Goal: Contribute content: Add original content to the website for others to see

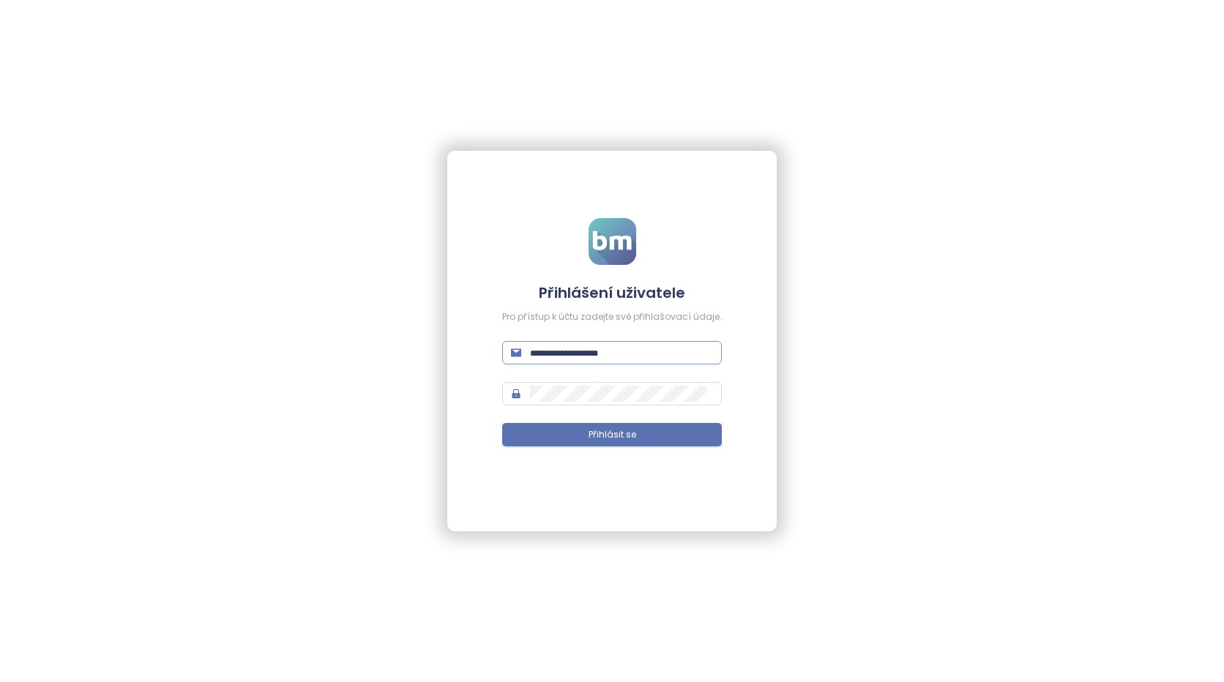
click at [570, 354] on input "text" at bounding box center [621, 353] width 183 height 16
type input "**********"
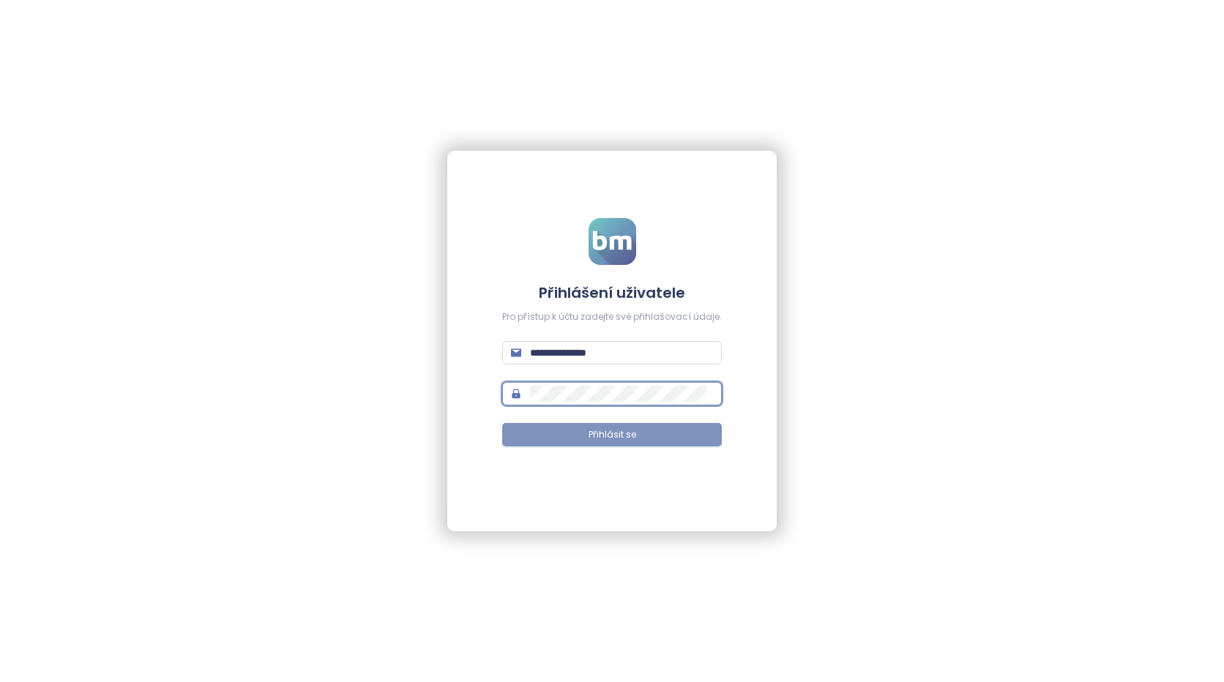
click at [582, 435] on button "Přihlásit se" at bounding box center [612, 434] width 220 height 23
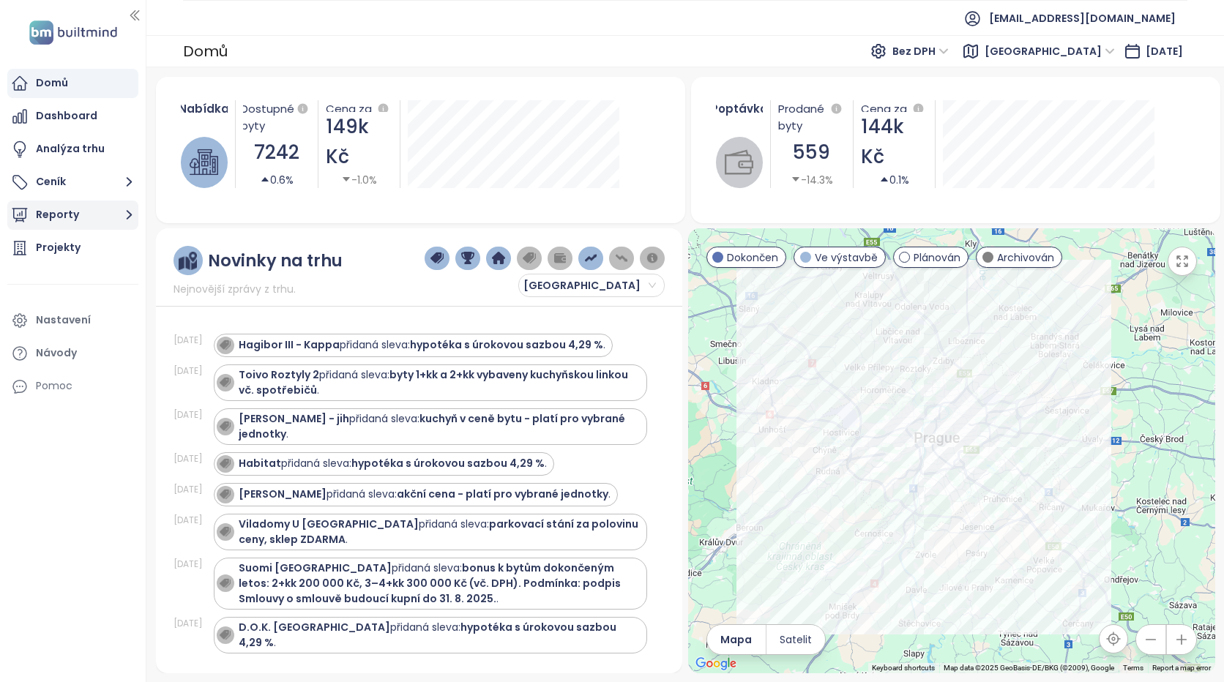
click at [72, 216] on button "Reporty" at bounding box center [72, 215] width 131 height 29
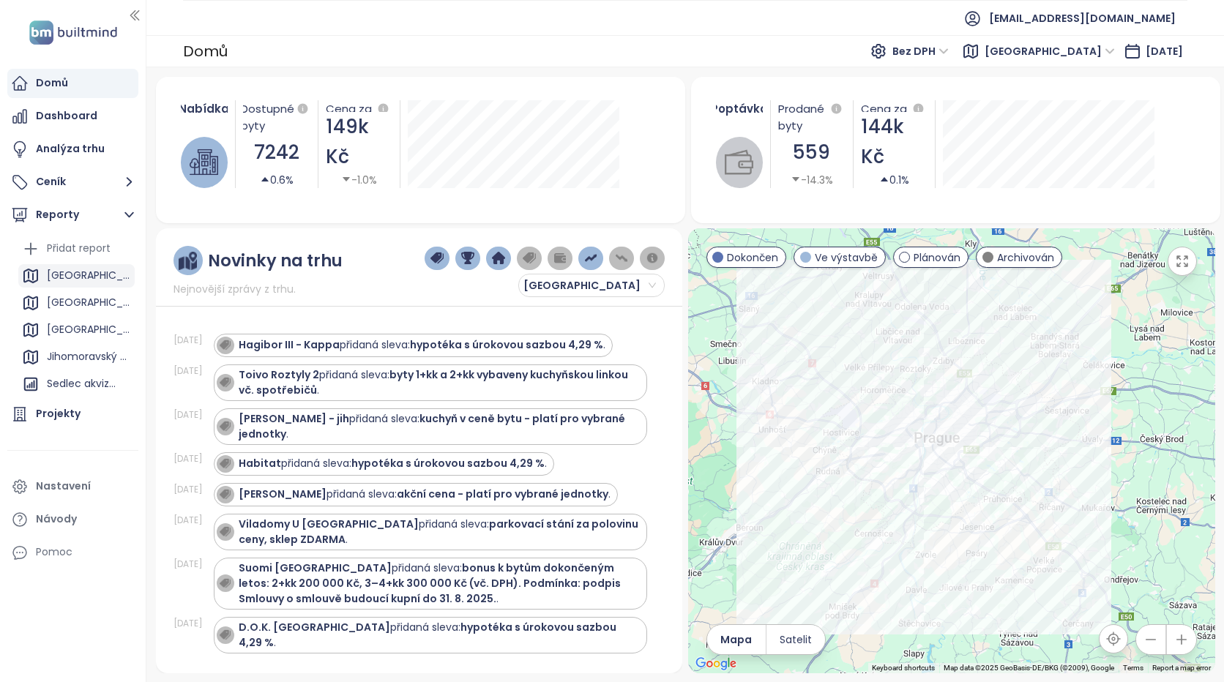
drag, startPoint x: 60, startPoint y: 273, endPoint x: 116, endPoint y: 277, distance: 56.5
click at [61, 273] on div "[GEOGRAPHIC_DATA]" at bounding box center [89, 276] width 84 height 18
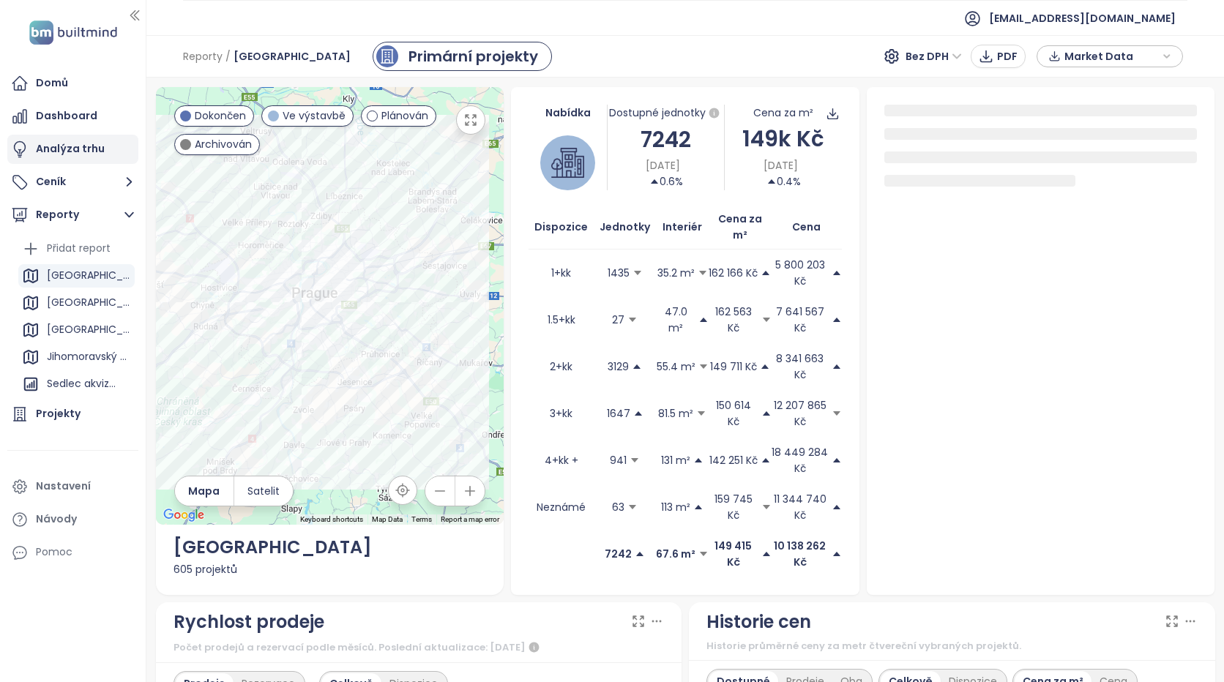
click at [88, 148] on div "Analýza trhu" at bounding box center [70, 149] width 69 height 18
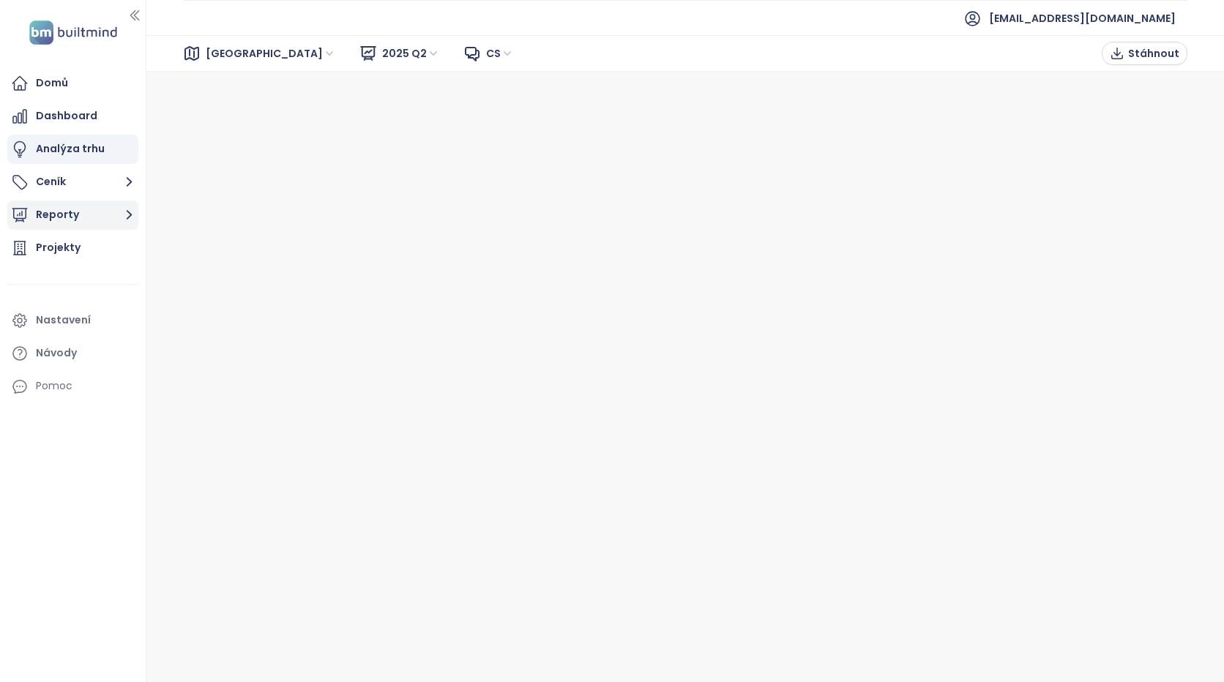
click at [66, 212] on button "Reporty" at bounding box center [72, 215] width 131 height 29
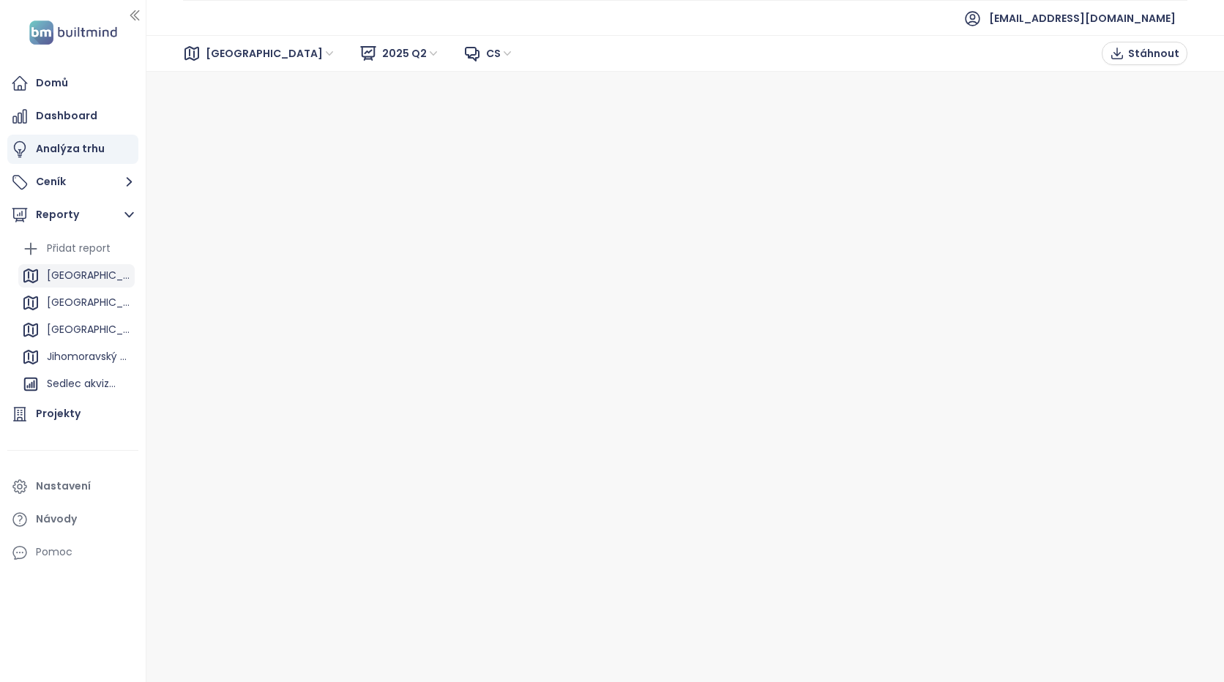
click at [64, 273] on div "[GEOGRAPHIC_DATA]" at bounding box center [89, 276] width 84 height 18
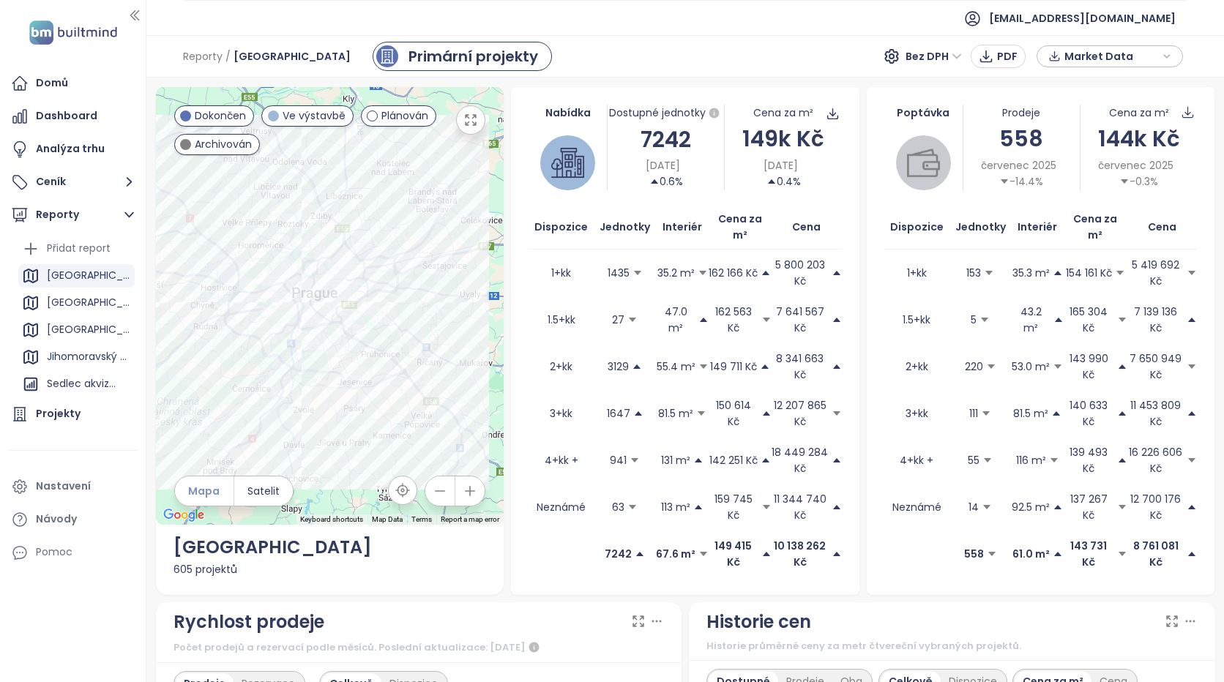
click at [209, 486] on span "Mapa" at bounding box center [203, 491] width 31 height 16
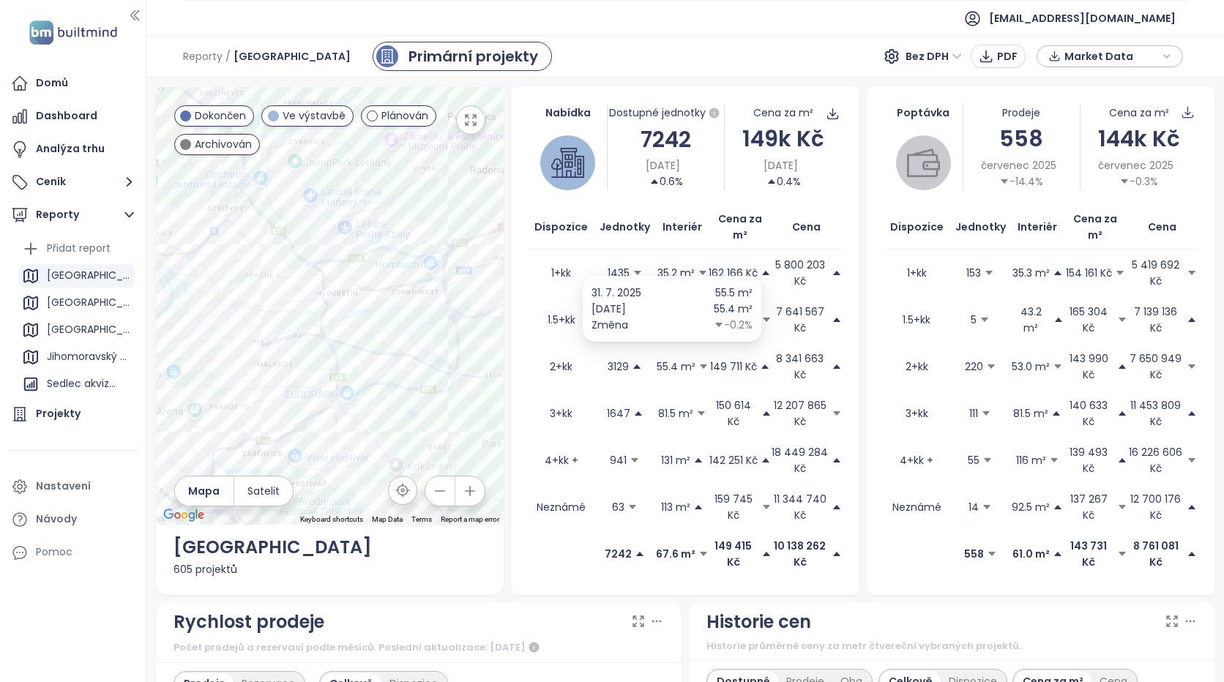
drag, startPoint x: 346, startPoint y: 313, endPoint x: 423, endPoint y: 343, distance: 82.8
drag, startPoint x: 287, startPoint y: 373, endPoint x: 534, endPoint y: 299, distance: 257.6
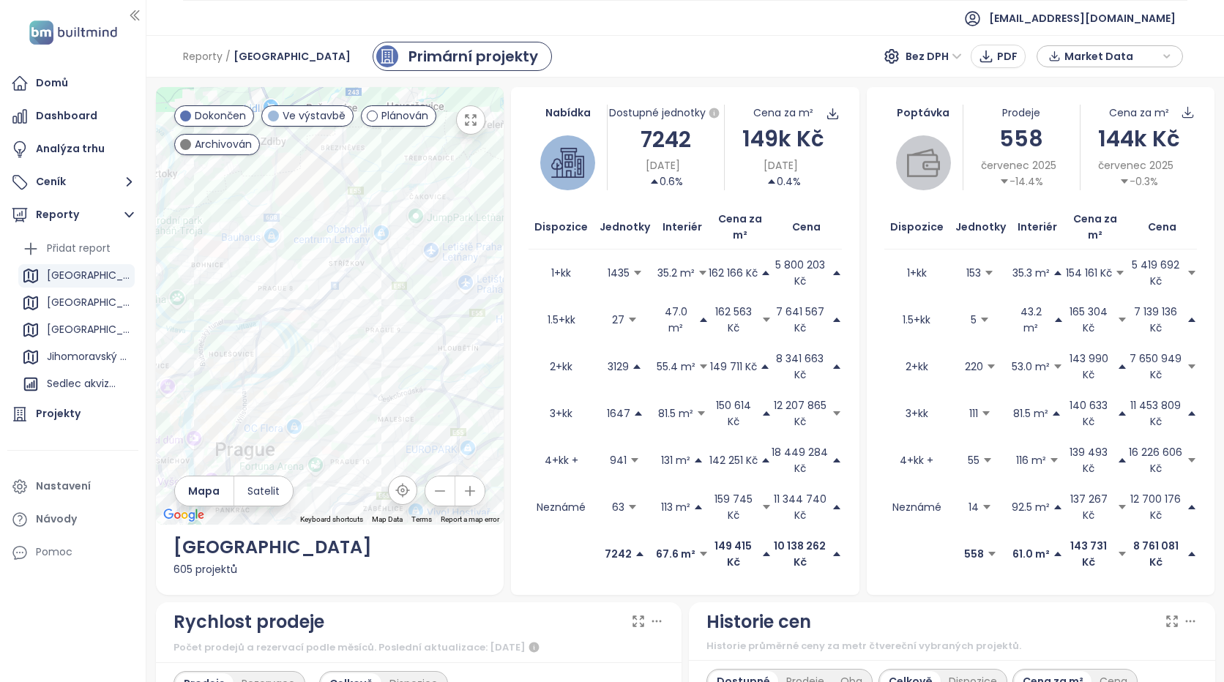
drag, startPoint x: 471, startPoint y: 224, endPoint x: 461, endPoint y: 360, distance: 136.5
click at [461, 360] on div at bounding box center [330, 306] width 349 height 438
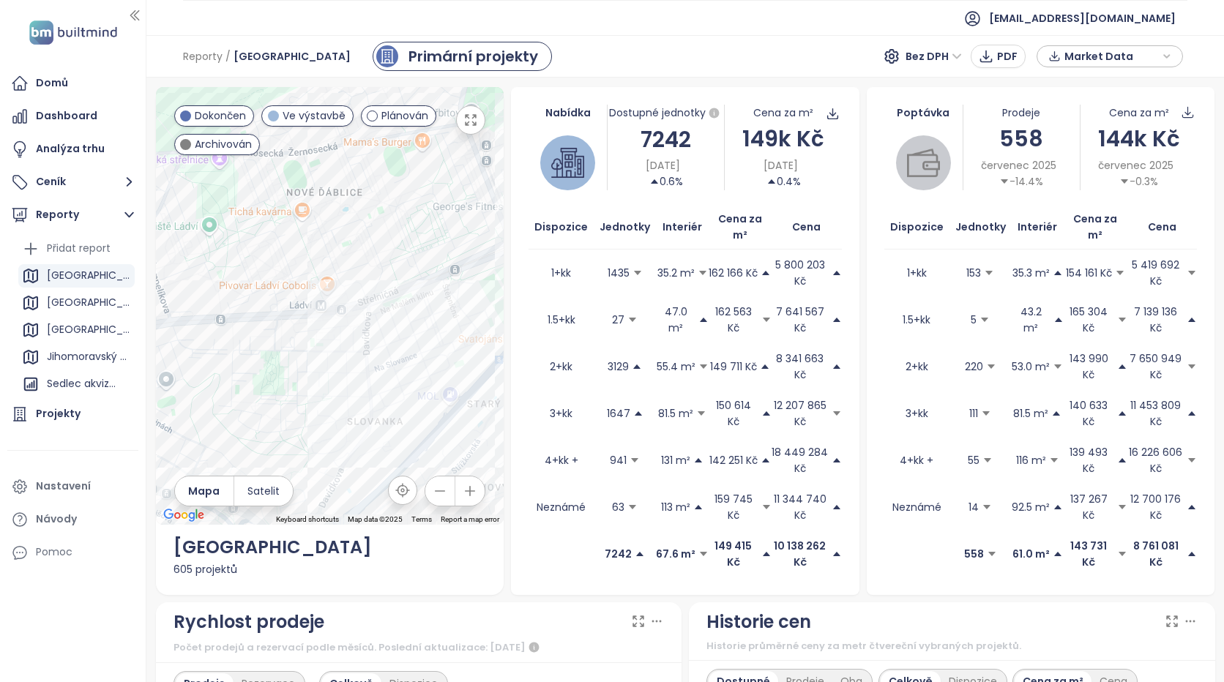
click at [464, 116] on icon "button" at bounding box center [470, 120] width 15 height 15
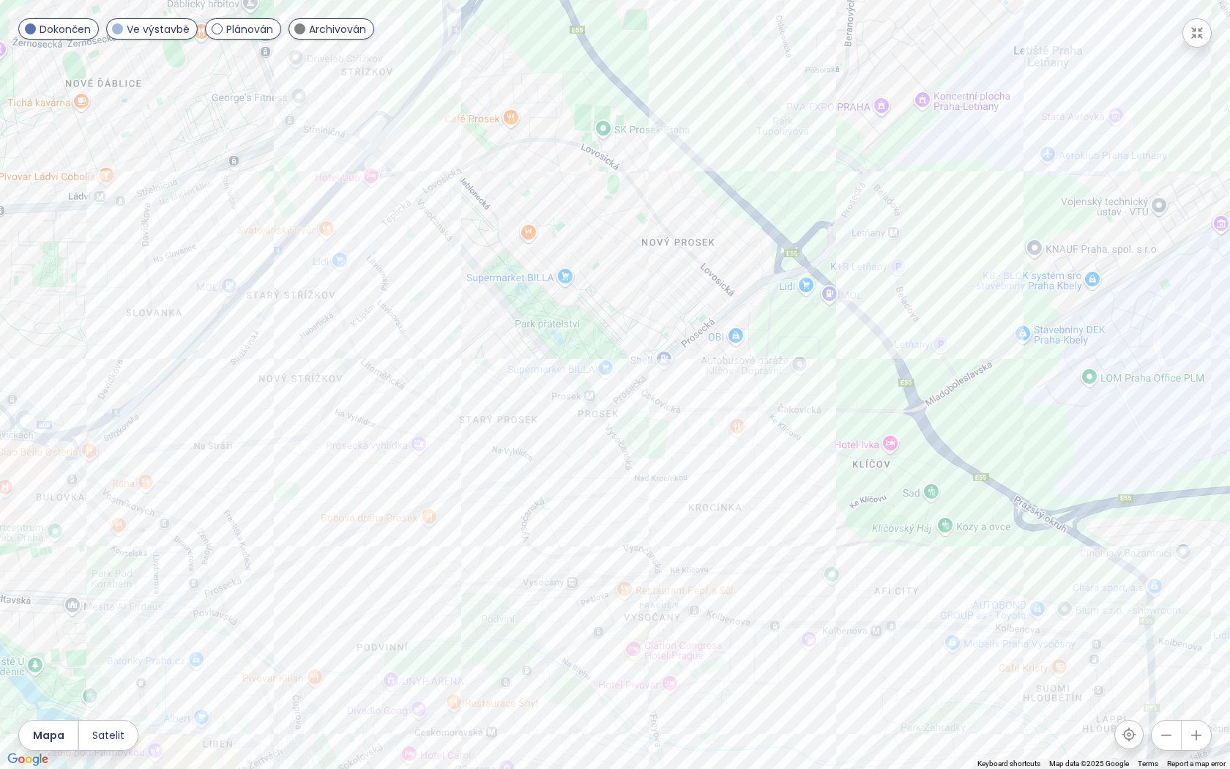
drag, startPoint x: 543, startPoint y: 474, endPoint x: 47, endPoint y: 298, distance: 526.9
click at [41, 298] on div at bounding box center [615, 384] width 1230 height 769
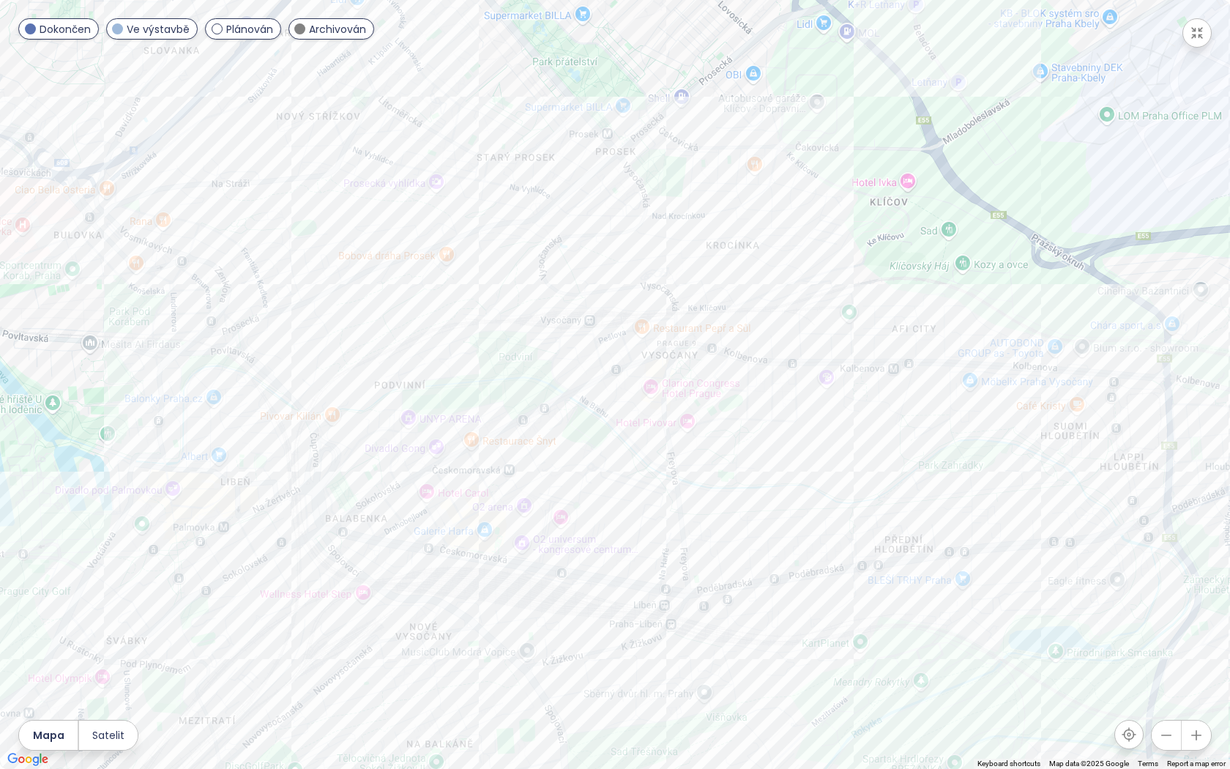
drag, startPoint x: 532, startPoint y: 627, endPoint x: 550, endPoint y: 364, distance: 263.4
click at [550, 364] on div at bounding box center [615, 384] width 1230 height 769
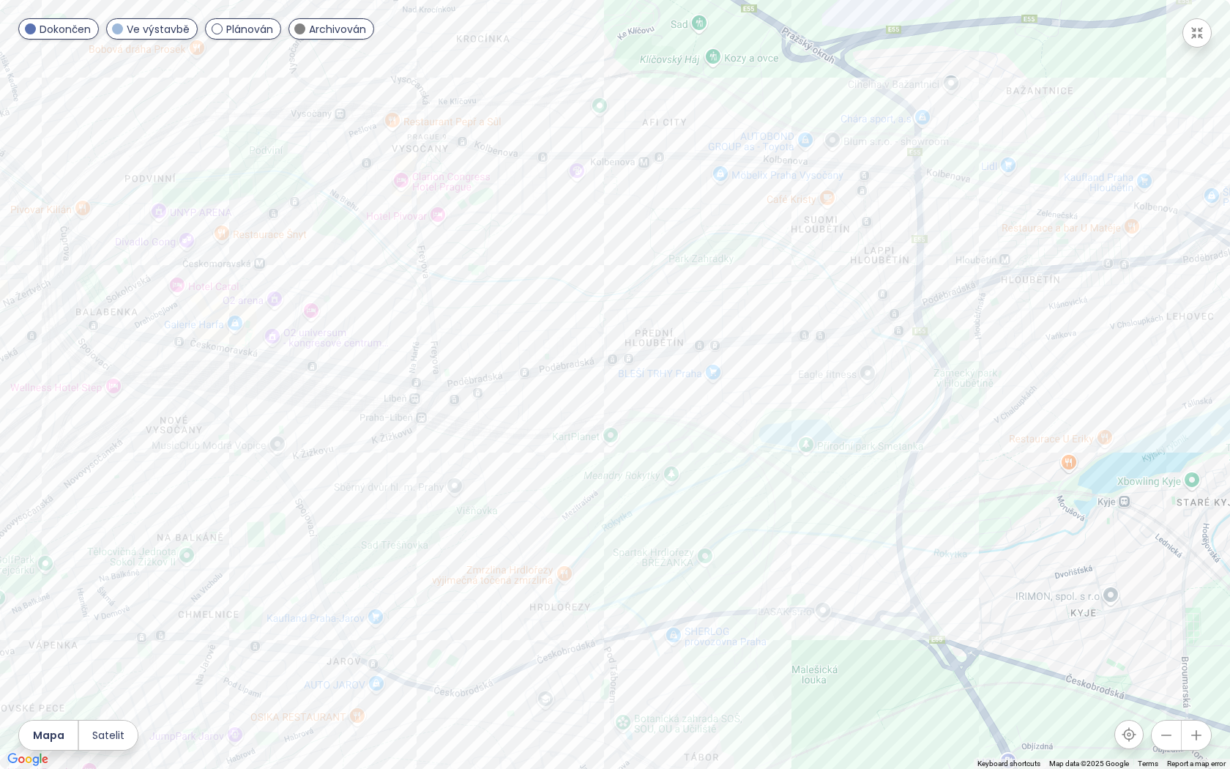
drag, startPoint x: 950, startPoint y: 595, endPoint x: 699, endPoint y: 389, distance: 324.7
click at [699, 389] on div at bounding box center [615, 384] width 1230 height 769
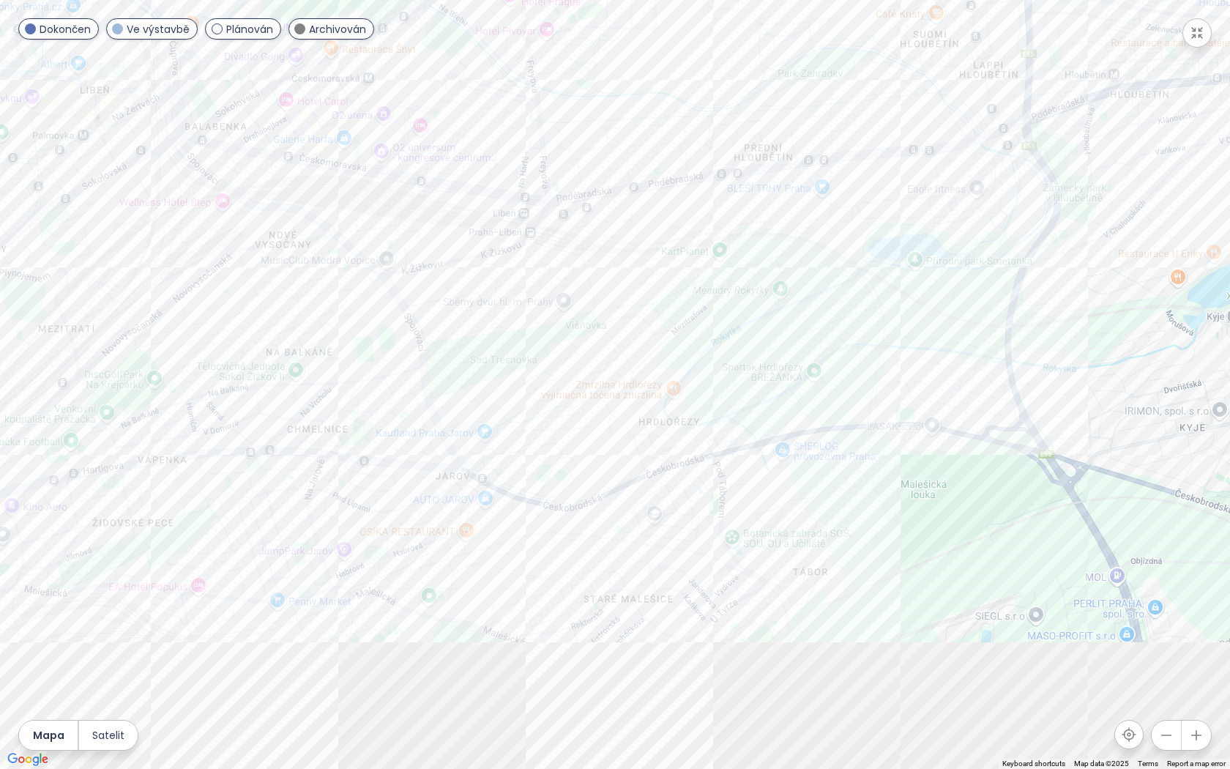
drag, startPoint x: 563, startPoint y: 743, endPoint x: 672, endPoint y: 560, distance: 213.1
click at [672, 560] on div at bounding box center [615, 384] width 1230 height 769
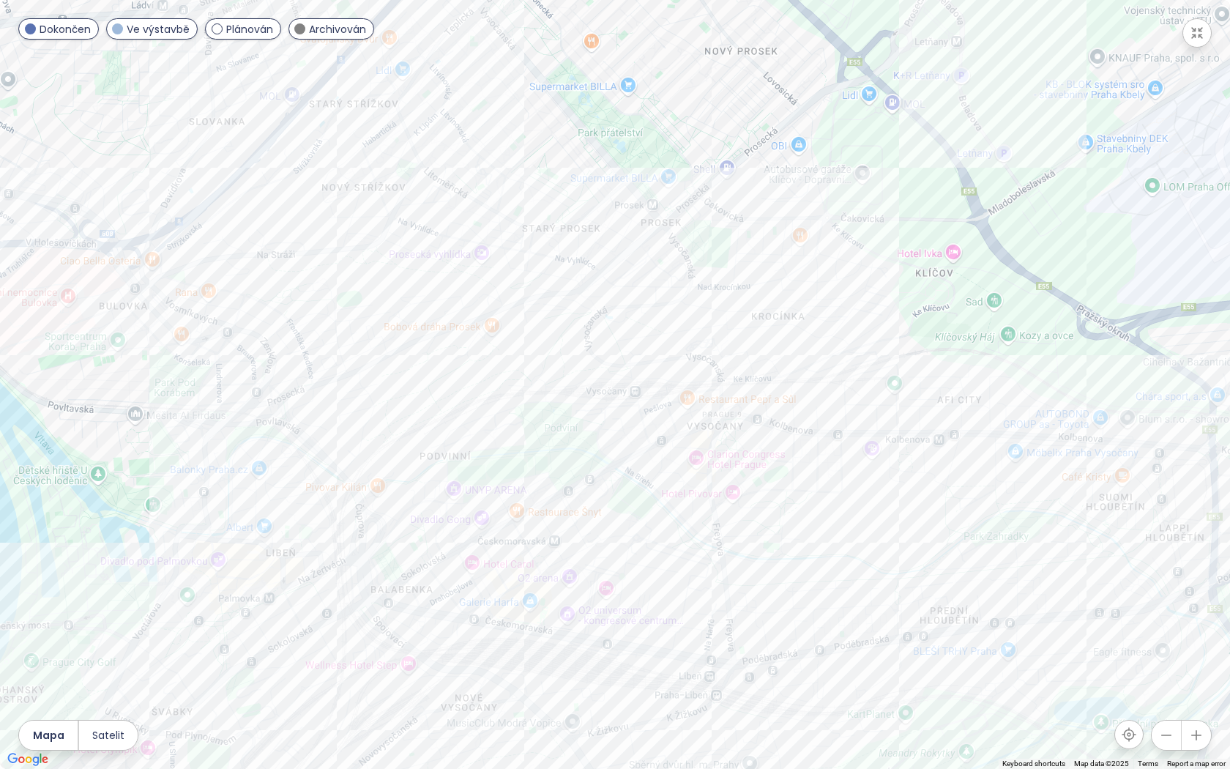
drag, startPoint x: 480, startPoint y: 409, endPoint x: 649, endPoint y: 768, distance: 396.7
click at [649, 682] on div at bounding box center [615, 384] width 1230 height 769
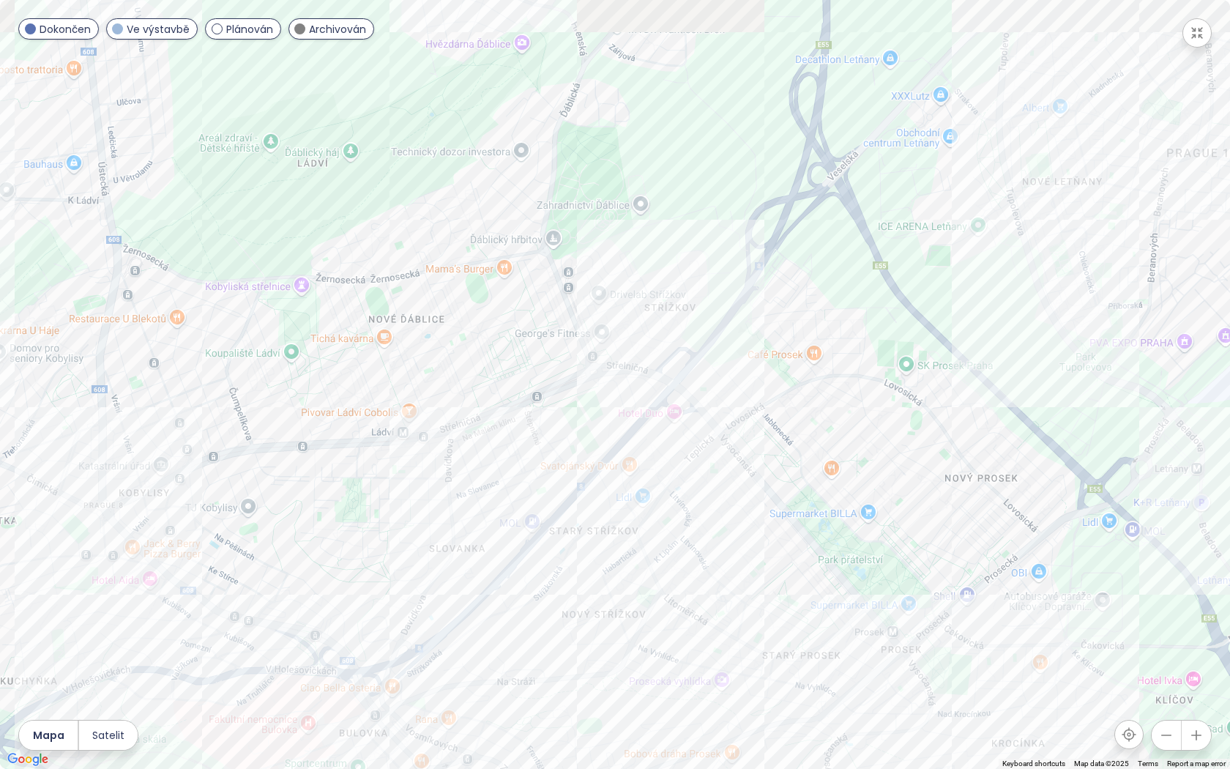
drag, startPoint x: 525, startPoint y: 422, endPoint x: 726, endPoint y: 693, distance: 338.1
click at [726, 682] on div at bounding box center [615, 384] width 1230 height 769
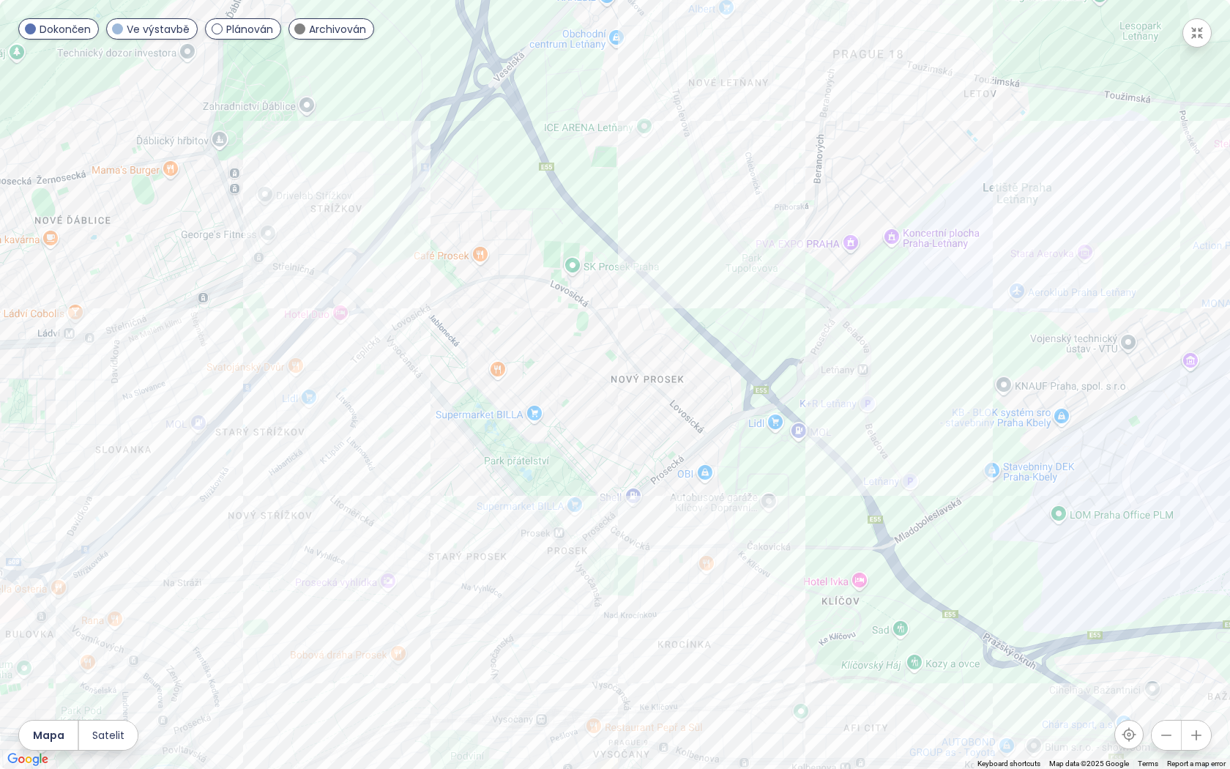
drag, startPoint x: 332, startPoint y: 360, endPoint x: 0, endPoint y: 261, distance: 346.6
click at [0, 261] on div at bounding box center [615, 384] width 1230 height 769
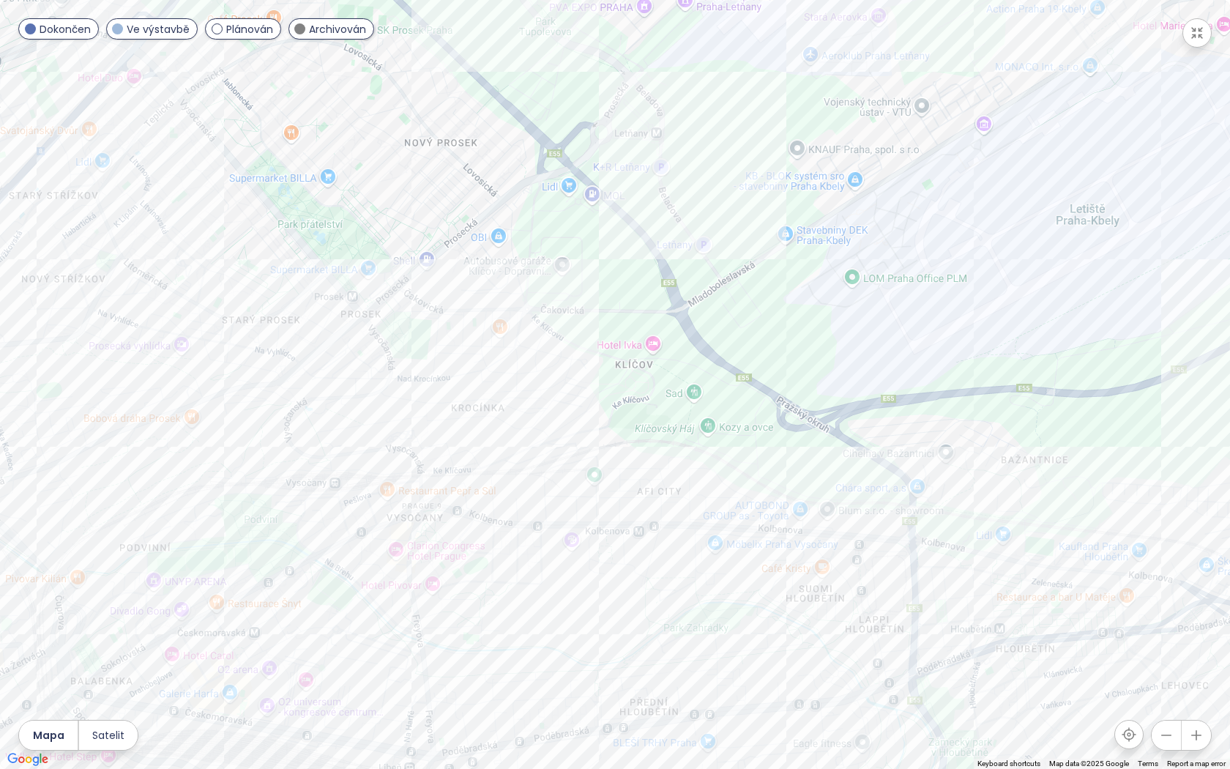
drag, startPoint x: 664, startPoint y: 597, endPoint x: 455, endPoint y: 359, distance: 316.5
click at [455, 359] on div at bounding box center [615, 384] width 1230 height 769
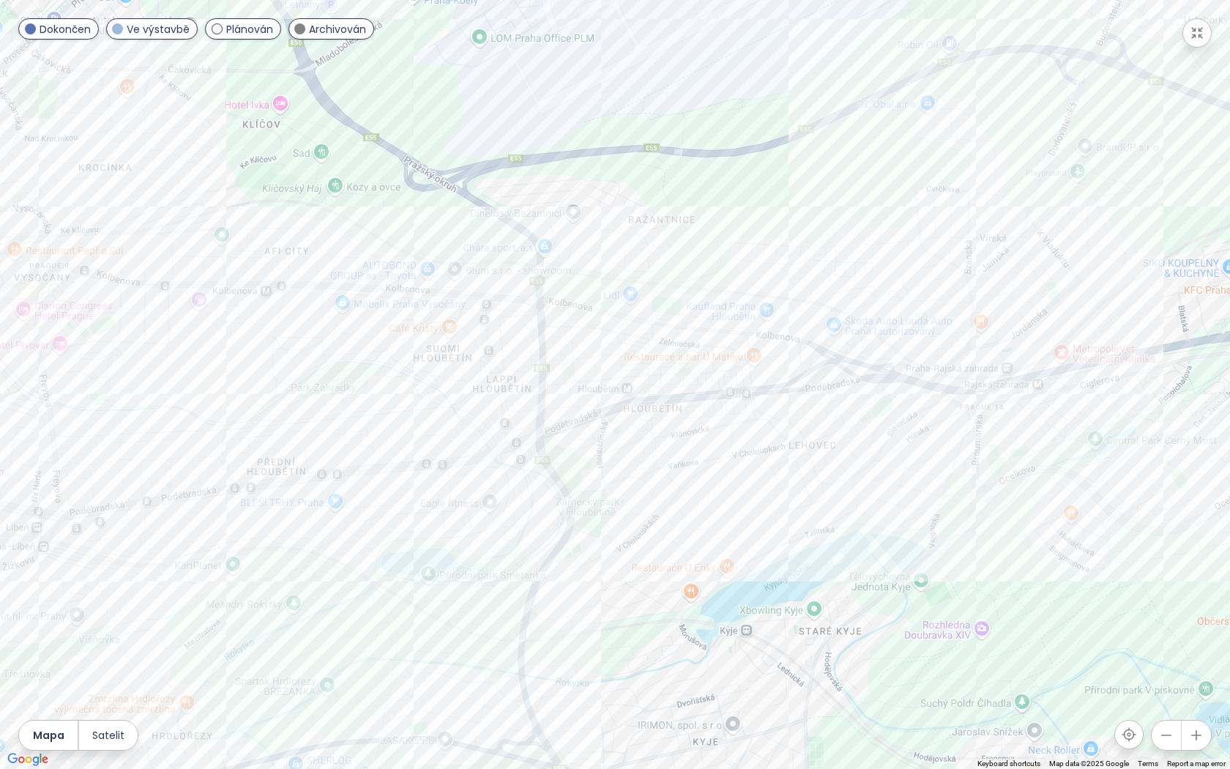
drag, startPoint x: 606, startPoint y: 620, endPoint x: 238, endPoint y: 408, distance: 424.5
click at [238, 408] on div at bounding box center [615, 384] width 1230 height 769
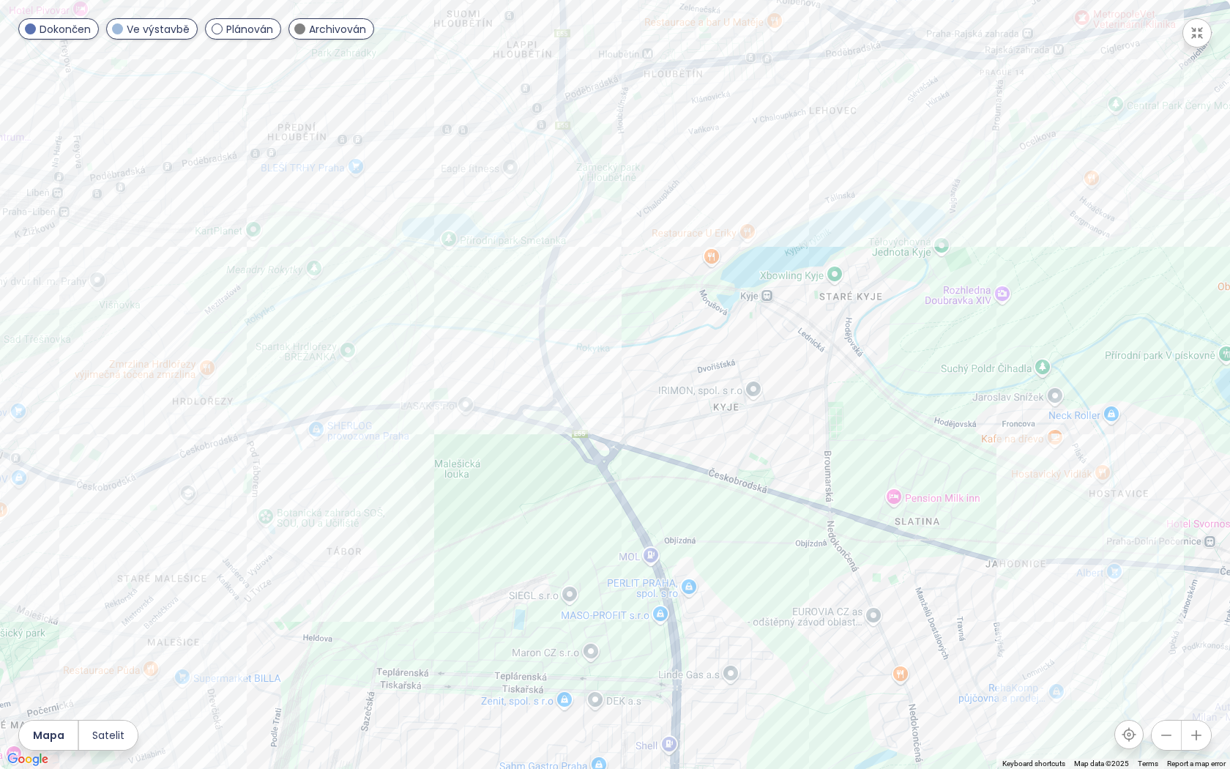
drag, startPoint x: 652, startPoint y: 661, endPoint x: 672, endPoint y: 324, distance: 337.4
click at [672, 324] on div at bounding box center [615, 384] width 1230 height 769
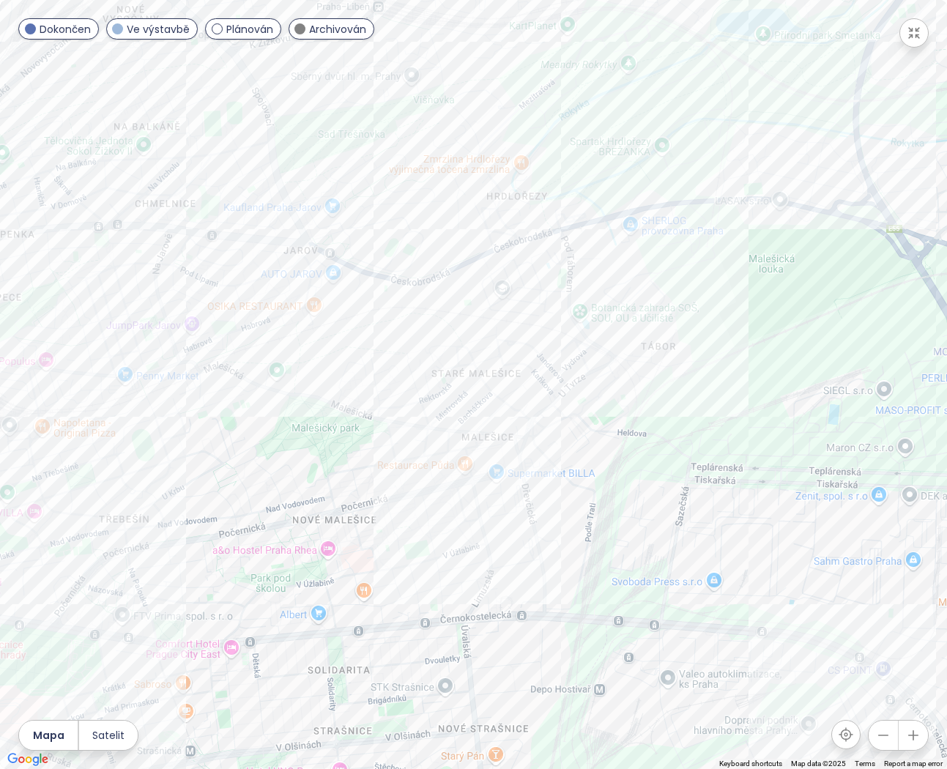
drag, startPoint x: 120, startPoint y: 617, endPoint x: 527, endPoint y: 412, distance: 455.8
click at [527, 412] on div at bounding box center [473, 384] width 947 height 769
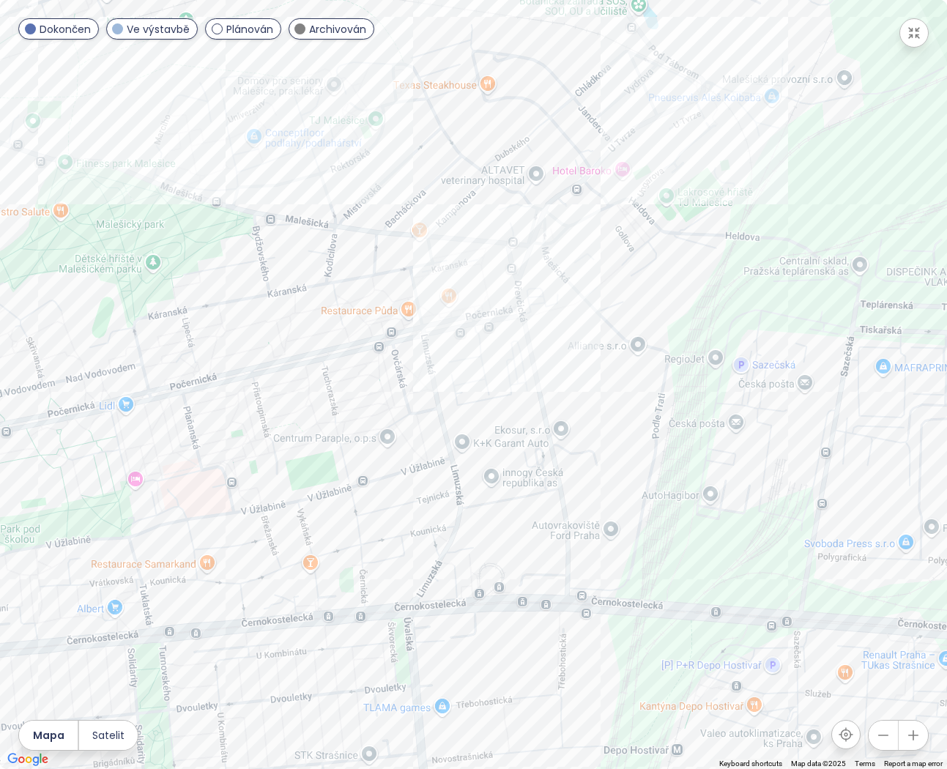
drag, startPoint x: 504, startPoint y: 580, endPoint x: 519, endPoint y: 392, distance: 188.0
click at [428, 532] on div at bounding box center [473, 384] width 947 height 769
click at [485, 367] on div at bounding box center [473, 384] width 947 height 769
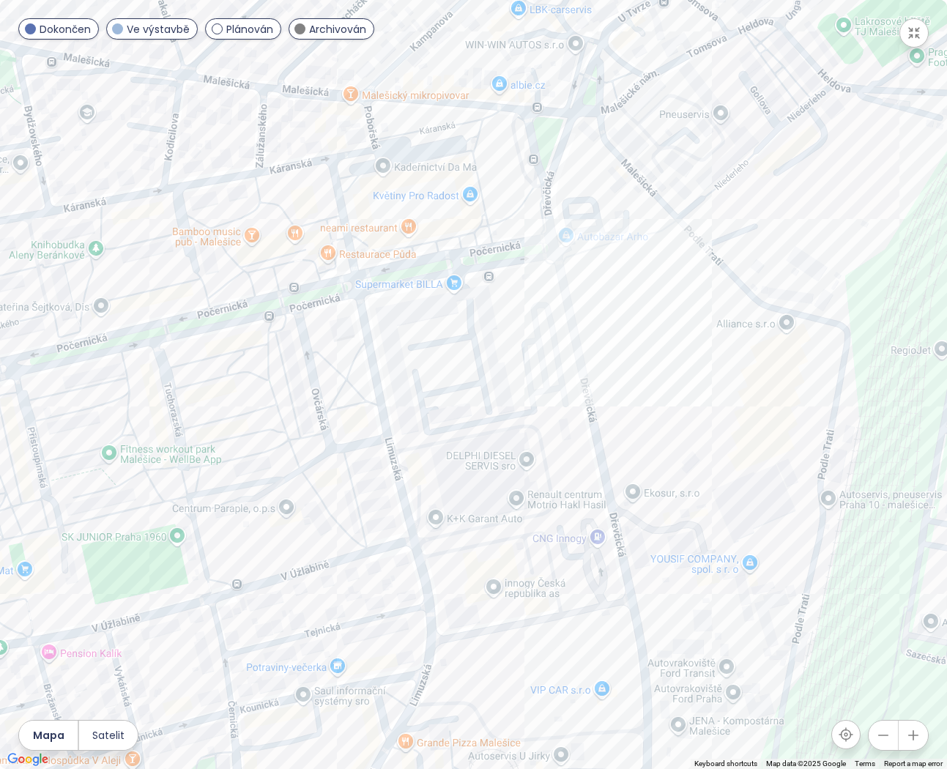
click at [436, 352] on div at bounding box center [473, 384] width 947 height 769
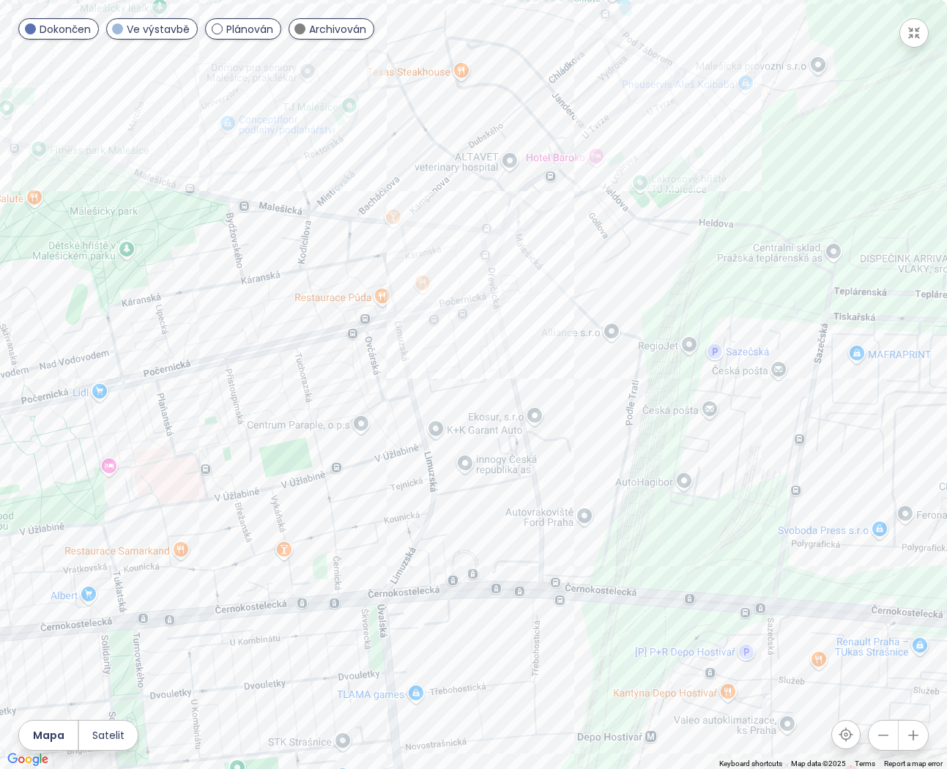
click at [915, 27] on icon "button" at bounding box center [913, 33] width 15 height 15
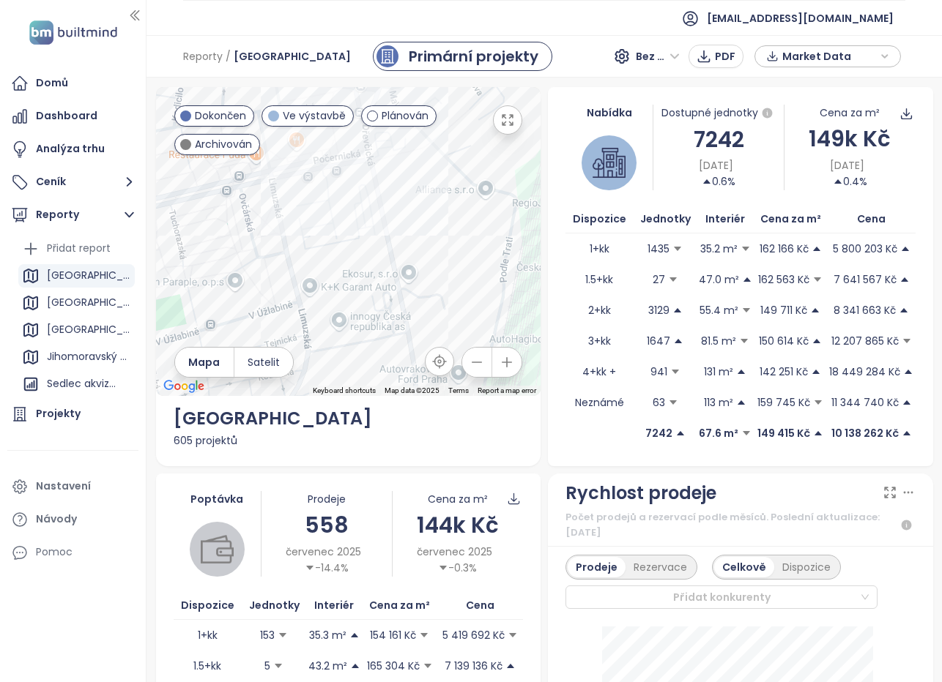
click at [324, 217] on div at bounding box center [348, 241] width 385 height 309
click at [424, 206] on div "Element" at bounding box center [348, 241] width 385 height 309
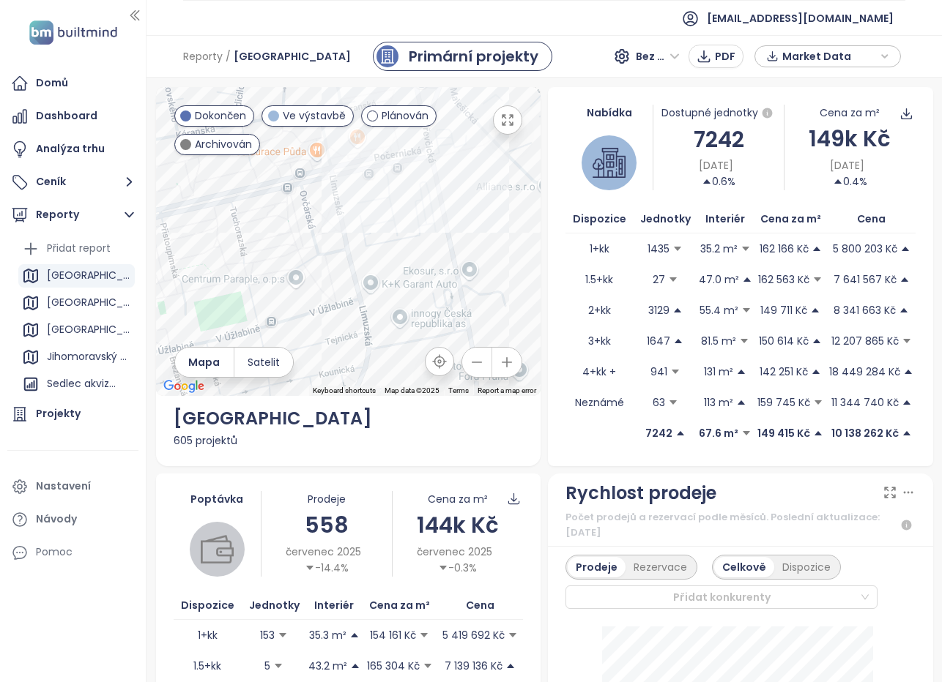
drag, startPoint x: 258, startPoint y: 237, endPoint x: 393, endPoint y: 217, distance: 137.0
click at [393, 217] on div at bounding box center [348, 241] width 385 height 309
click at [58, 245] on div "Přidat report" at bounding box center [79, 248] width 64 height 18
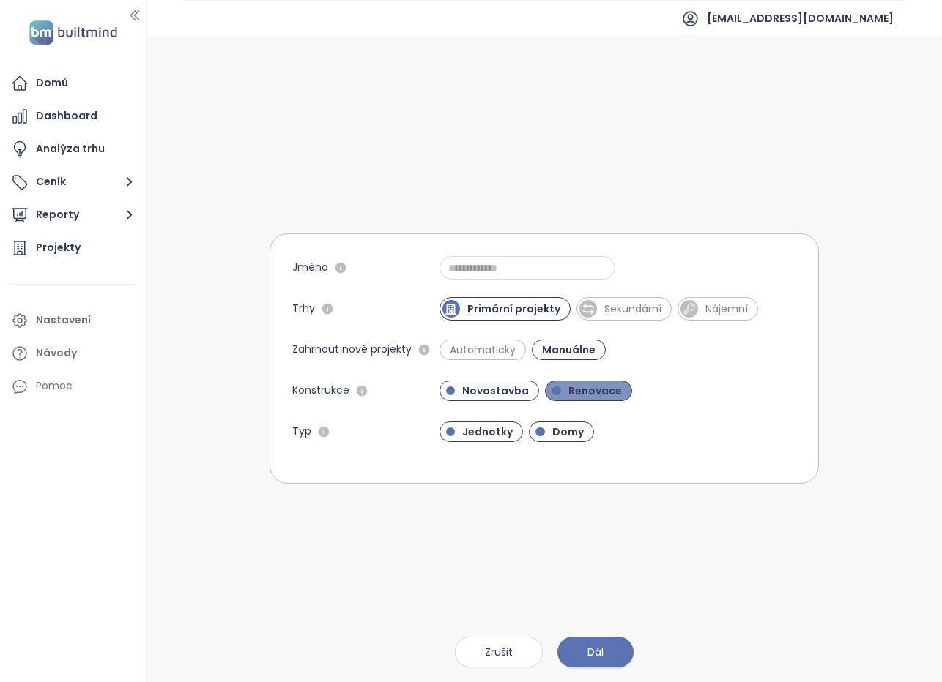
click at [586, 391] on span "Renovace" at bounding box center [595, 391] width 68 height 15
drag, startPoint x: 555, startPoint y: 428, endPoint x: 587, endPoint y: 420, distance: 33.2
click at [557, 428] on span "Domy" at bounding box center [568, 432] width 46 height 15
click at [596, 647] on span "Dál" at bounding box center [595, 652] width 16 height 16
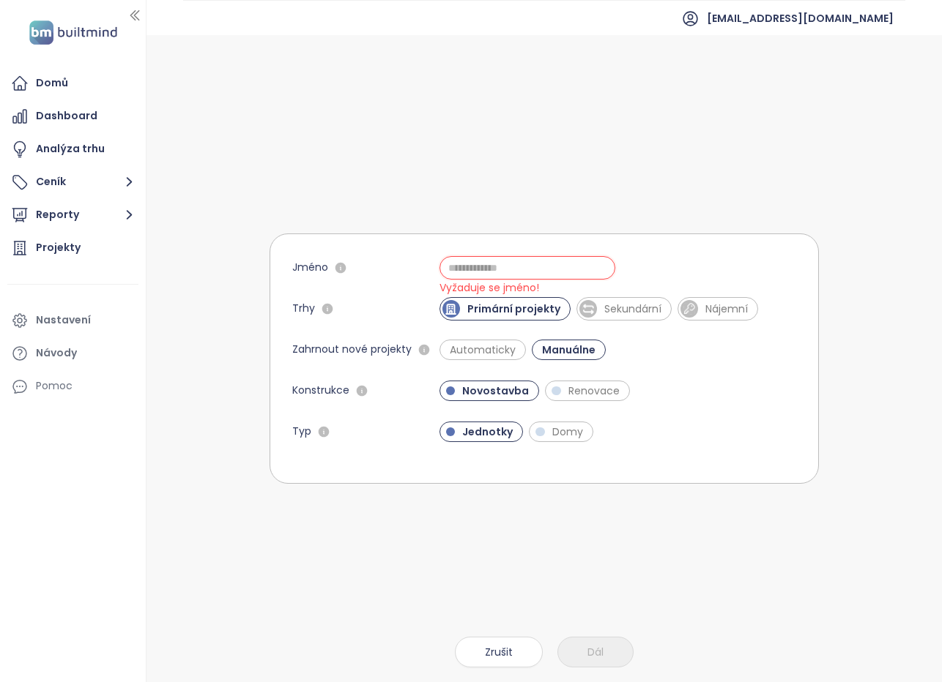
drag, startPoint x: 479, startPoint y: 269, endPoint x: 493, endPoint y: 264, distance: 15.1
click at [480, 269] on input "Jméno" at bounding box center [527, 267] width 176 height 23
type input "********"
click at [588, 647] on span "Dál" at bounding box center [595, 652] width 16 height 16
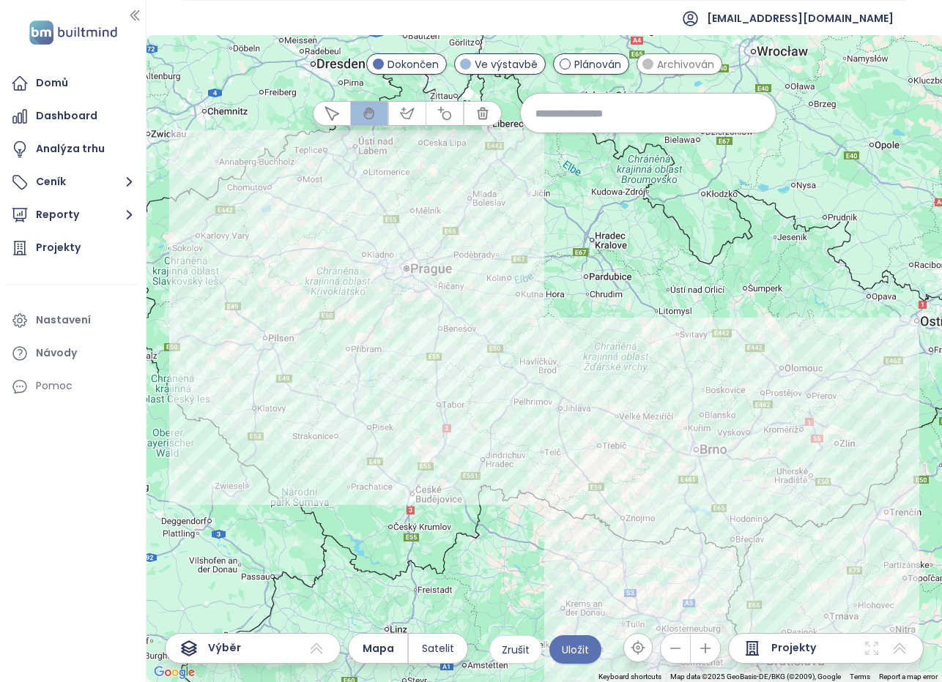
drag, startPoint x: 550, startPoint y: 110, endPoint x: 567, endPoint y: 109, distance: 16.9
click at [550, 111] on input at bounding box center [648, 112] width 226 height 31
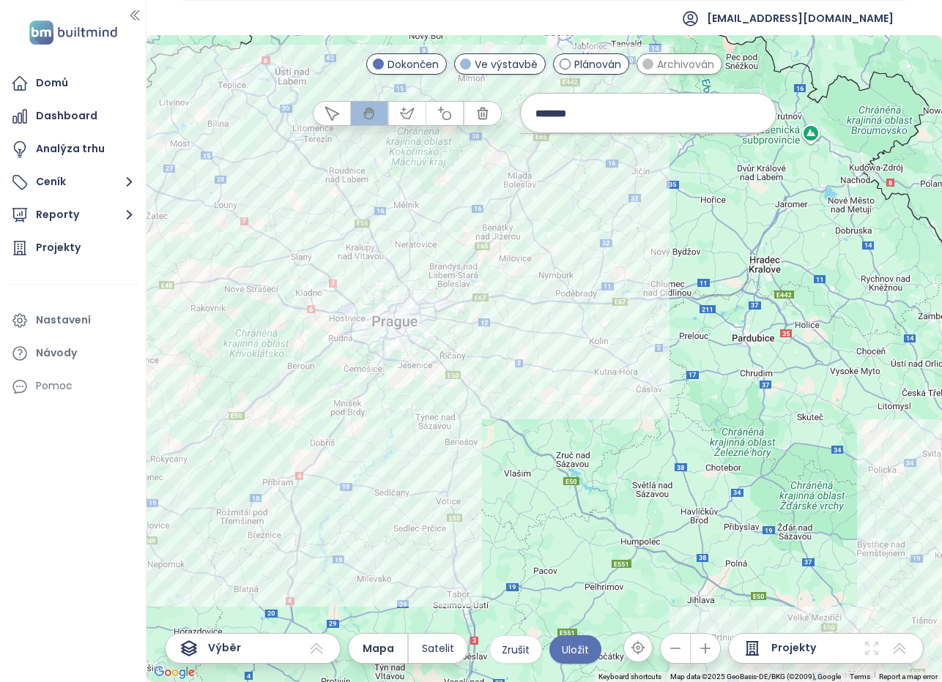
type input "********"
drag, startPoint x: 626, startPoint y: 116, endPoint x: 524, endPoint y: 113, distance: 101.8
click at [524, 113] on div "********" at bounding box center [648, 113] width 256 height 40
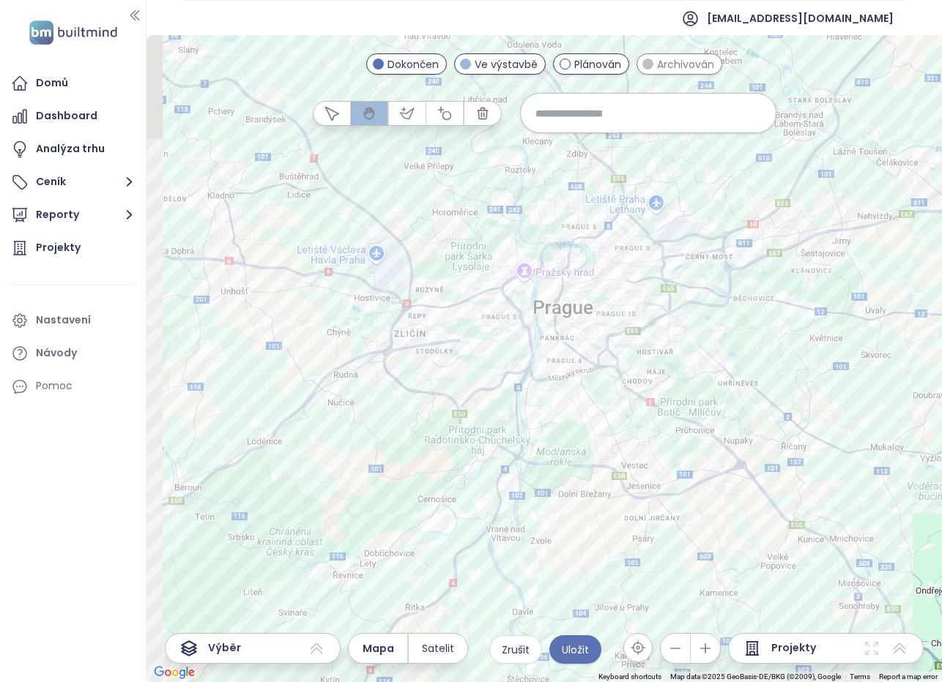
drag, startPoint x: 434, startPoint y: 399, endPoint x: 582, endPoint y: 122, distance: 314.5
click at [617, 30] on section "[EMAIL_ADDRESS][DOMAIN_NAME] ← Move left → Move right ↑ Move up ↓ Move down + Z…" at bounding box center [543, 341] width 795 height 682
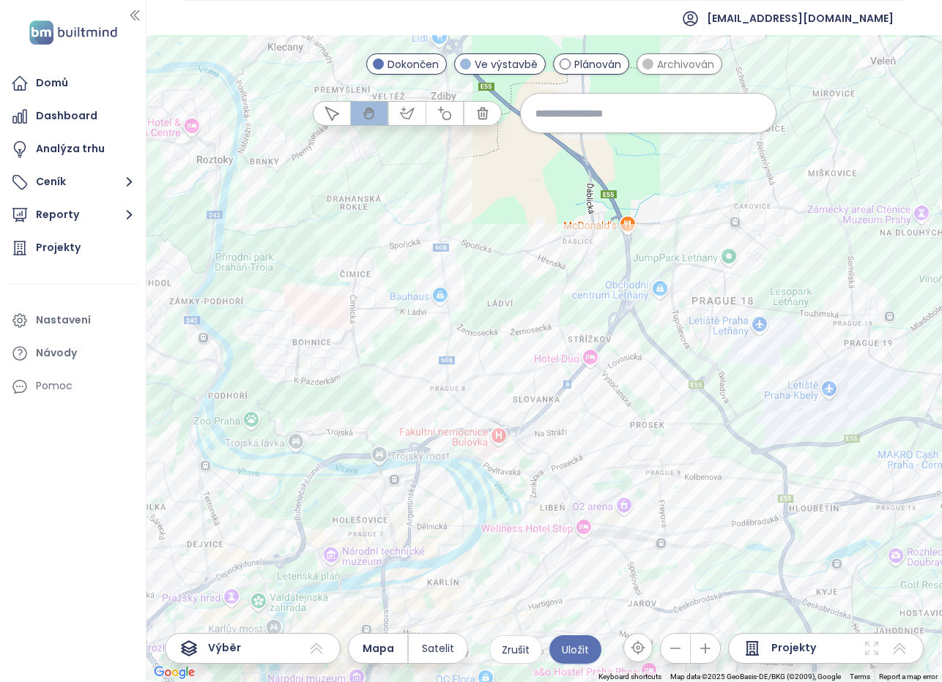
drag, startPoint x: 575, startPoint y: 401, endPoint x: 389, endPoint y: 369, distance: 188.6
click at [403, 359] on div at bounding box center [543, 358] width 795 height 647
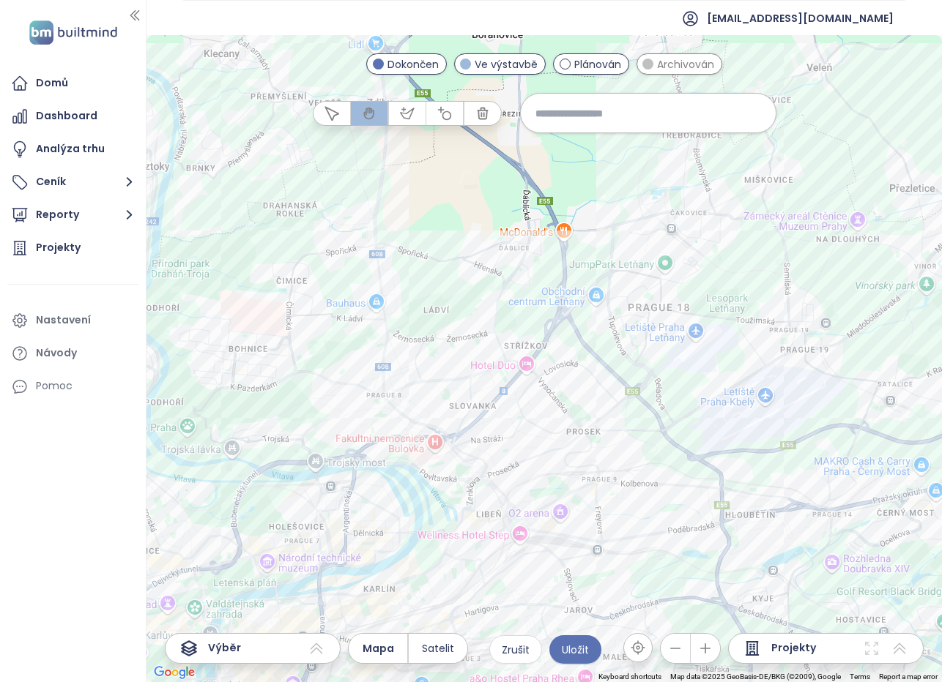
drag, startPoint x: 394, startPoint y: 387, endPoint x: 325, endPoint y: 395, distance: 69.3
click at [325, 395] on div at bounding box center [543, 358] width 795 height 647
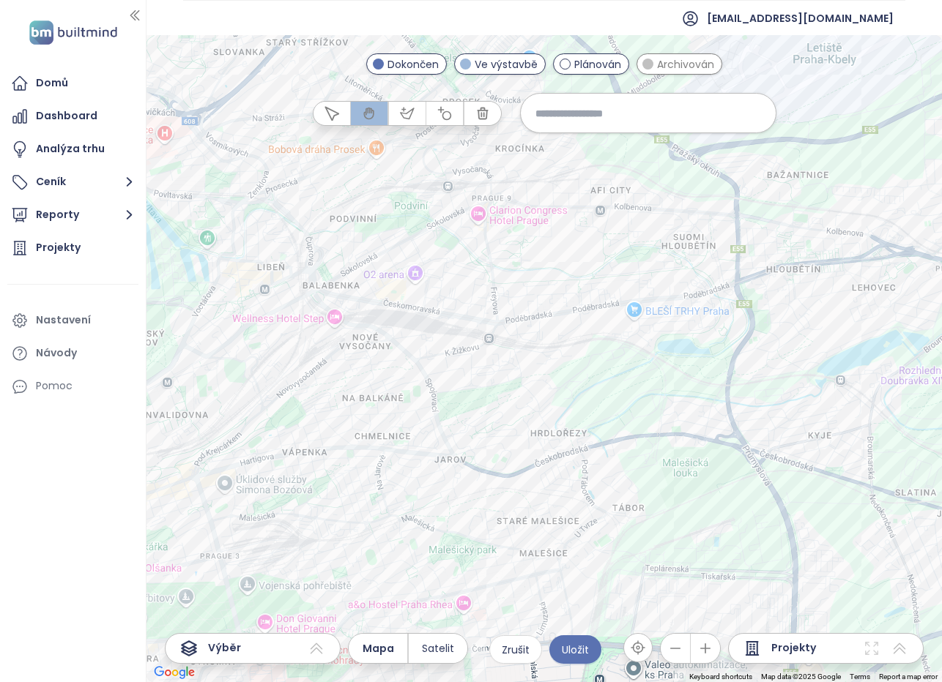
drag, startPoint x: 357, startPoint y: 447, endPoint x: 138, endPoint y: 287, distance: 271.4
click at [1, 52] on section "Domů Dashboard Analýza trhu Ceník Reporty Projekty Nastavení Návody Pomoc [EMAI…" at bounding box center [471, 341] width 942 height 682
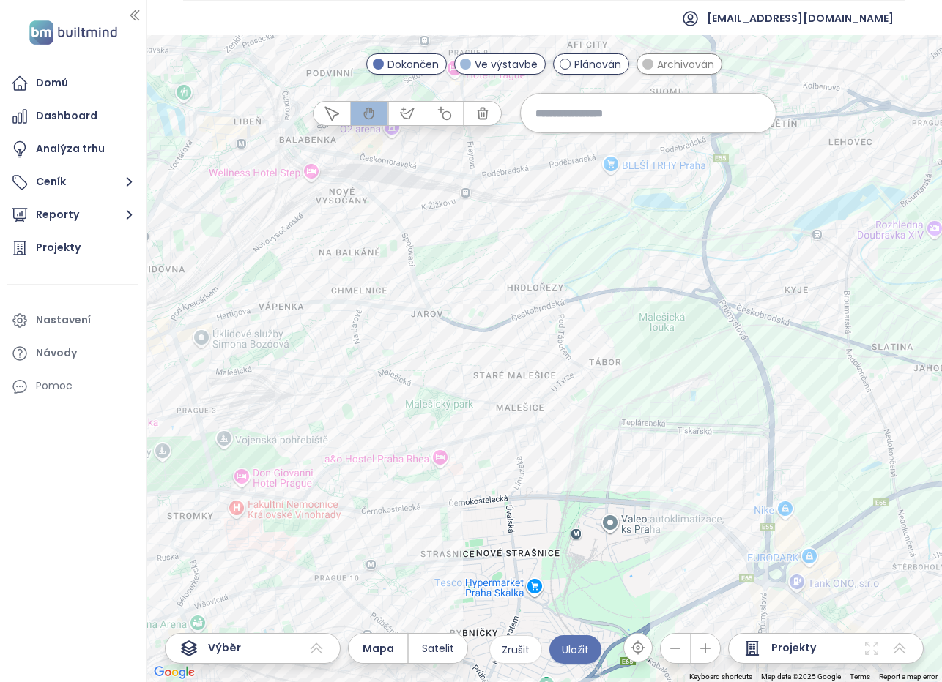
drag, startPoint x: 529, startPoint y: 413, endPoint x: 505, endPoint y: 349, distance: 68.1
click at [505, 349] on div at bounding box center [543, 358] width 795 height 647
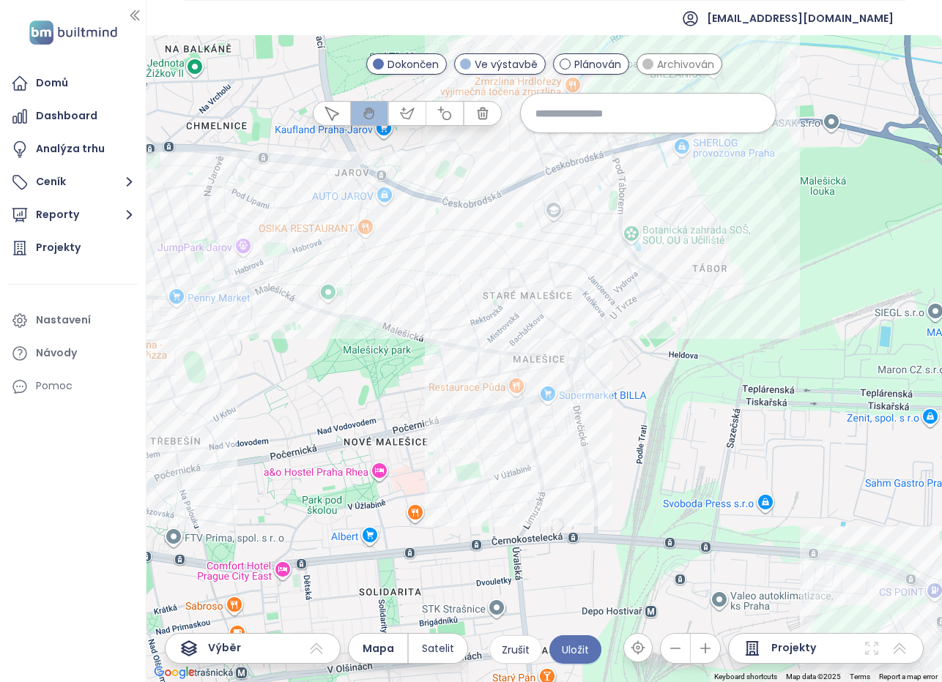
drag, startPoint x: 546, startPoint y: 497, endPoint x: 552, endPoint y: 425, distance: 72.0
click at [552, 425] on div at bounding box center [543, 358] width 795 height 647
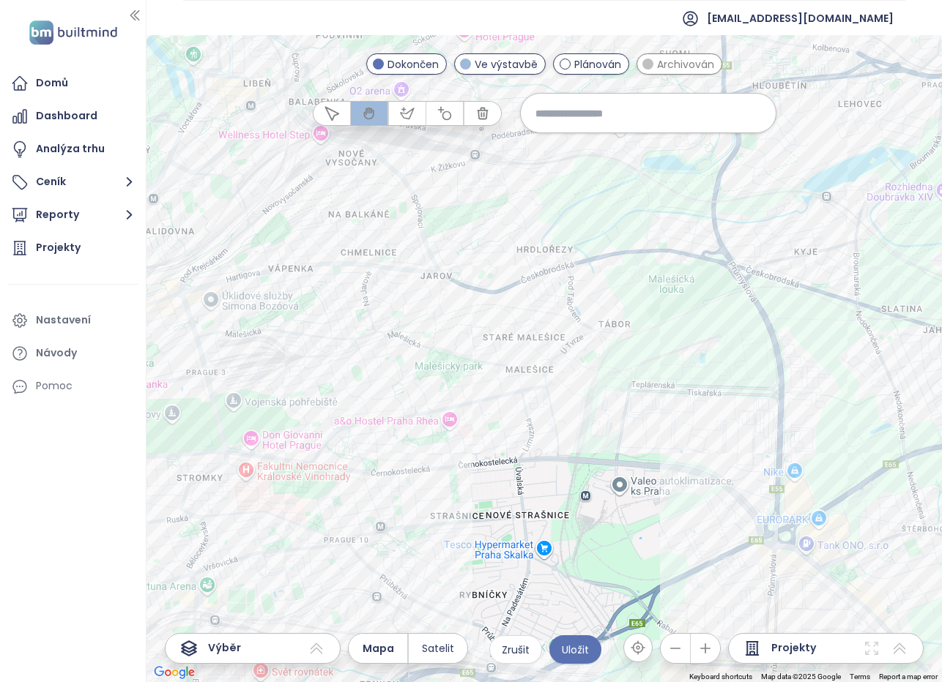
drag, startPoint x: 586, startPoint y: 502, endPoint x: 548, endPoint y: 423, distance: 87.1
click at [548, 423] on div at bounding box center [543, 358] width 795 height 647
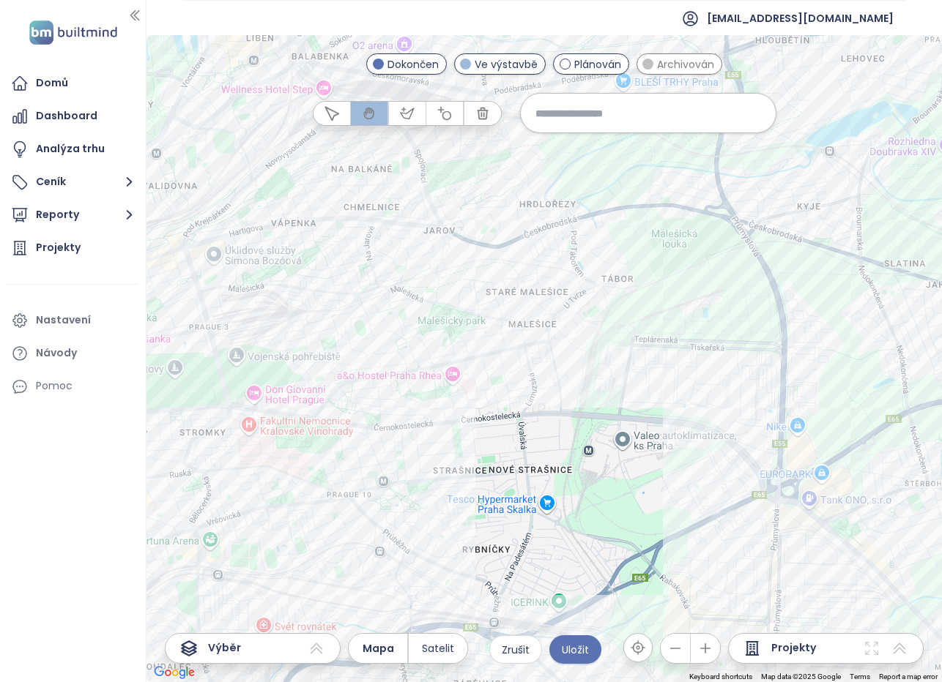
drag, startPoint x: 546, startPoint y: 472, endPoint x: 549, endPoint y: 425, distance: 47.7
click at [549, 425] on div at bounding box center [543, 358] width 795 height 647
click at [441, 113] on icon "button" at bounding box center [444, 113] width 15 height 15
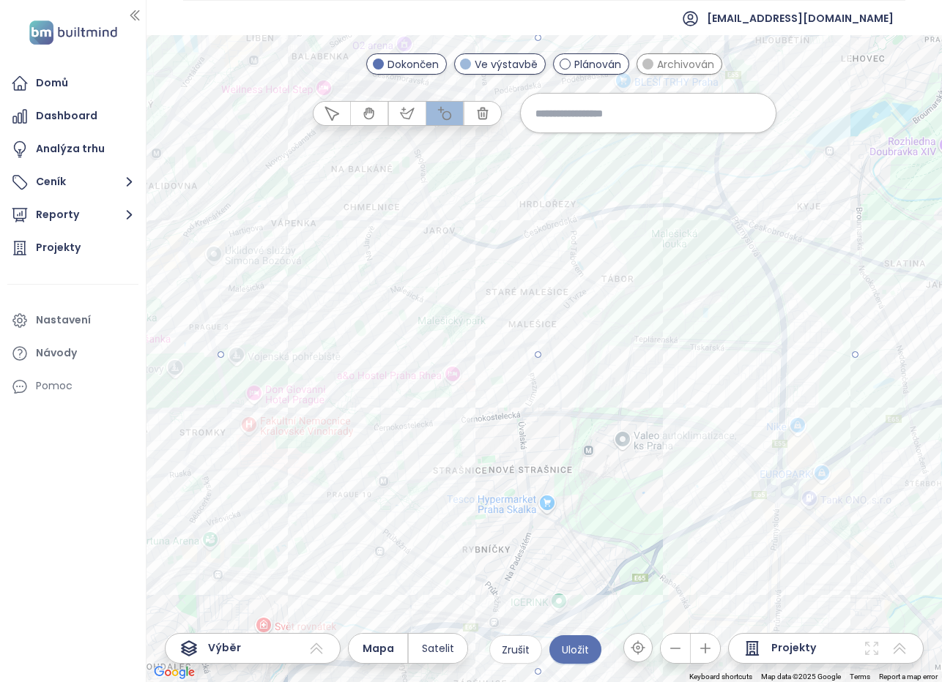
drag, startPoint x: 537, startPoint y: 357, endPoint x: 855, endPoint y: 347, distance: 318.7
click at [855, 347] on div at bounding box center [543, 358] width 795 height 647
click at [572, 652] on span "Uložit" at bounding box center [575, 650] width 27 height 16
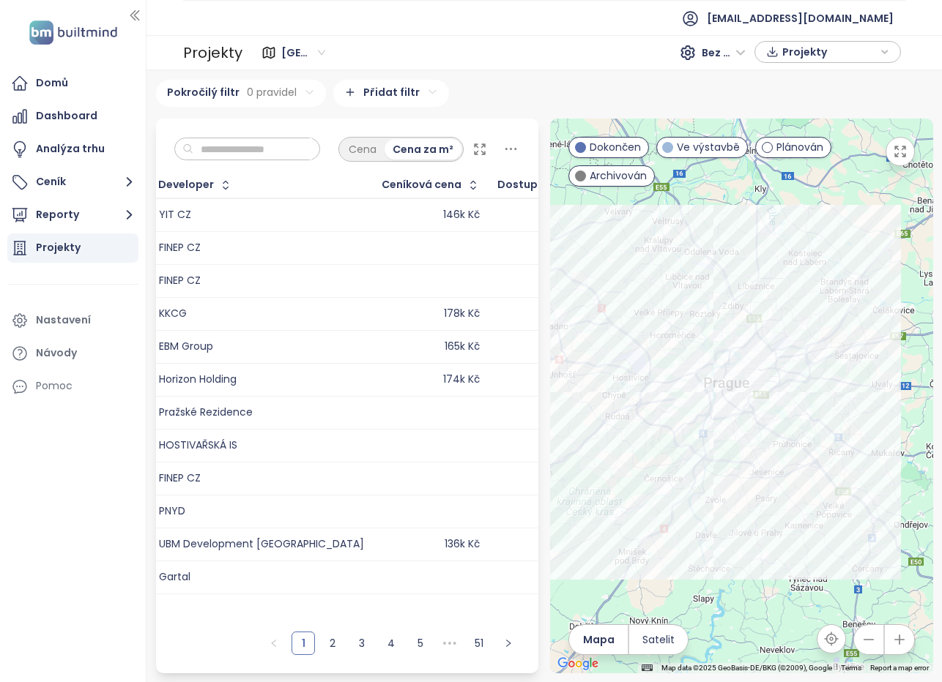
scroll to position [0, 320]
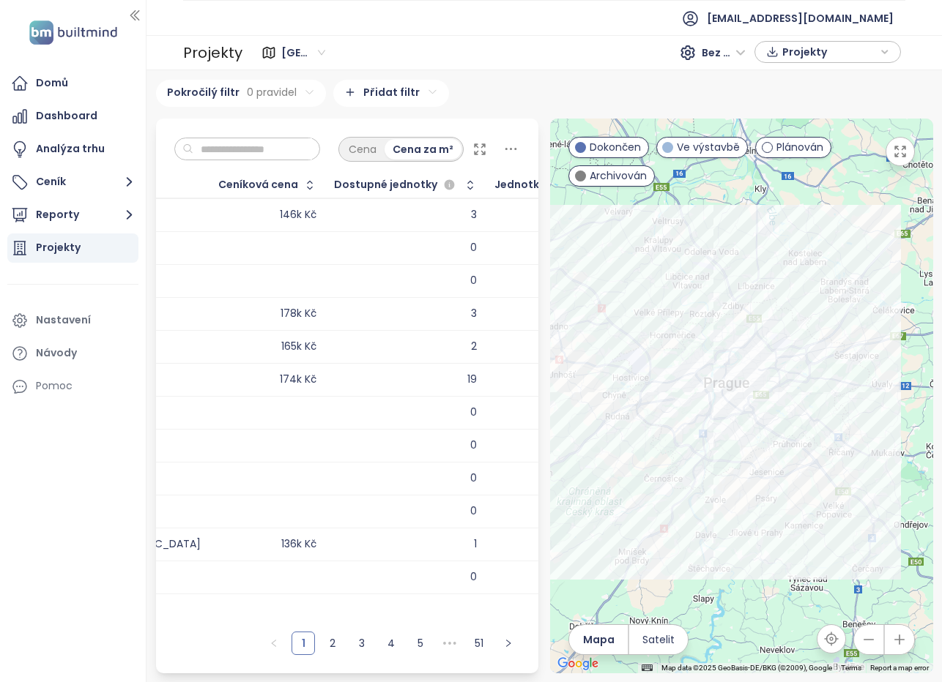
click at [592, 354] on div "30" at bounding box center [598, 346] width 12 height 13
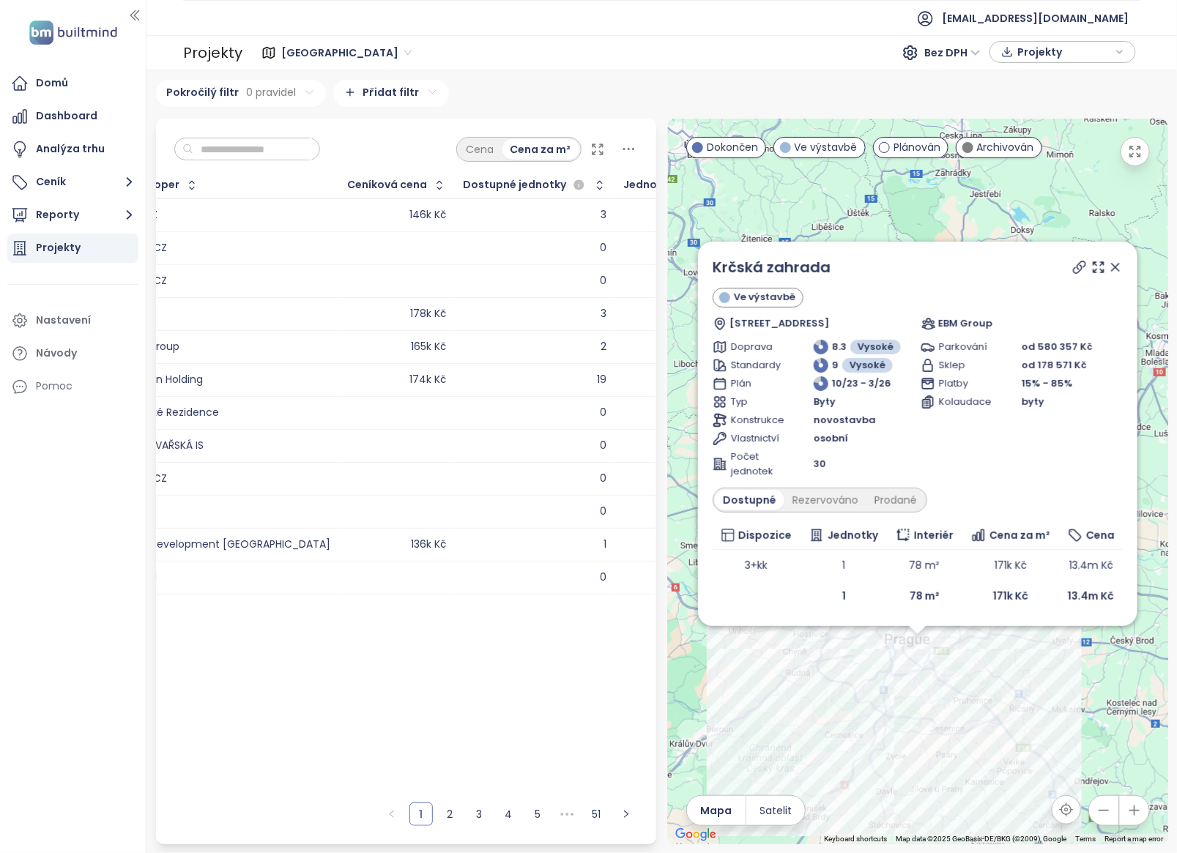
scroll to position [0, 198]
drag, startPoint x: 1118, startPoint y: 258, endPoint x: 1110, endPoint y: 265, distance: 10.4
click at [1119, 260] on icon at bounding box center [1115, 267] width 15 height 15
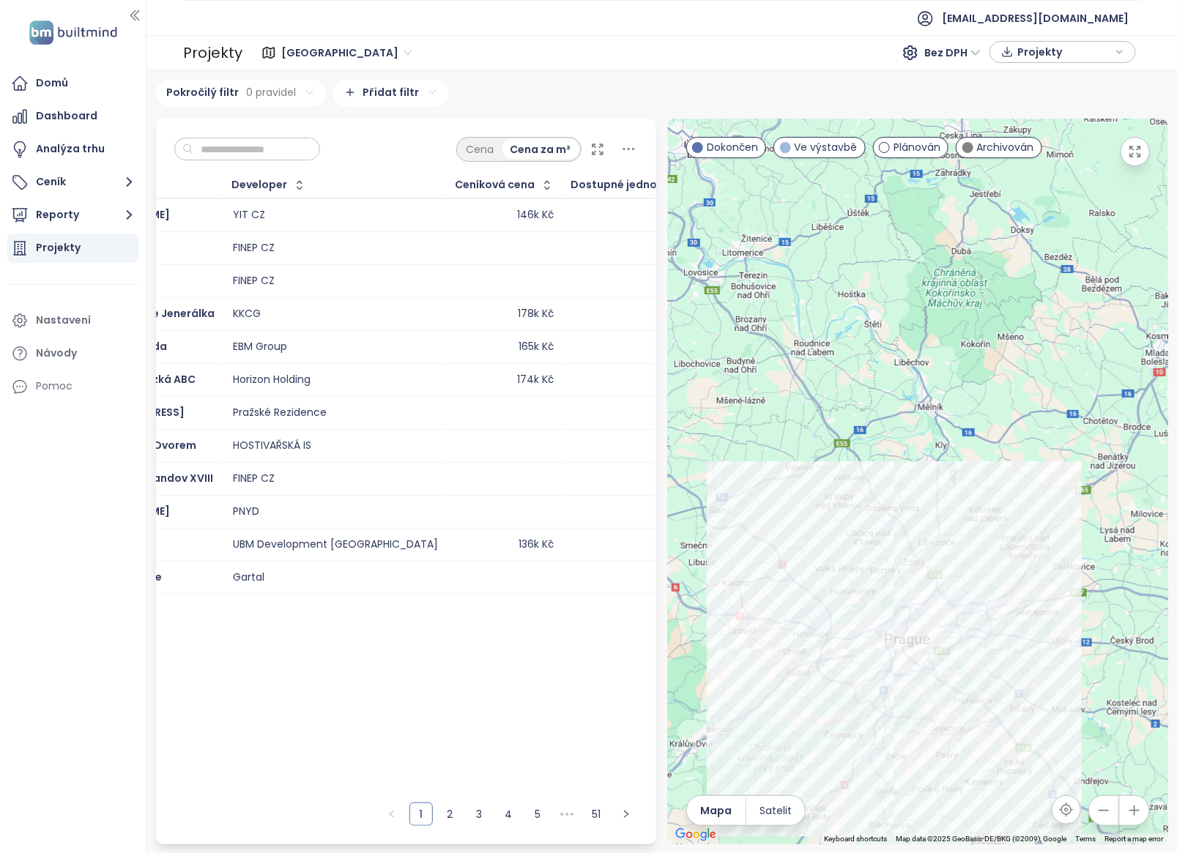
scroll to position [0, 0]
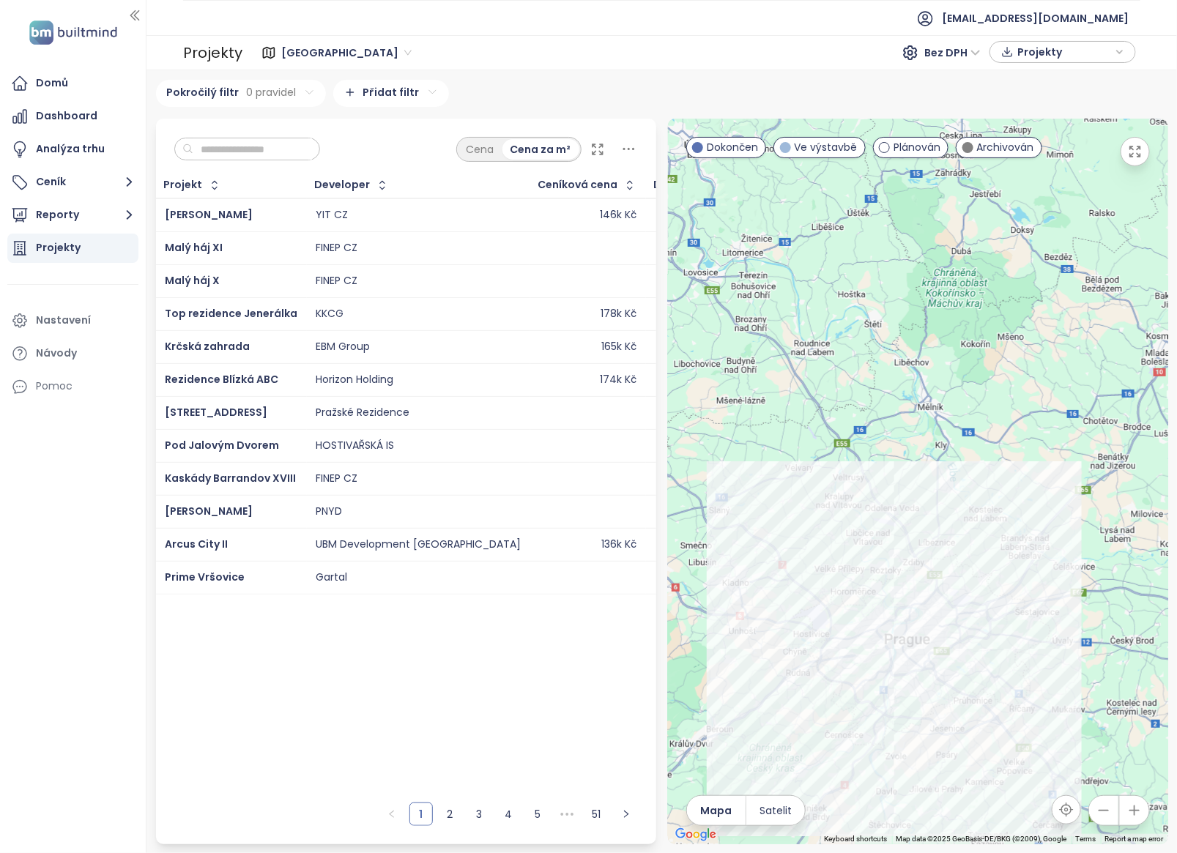
click at [299, 92] on html "Domů Dashboard Analýza trhu Ceník Reporty Projekty Nastavení Návody Pomoc [EMAI…" at bounding box center [588, 426] width 1177 height 853
click at [187, 127] on html "Domů Dashboard Analýza trhu Ceník Reporty Projekty Nastavení Návody Pomoc [EMAI…" at bounding box center [588, 426] width 1177 height 853
click at [177, 154] on span "Přidat pravidlo" at bounding box center [198, 156] width 67 height 13
click at [371, 134] on html "Domů Dashboard Analýza trhu Ceník Reporty Projekty Nastavení Návody Pomoc [EMAI…" at bounding box center [588, 426] width 1177 height 853
click at [411, 89] on html "Domů Dashboard Analýza trhu Ceník Reporty Projekty Nastavení Návody Pomoc [EMAI…" at bounding box center [588, 426] width 1177 height 853
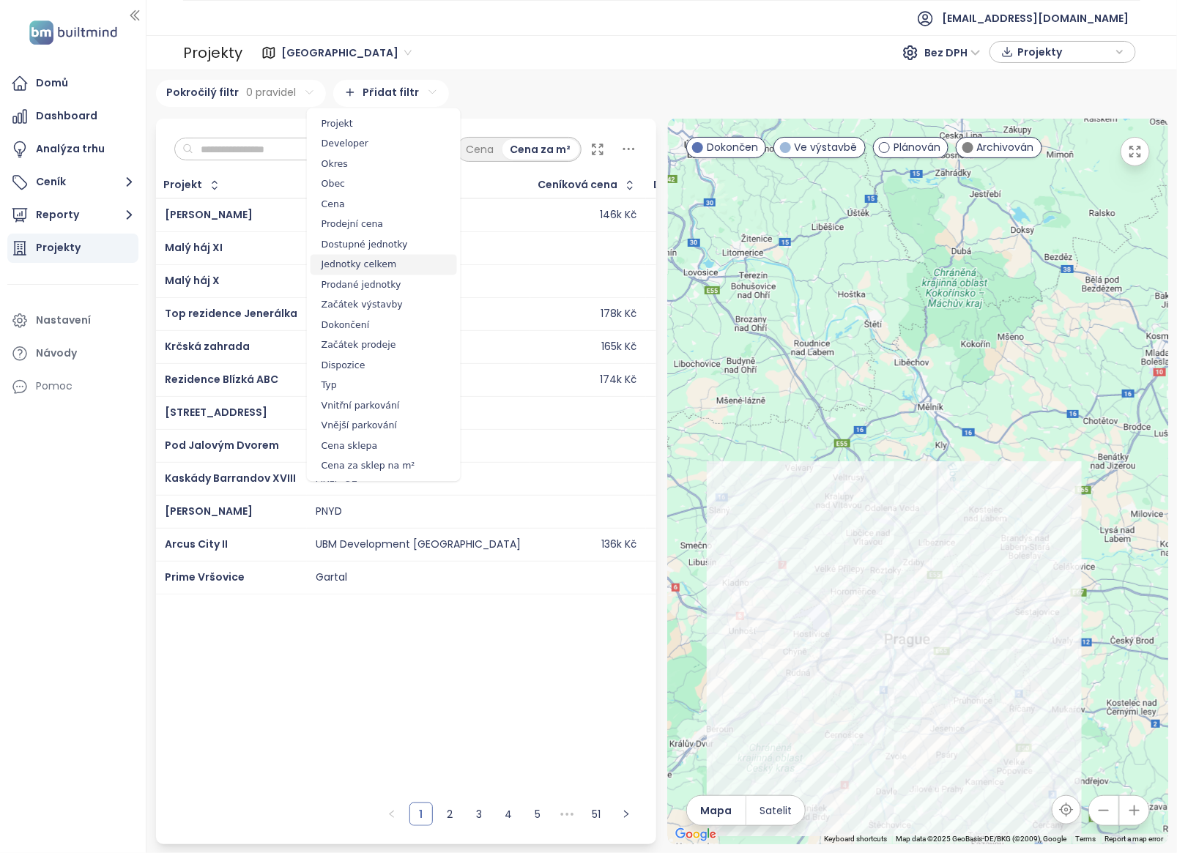
click at [373, 262] on span "Jednotky celkem" at bounding box center [383, 265] width 146 height 21
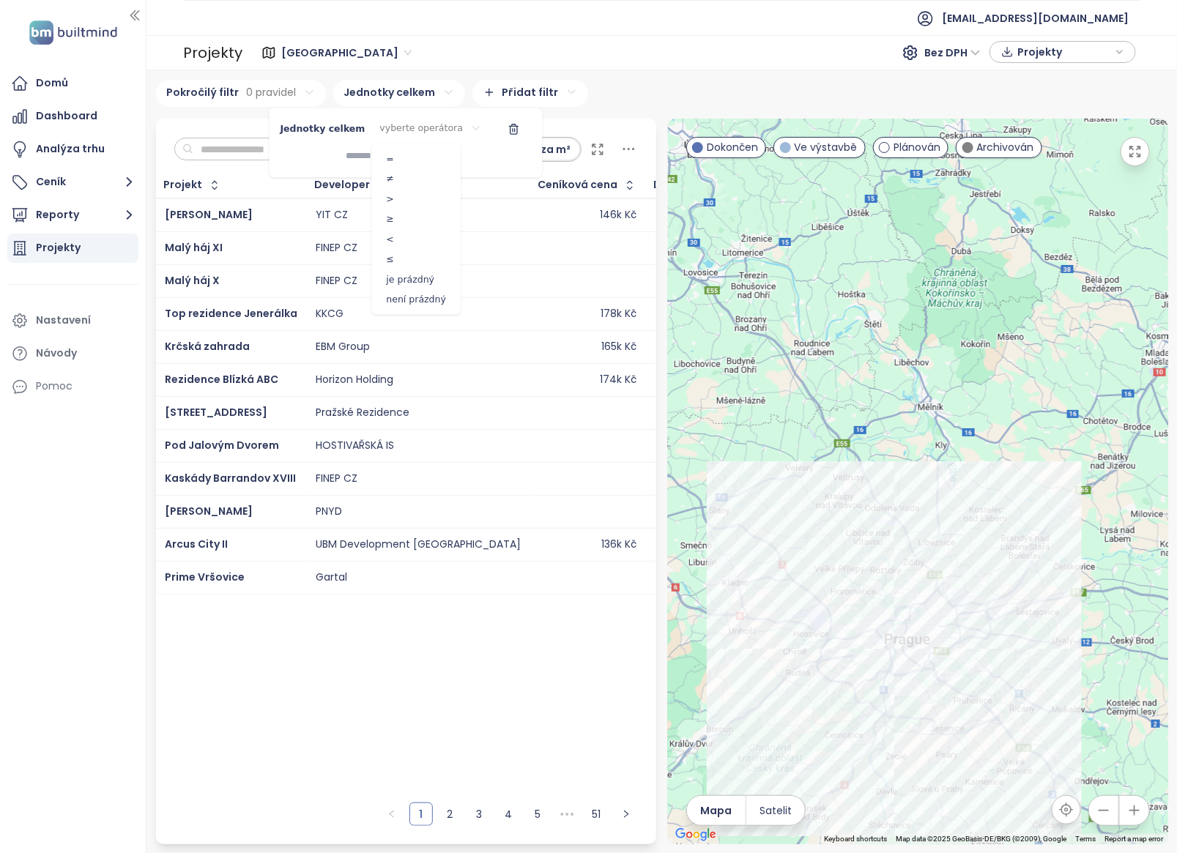
click at [447, 127] on html "Domů Dashboard Analýza trhu Ceník Reporty Projekty Nastavení Návody Pomoc [EMAI…" at bounding box center [588, 426] width 1177 height 853
click at [407, 200] on span ">" at bounding box center [417, 199] width 82 height 21
click at [409, 158] on input at bounding box center [363, 157] width 92 height 24
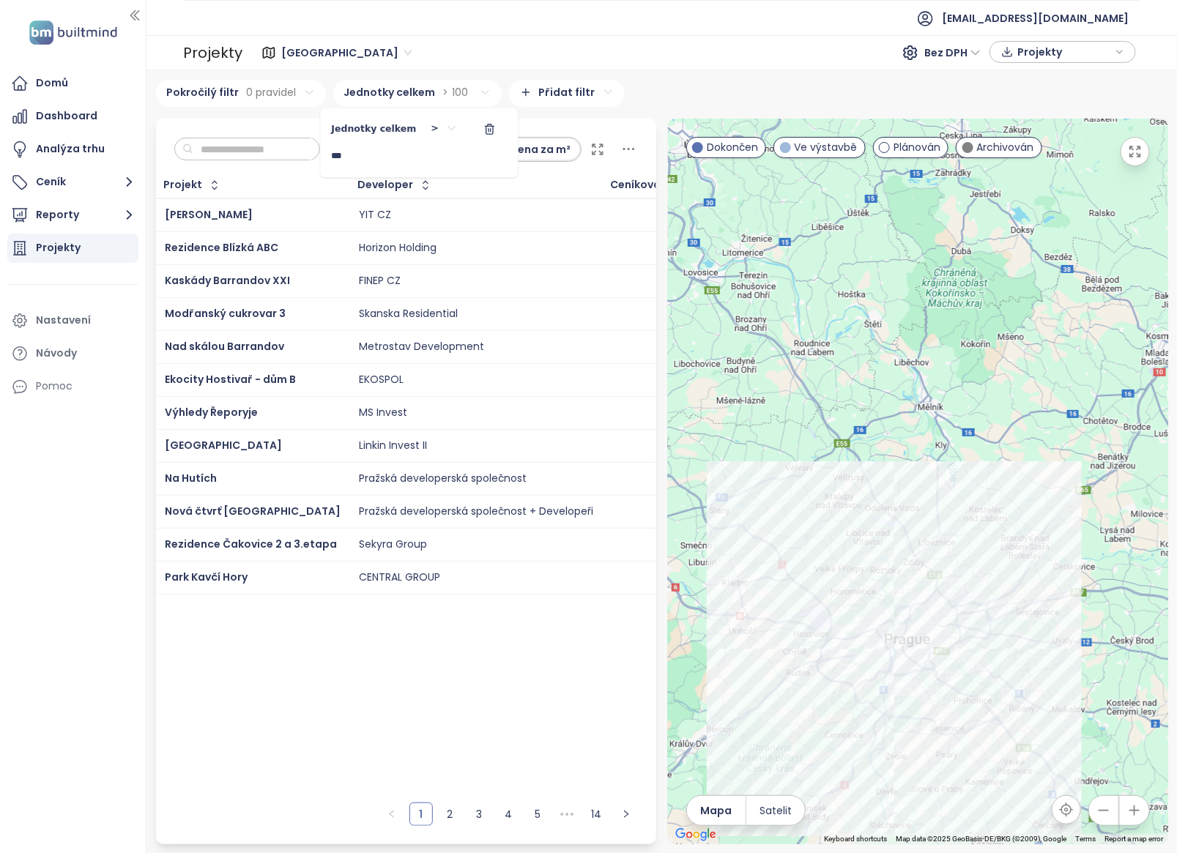
type input "***"
click at [499, 167] on div "Jednotky celkem > ***" at bounding box center [419, 142] width 190 height 59
click at [447, 682] on html "Domů Dashboard Analýza trhu Ceník Reporty Projekty Nastavení Návody Pomoc [EMAI…" at bounding box center [588, 426] width 1177 height 853
click at [477, 682] on link "3" at bounding box center [480, 814] width 22 height 22
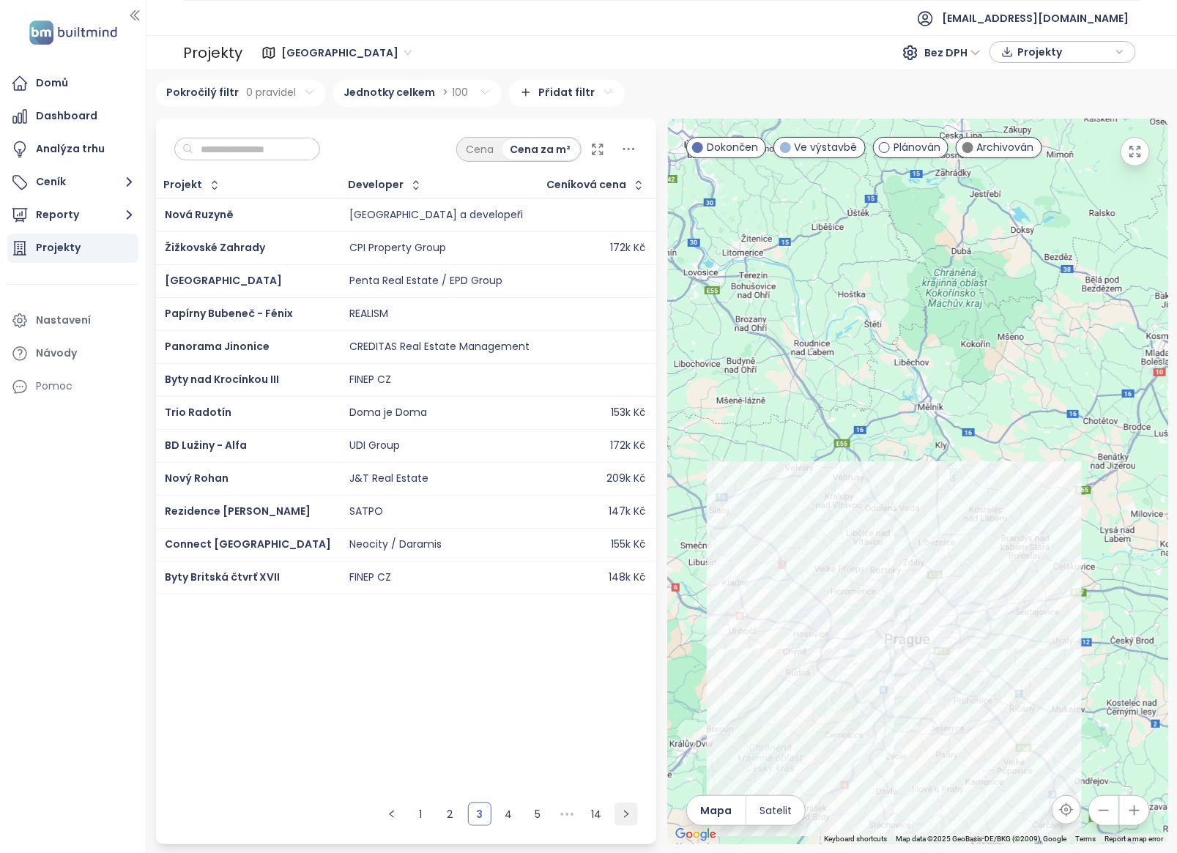
click at [624, 682] on icon "right" at bounding box center [626, 814] width 9 height 9
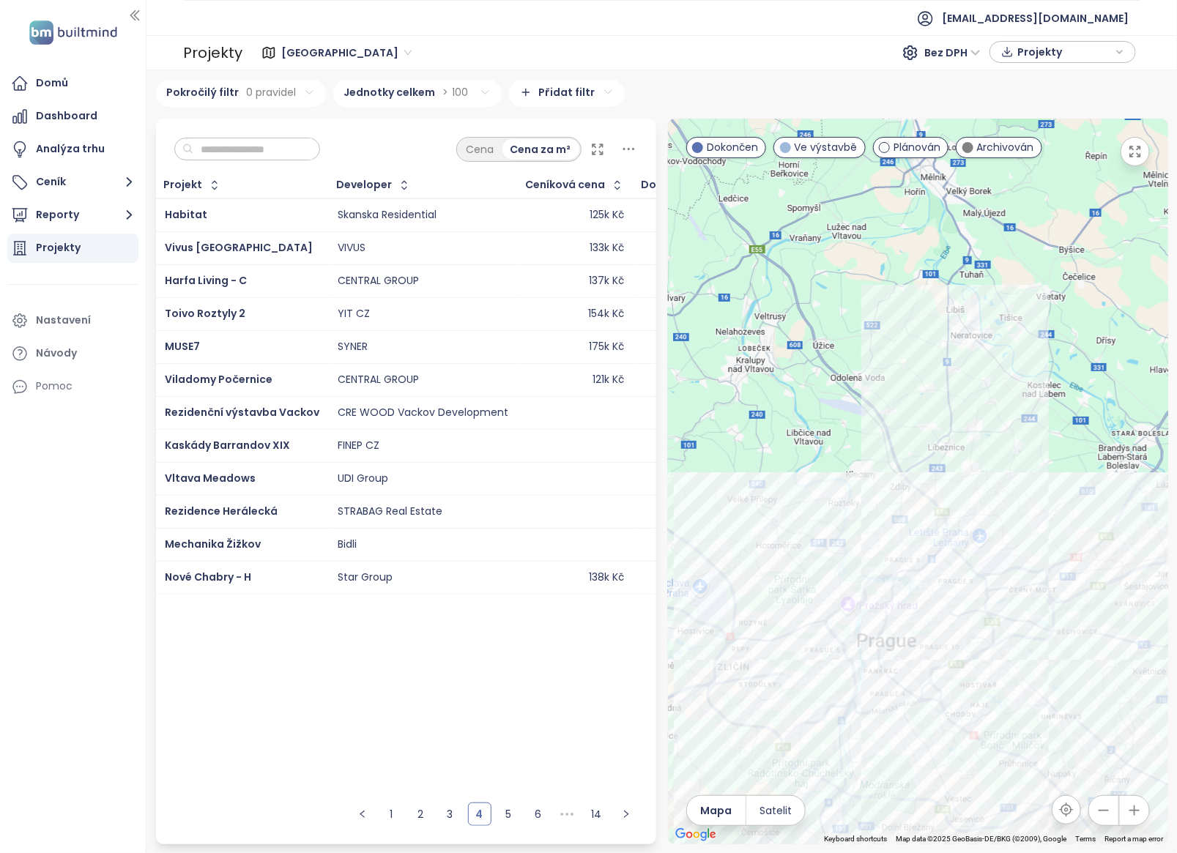
click at [824, 152] on span "Ve výstavbě" at bounding box center [825, 147] width 63 height 16
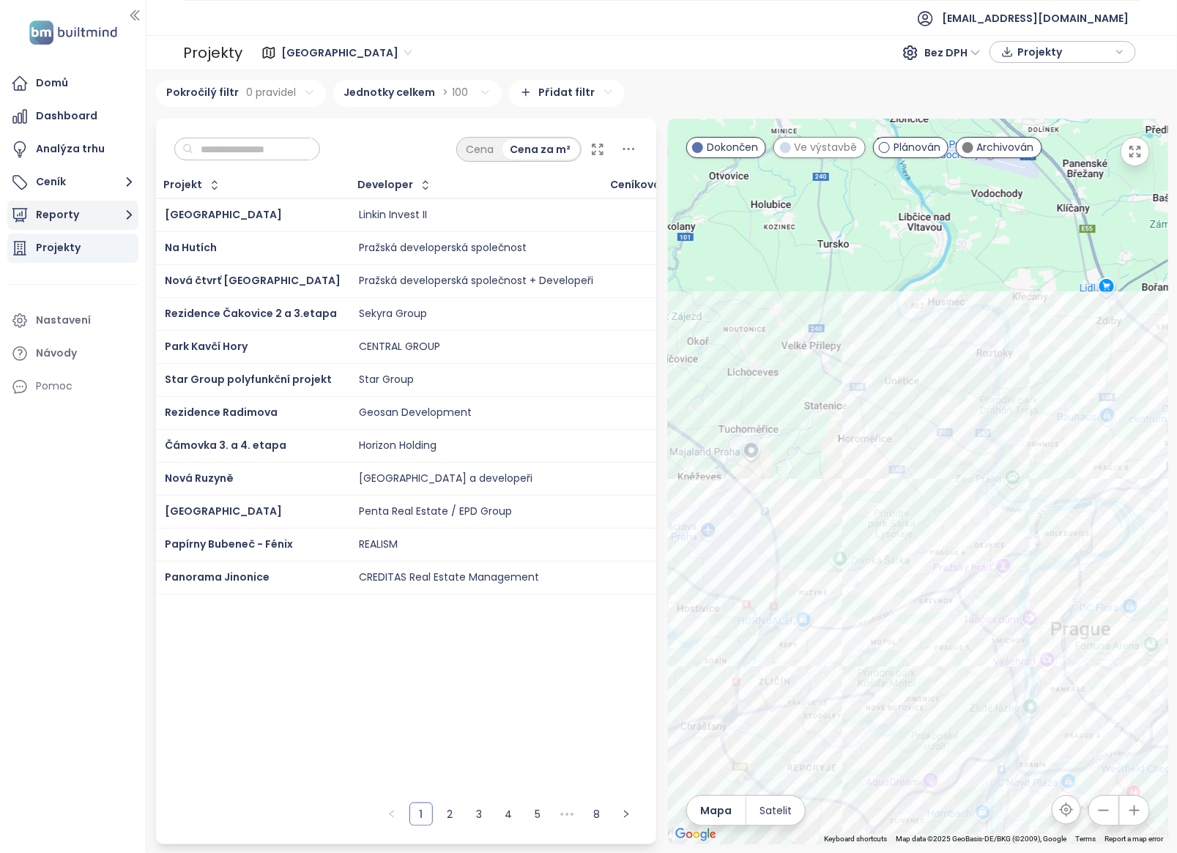
click at [67, 214] on button "Reporty" at bounding box center [72, 215] width 131 height 29
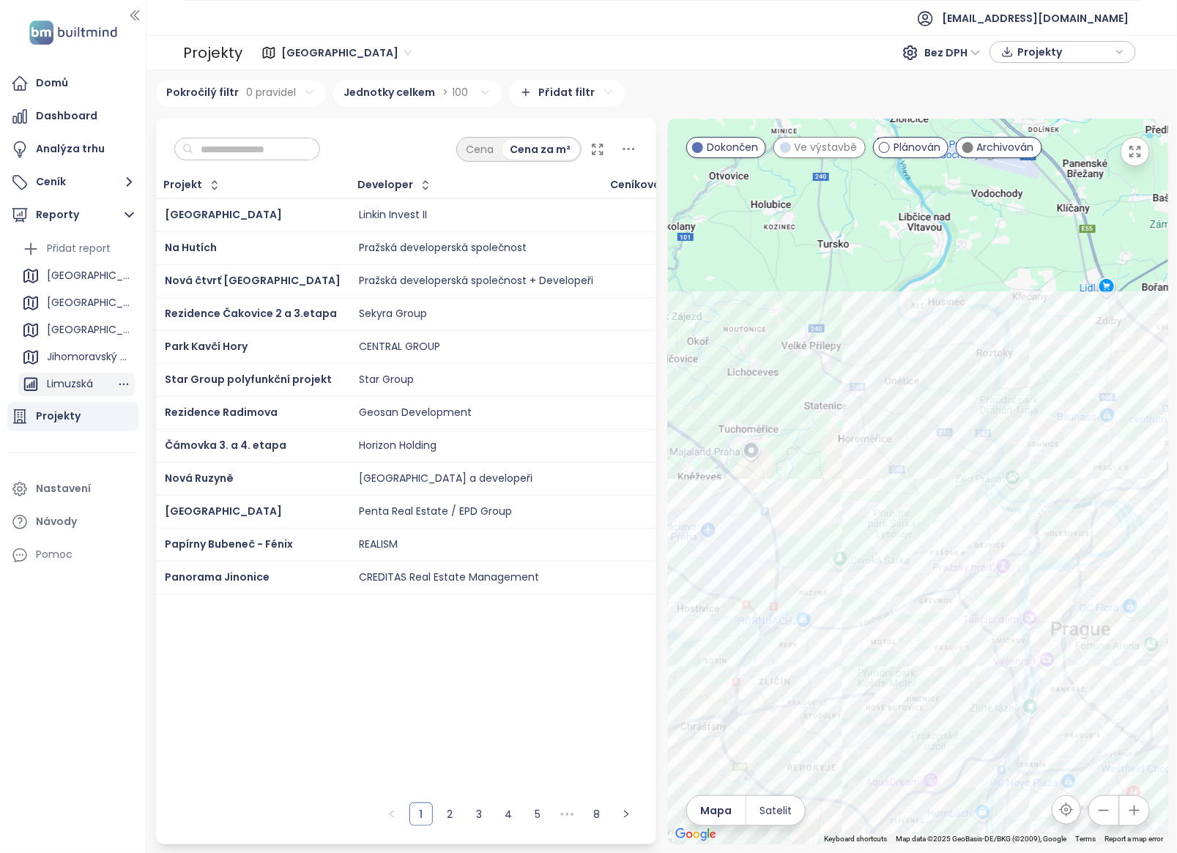
click at [66, 379] on div "Limuzská" at bounding box center [70, 384] width 46 height 18
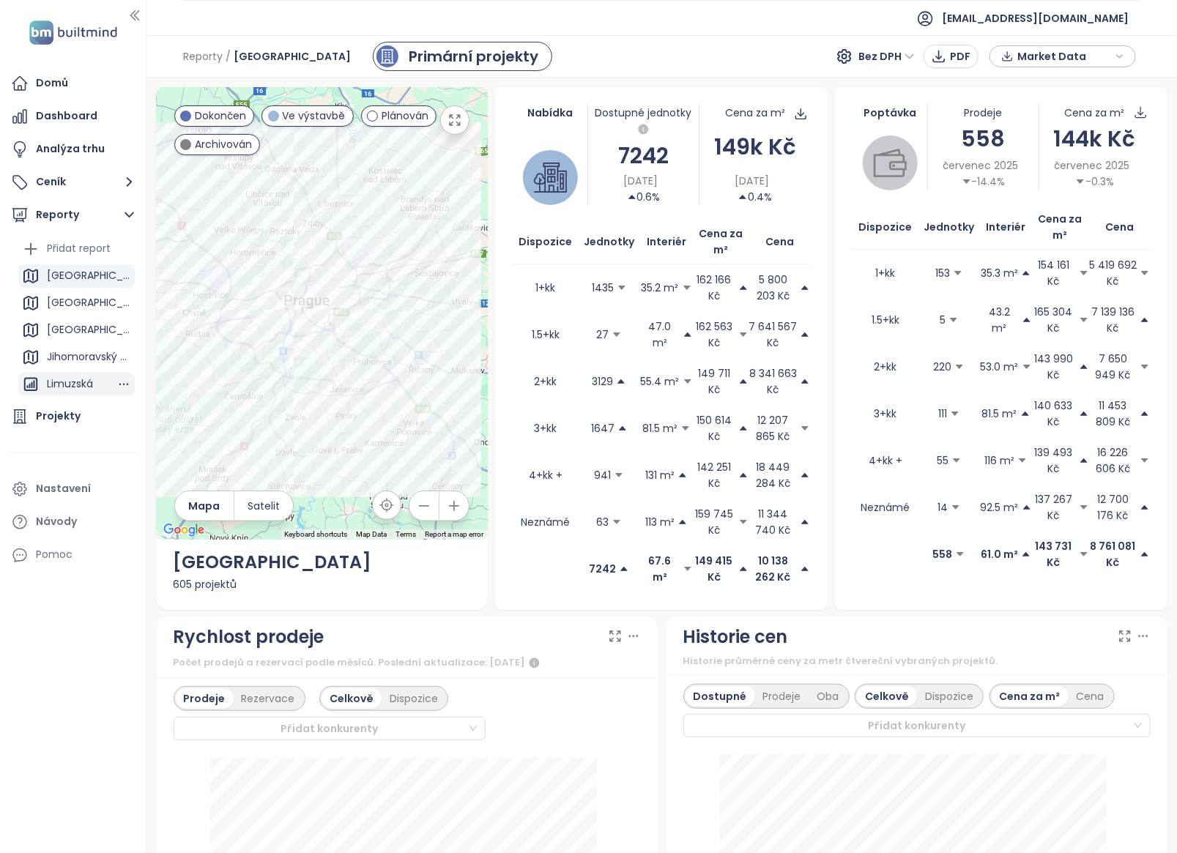
click at [59, 382] on div "Limuzská" at bounding box center [70, 384] width 46 height 18
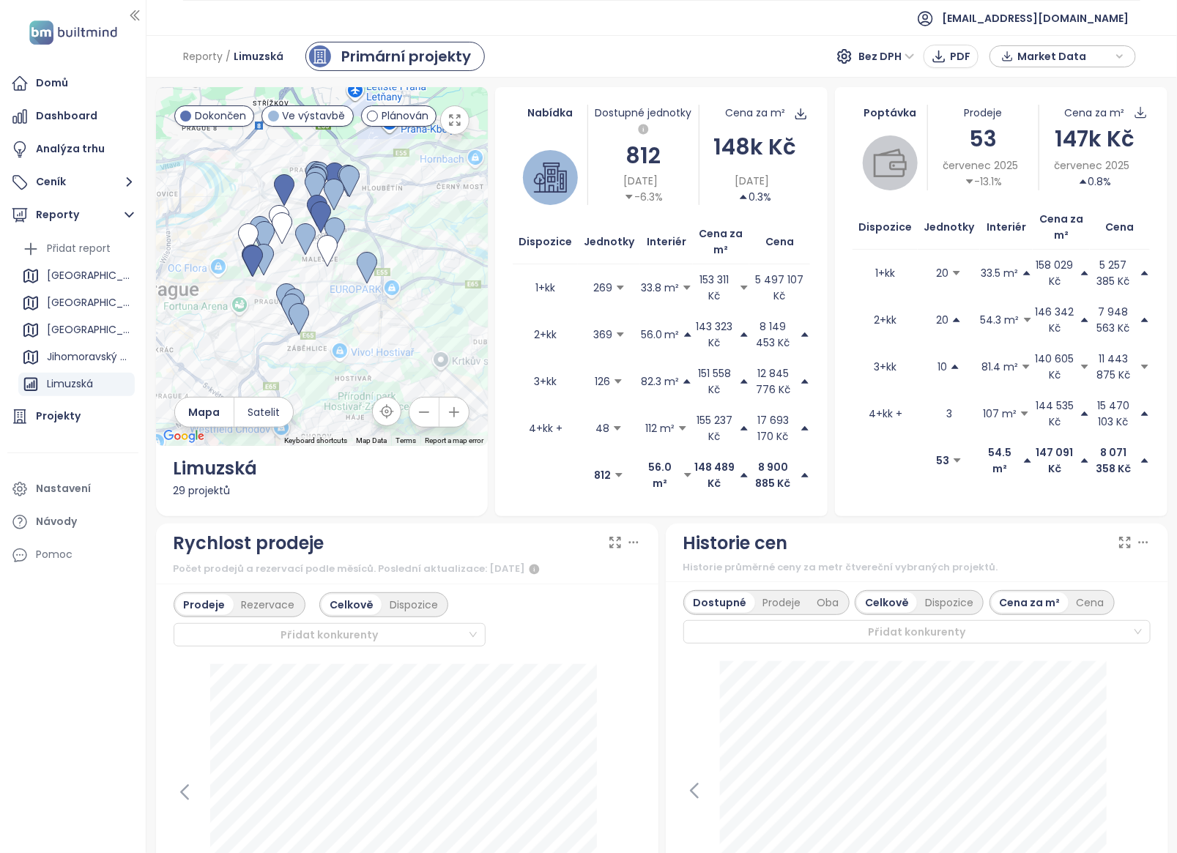
click at [216, 466] on div "Limuzská" at bounding box center [322, 469] width 297 height 28
click at [201, 489] on div "29 projektů" at bounding box center [322, 491] width 297 height 16
click at [72, 247] on div "Přidat report" at bounding box center [79, 248] width 64 height 18
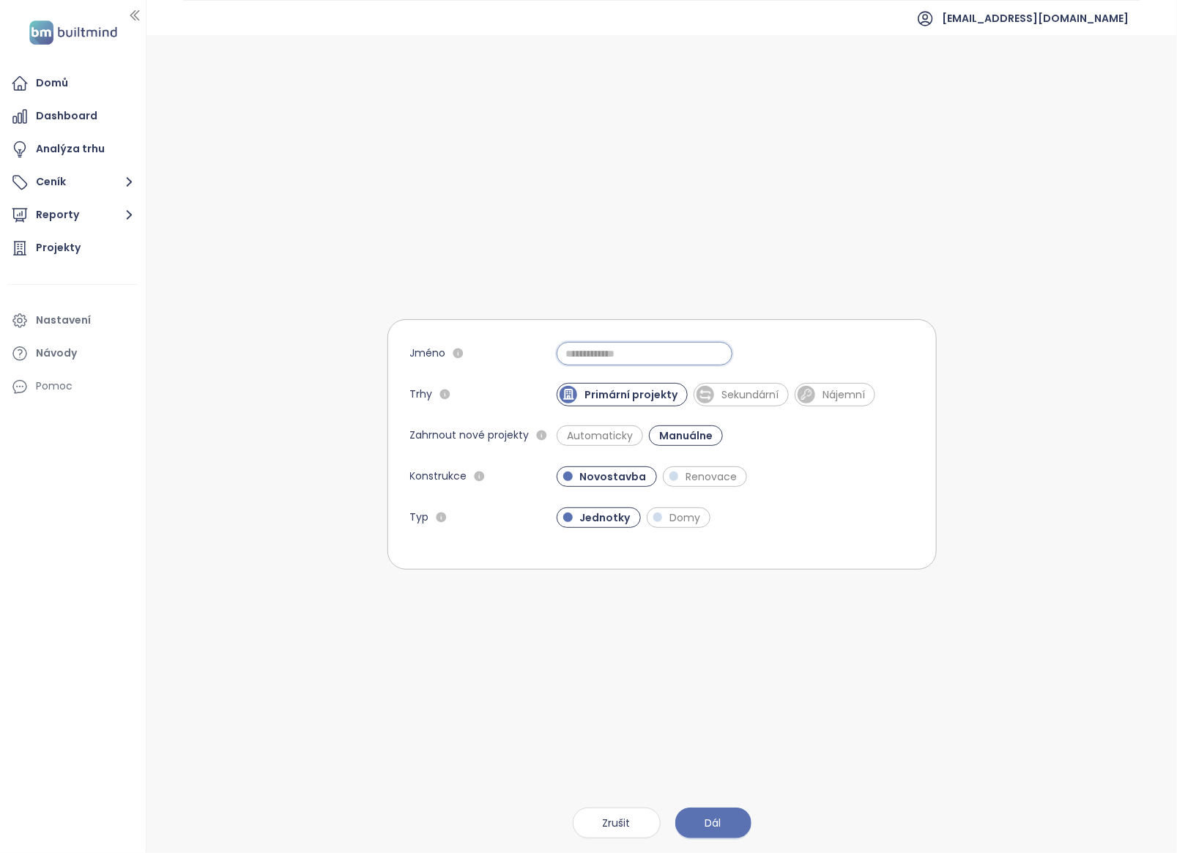
click at [606, 353] on input "Jméno" at bounding box center [644, 353] width 176 height 23
type input "**********"
click at [701, 682] on button "Dál" at bounding box center [713, 823] width 76 height 31
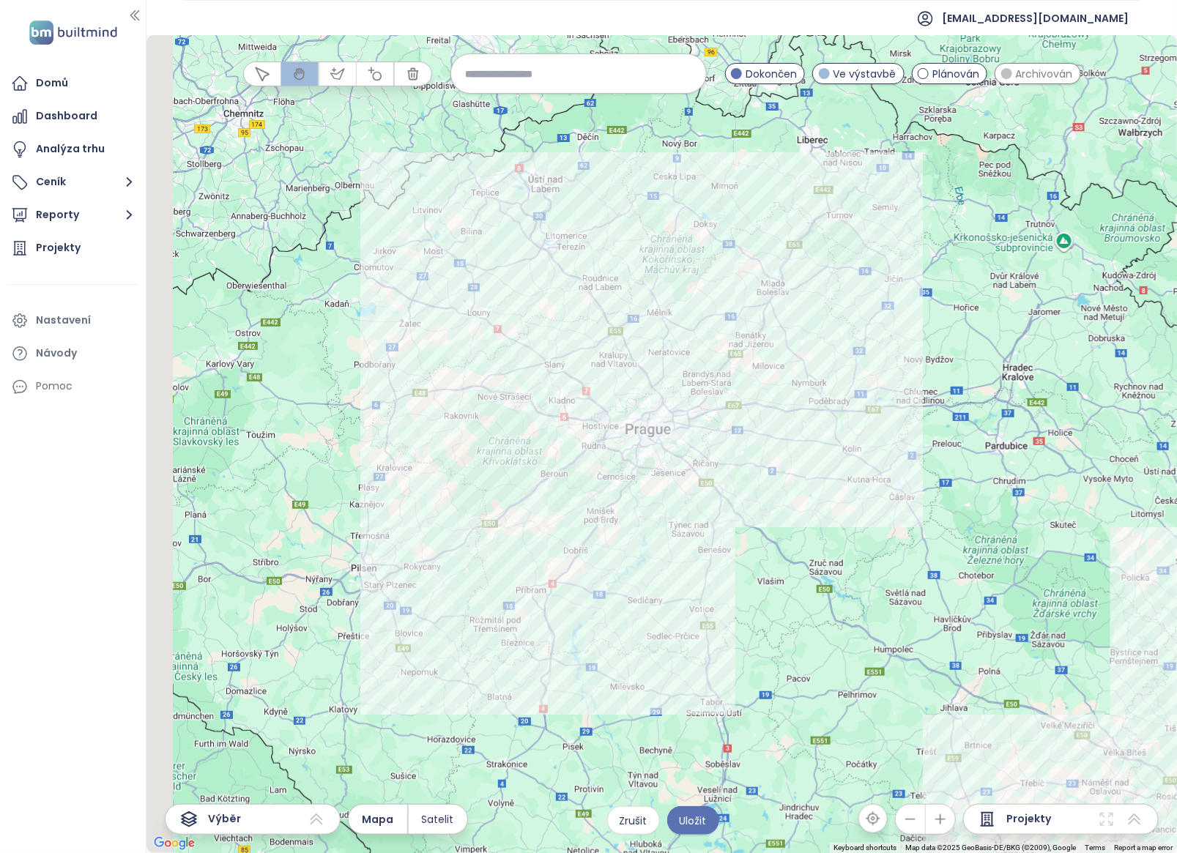
drag, startPoint x: 504, startPoint y: 250, endPoint x: 767, endPoint y: 416, distance: 311.0
click at [767, 416] on div at bounding box center [661, 444] width 1030 height 818
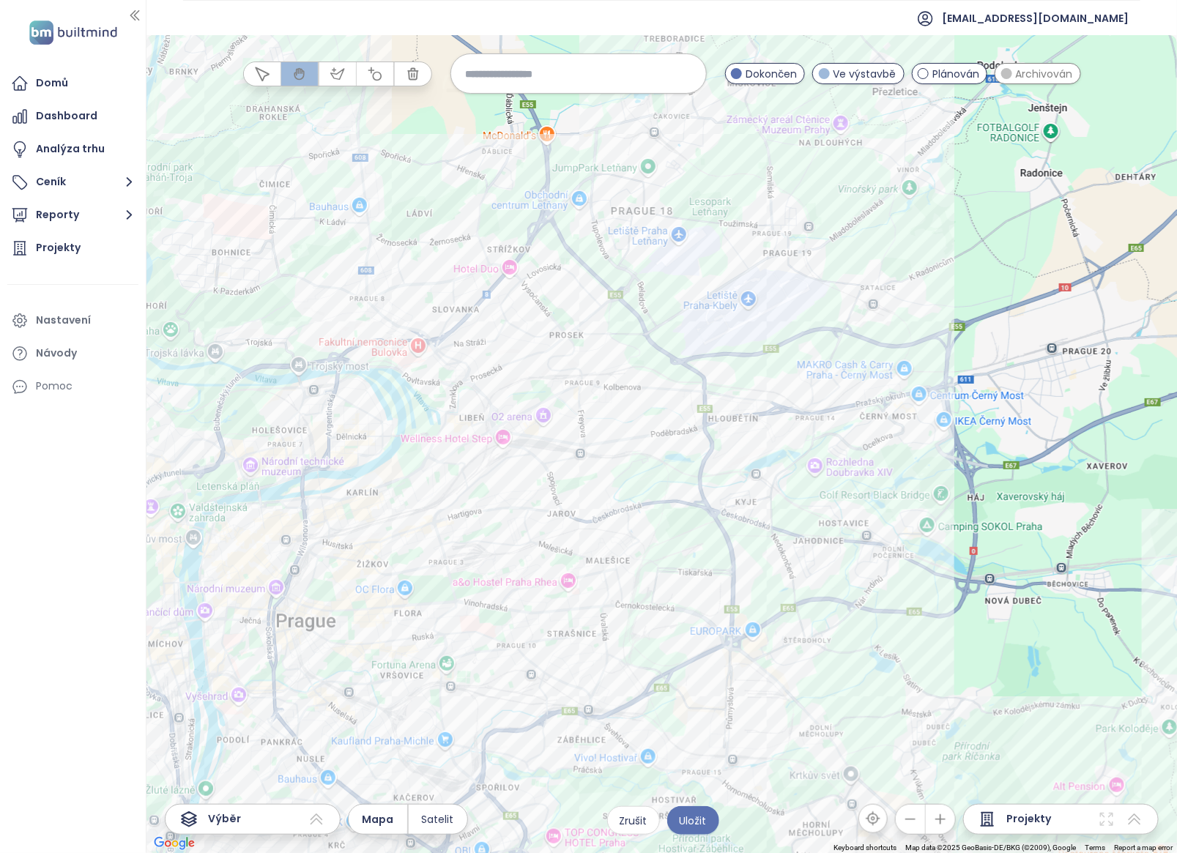
drag, startPoint x: 791, startPoint y: 381, endPoint x: 376, endPoint y: 403, distance: 415.8
click at [376, 403] on div at bounding box center [661, 444] width 1030 height 818
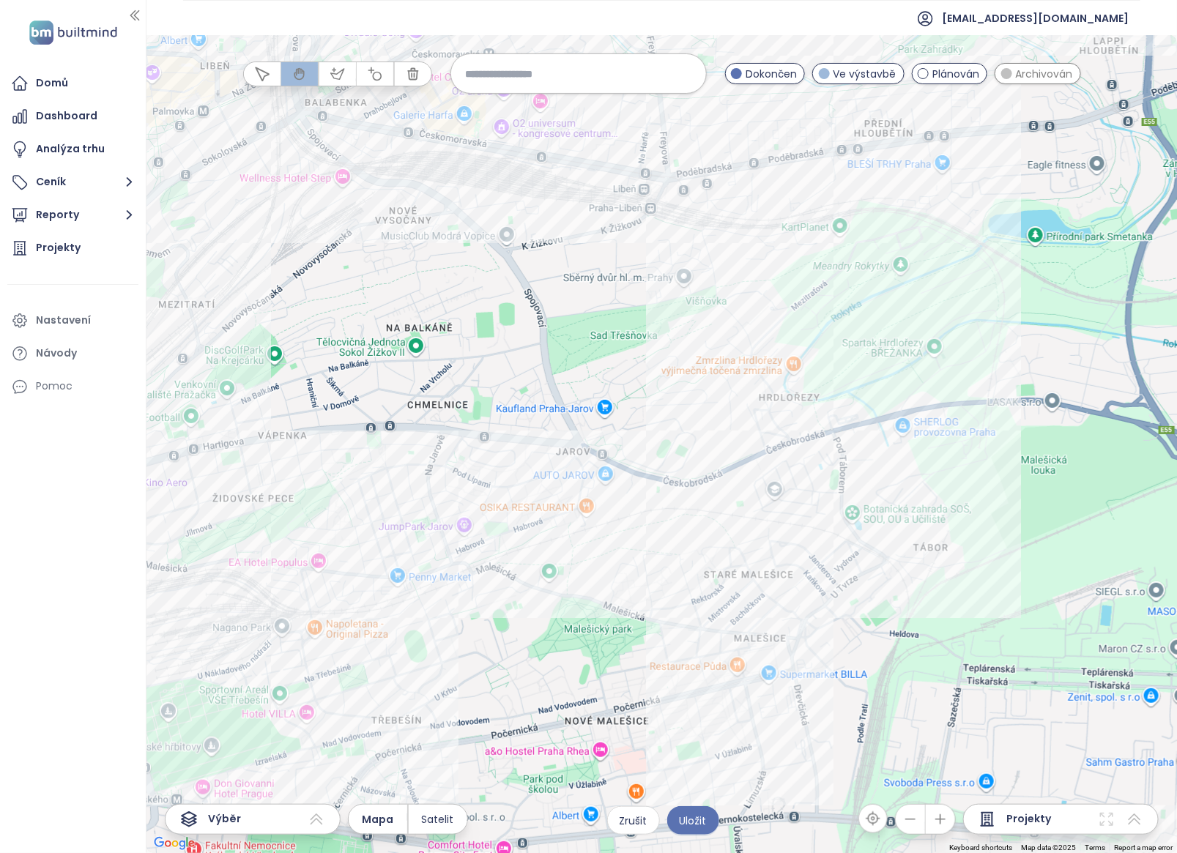
drag, startPoint x: 742, startPoint y: 628, endPoint x: 679, endPoint y: 458, distance: 180.2
click at [679, 458] on div at bounding box center [661, 444] width 1030 height 818
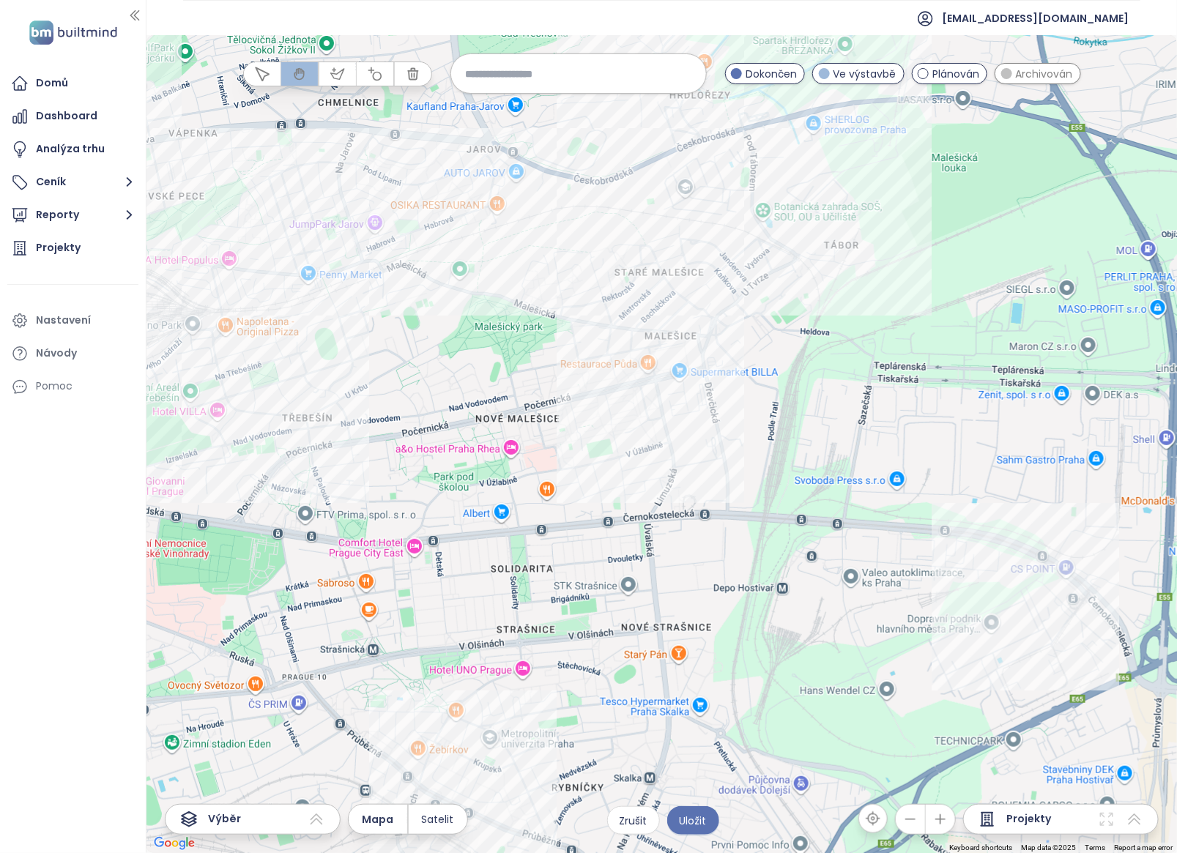
drag, startPoint x: 688, startPoint y: 718, endPoint x: 599, endPoint y: 414, distance: 317.4
click at [599, 414] on div at bounding box center [661, 444] width 1030 height 818
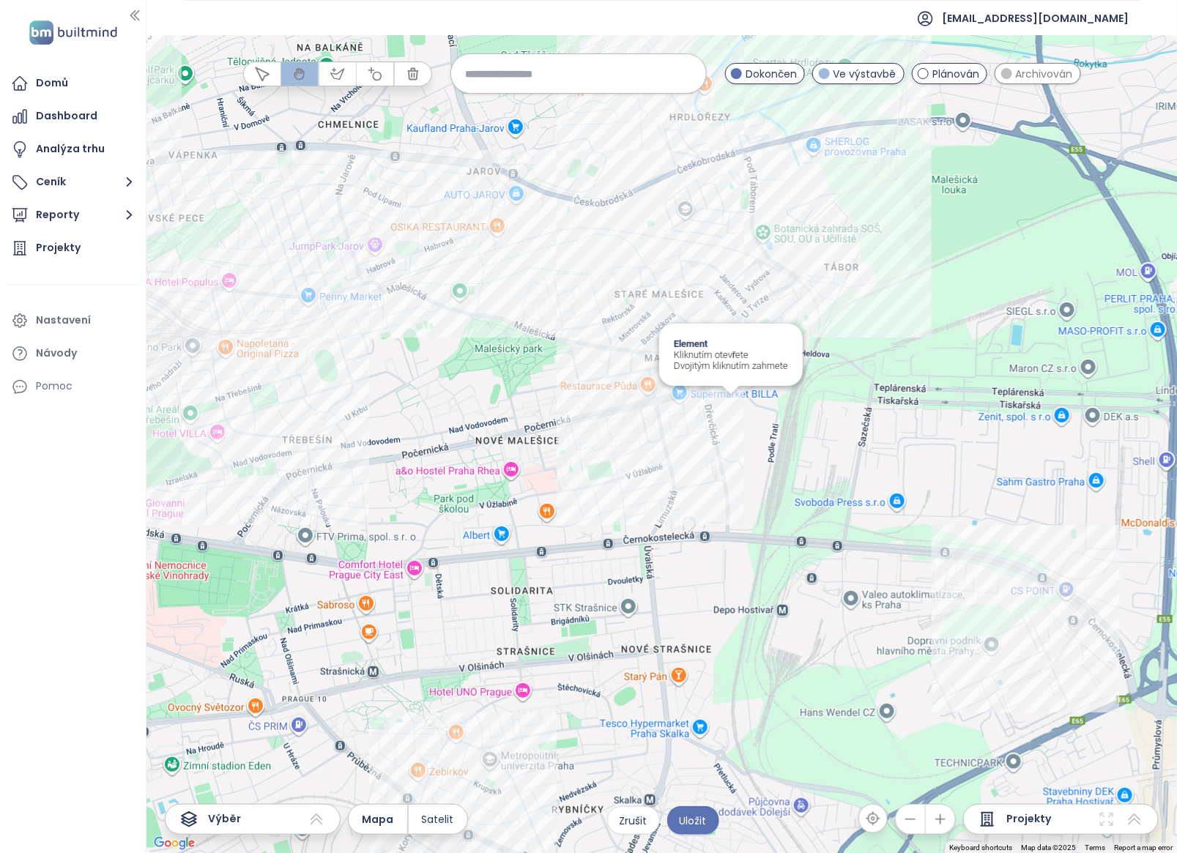
click at [732, 410] on div "Element Kliknutím otevřete Dvojitým kliknutím zahrnete" at bounding box center [661, 444] width 1030 height 818
click at [1049, 543] on div "Habitat Kliknutím otevřete Dvojitým kliknutím zahrnete" at bounding box center [661, 444] width 1030 height 818
click at [1048, 543] on div "Habitat Kliknutím otevřete Dvojitým kliknutím zahrnete" at bounding box center [661, 444] width 1030 height 818
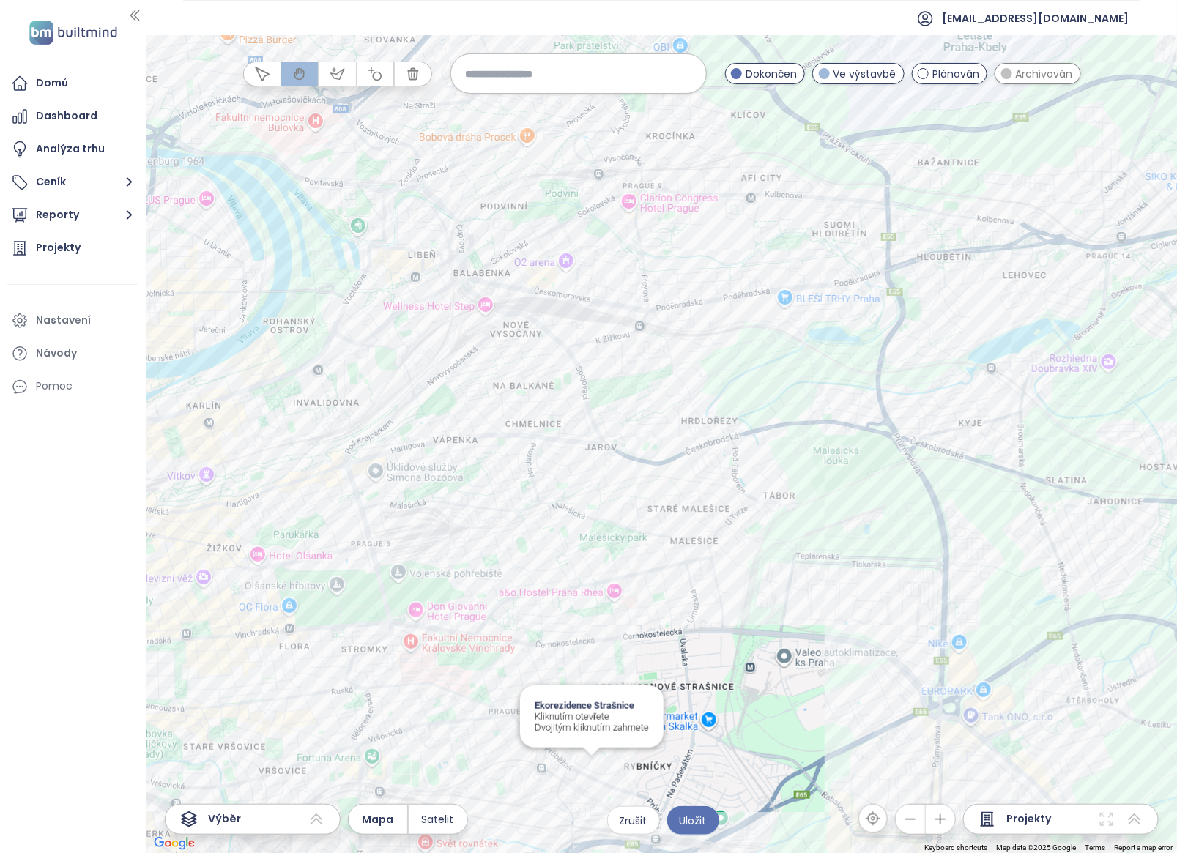
click at [594, 682] on div "Ekorezidence Strašnice Kliknutím otevřete Dvojitým kliknutím zahrnete" at bounding box center [661, 444] width 1030 height 818
click at [582, 682] on div "Rezidence Zabelity Kliknutím otevřete Dvojitým kliknutím zahrnete" at bounding box center [661, 444] width 1030 height 818
click at [560, 682] on div "Anilinka Kliknutím otevřete Dvojitým kliknutím zahrnete" at bounding box center [661, 444] width 1030 height 818
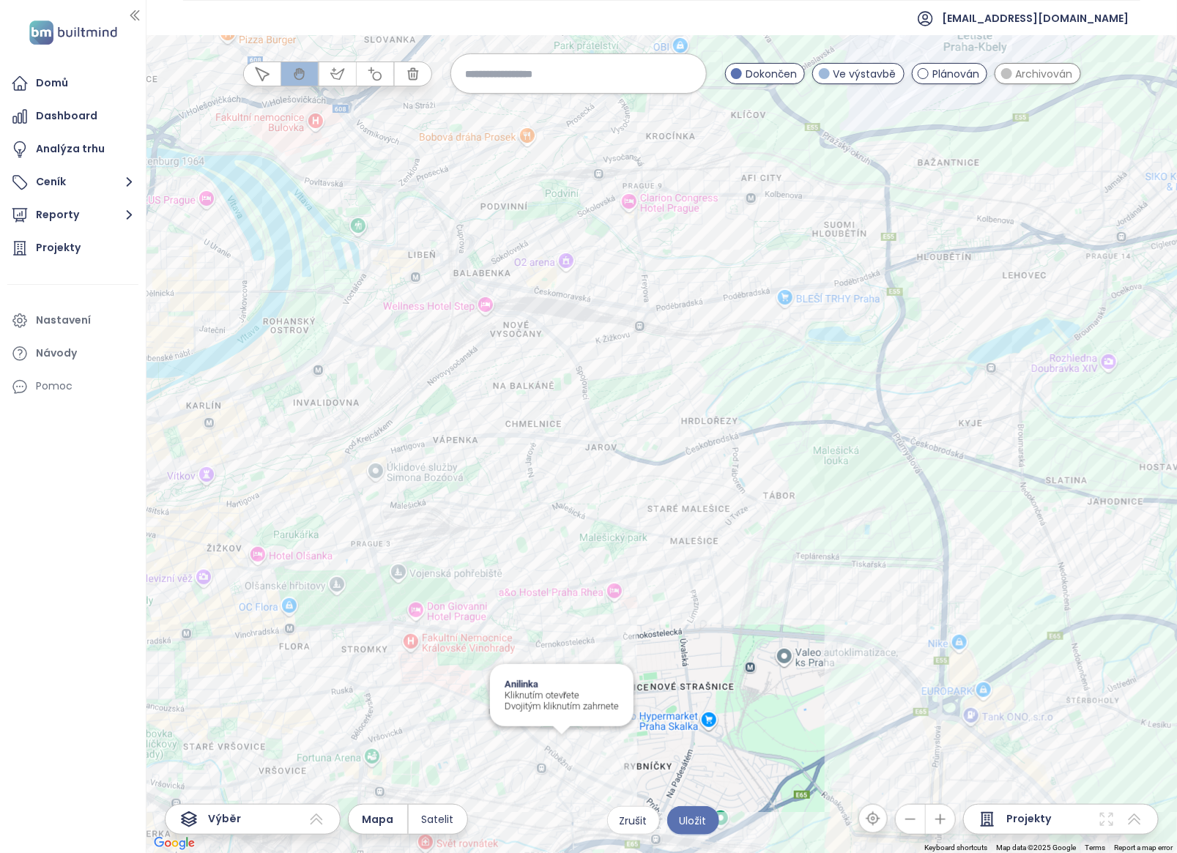
click at [560, 682] on div "Anilinka Kliknutím otevřete Dvojitým kliknutím zahrnete" at bounding box center [661, 444] width 1030 height 818
click at [638, 515] on div "Rezidence Akademická Kliknutím otevřete Dvojitým kliknutím zahrnete" at bounding box center [661, 444] width 1030 height 818
click at [692, 414] on div "Rezidence v údolí Kliknutím otevřete Dvojitým kliknutím zahrnete" at bounding box center [661, 444] width 1030 height 818
click at [693, 414] on div "Rezidence v údolí Kliknutím otevřete Dvojitým kliknutím zahrnete" at bounding box center [661, 444] width 1030 height 818
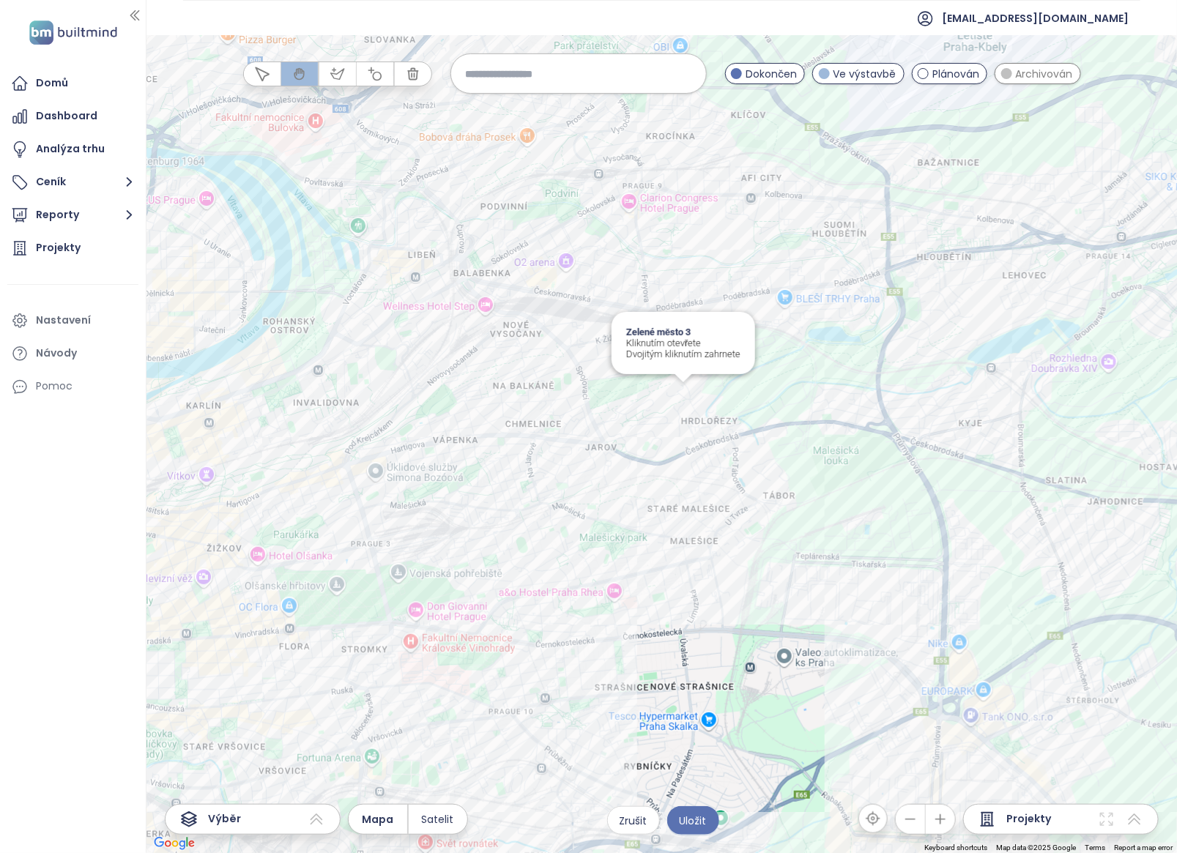
click at [679, 390] on div "Zelené město 3 Kliknutím otevřete Dvojitým kliknutím zahrnete" at bounding box center [661, 444] width 1030 height 818
click at [751, 327] on div "Harmonia Kliknutím otevřete Dvojitým kliknutím zahrnete" at bounding box center [661, 444] width 1030 height 818
click at [816, 272] on div "Rezidenční čtvrť [PERSON_NAME] Hloubětín IK Kliknutím otevřete Dvojitým kliknut…" at bounding box center [661, 444] width 1030 height 818
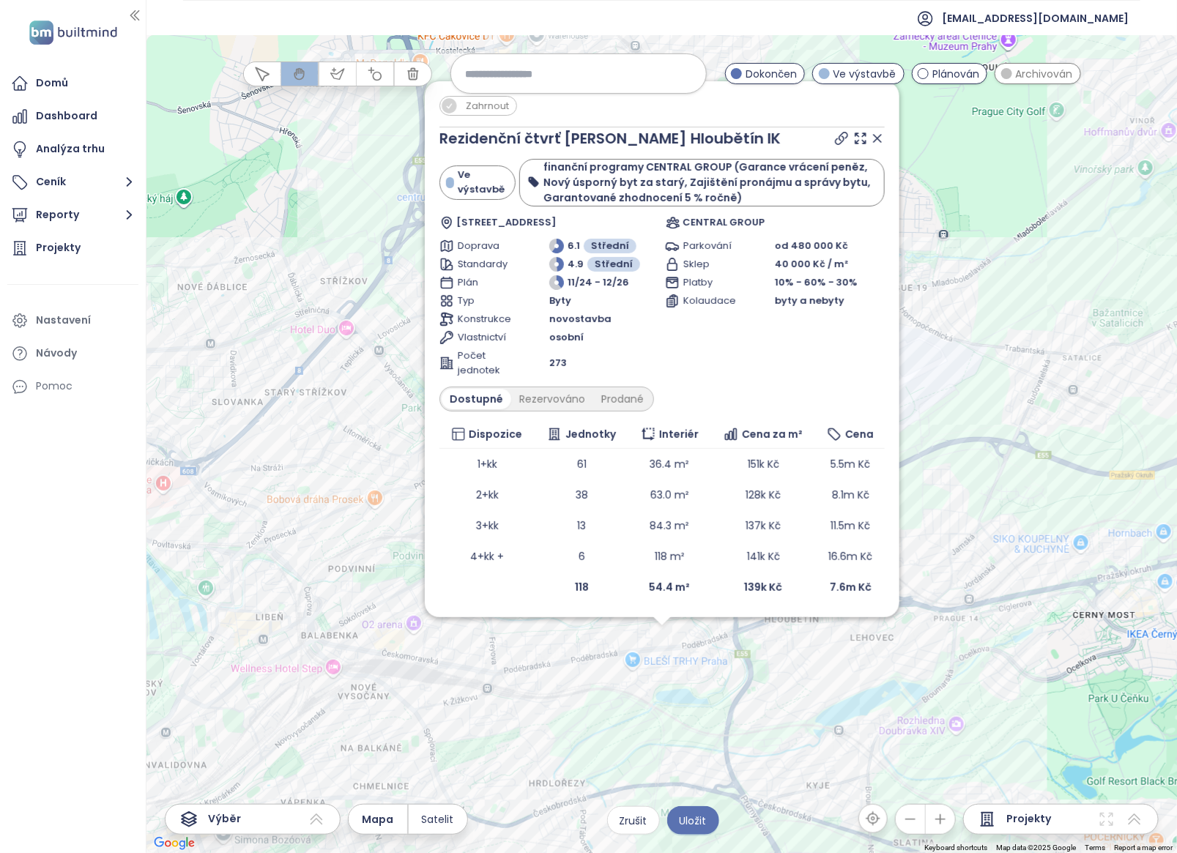
click at [876, 135] on icon at bounding box center [877, 138] width 15 height 15
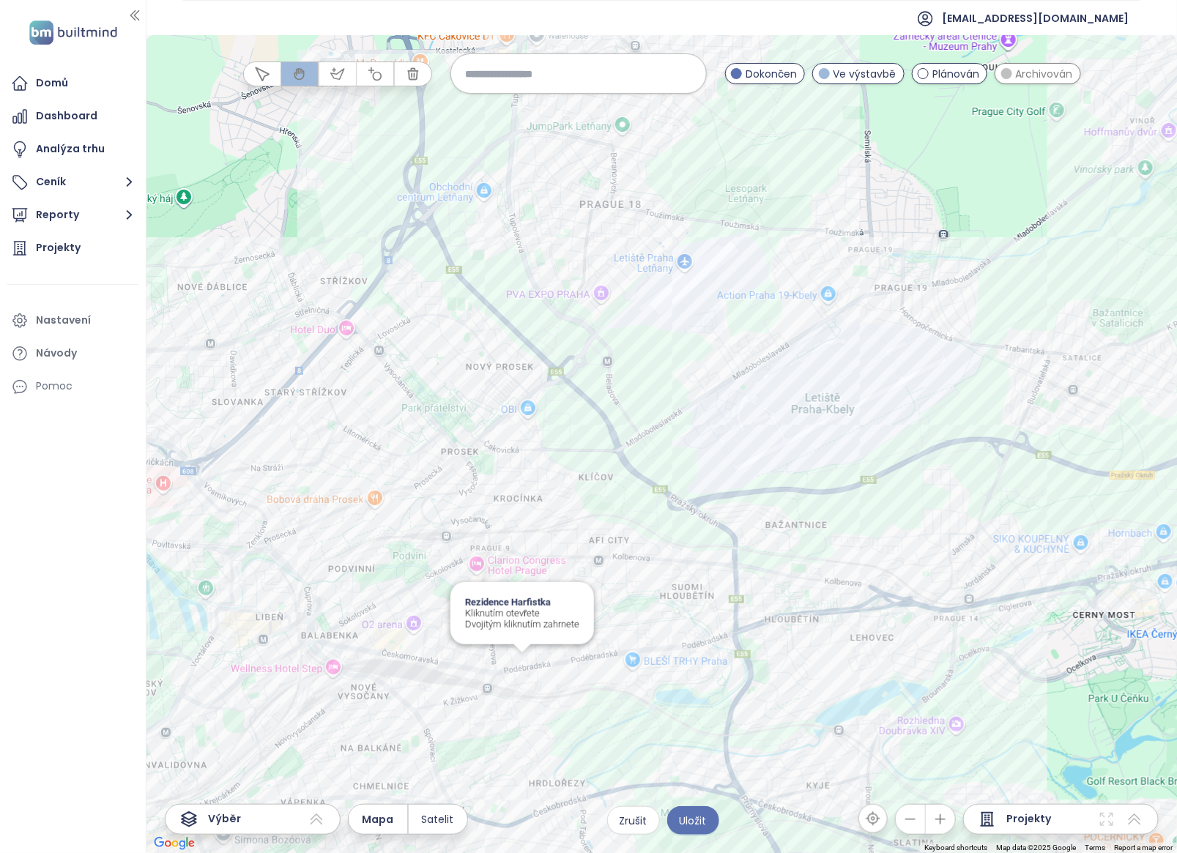
click at [520, 664] on div "Rezidence Harfistka Kliknutím otevřete Dvojitým kliknutím zahrnete" at bounding box center [661, 444] width 1030 height 818
click at [521, 664] on div "Rezidence Harfistka Kliknutím otevřete Dvojitým kliknutím zahrnete" at bounding box center [661, 444] width 1030 height 818
click at [529, 645] on div "Harfa Living - A Kliknutím otevřete Dvojitým kliknutím zahrnete" at bounding box center [661, 444] width 1030 height 818
click at [535, 628] on div at bounding box center [527, 625] width 18 height 9
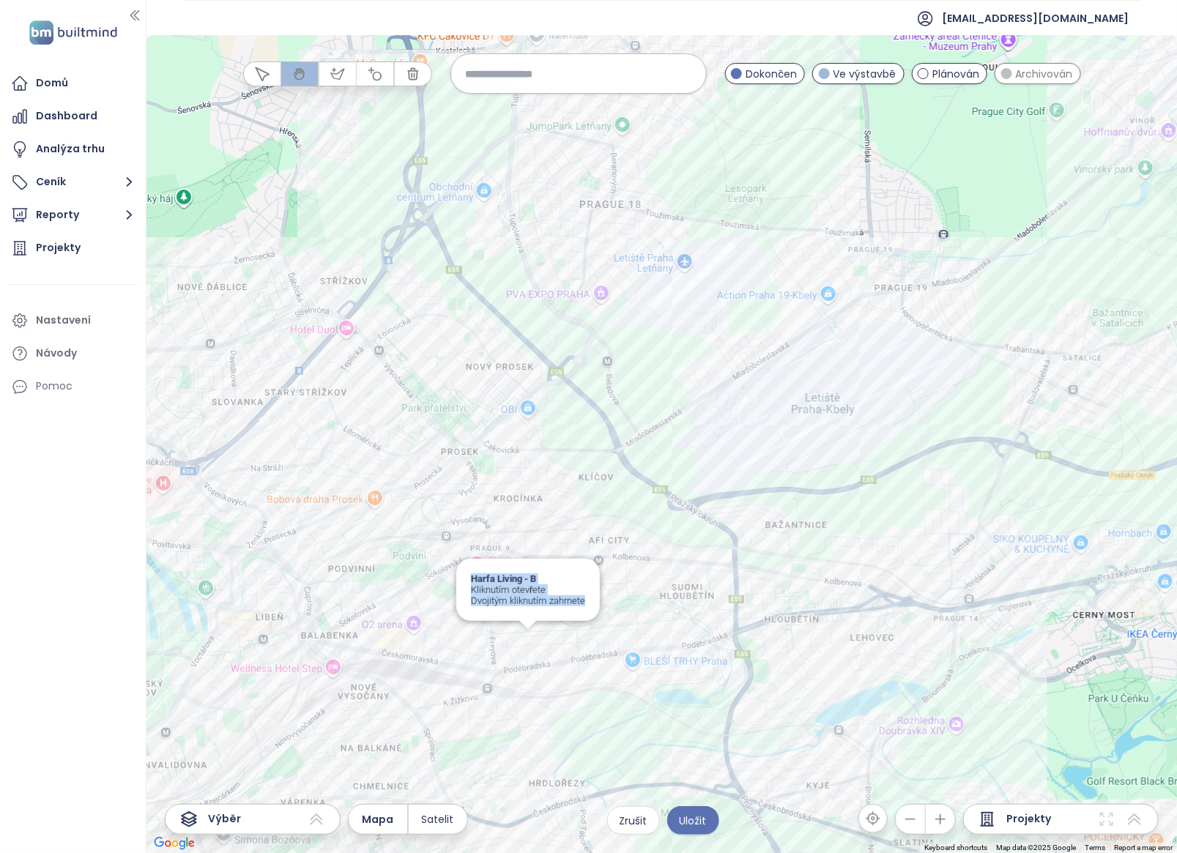
click at [535, 628] on div at bounding box center [527, 625] width 18 height 9
click at [543, 620] on div "Harfa Park IX Kliknutím otevřete Dvojitým kliknutím zahrnete" at bounding box center [661, 444] width 1030 height 818
click at [526, 616] on div "Harfa Park XI Kliknutím otevřete Dvojitým kliknutím zahrnete" at bounding box center [661, 444] width 1030 height 818
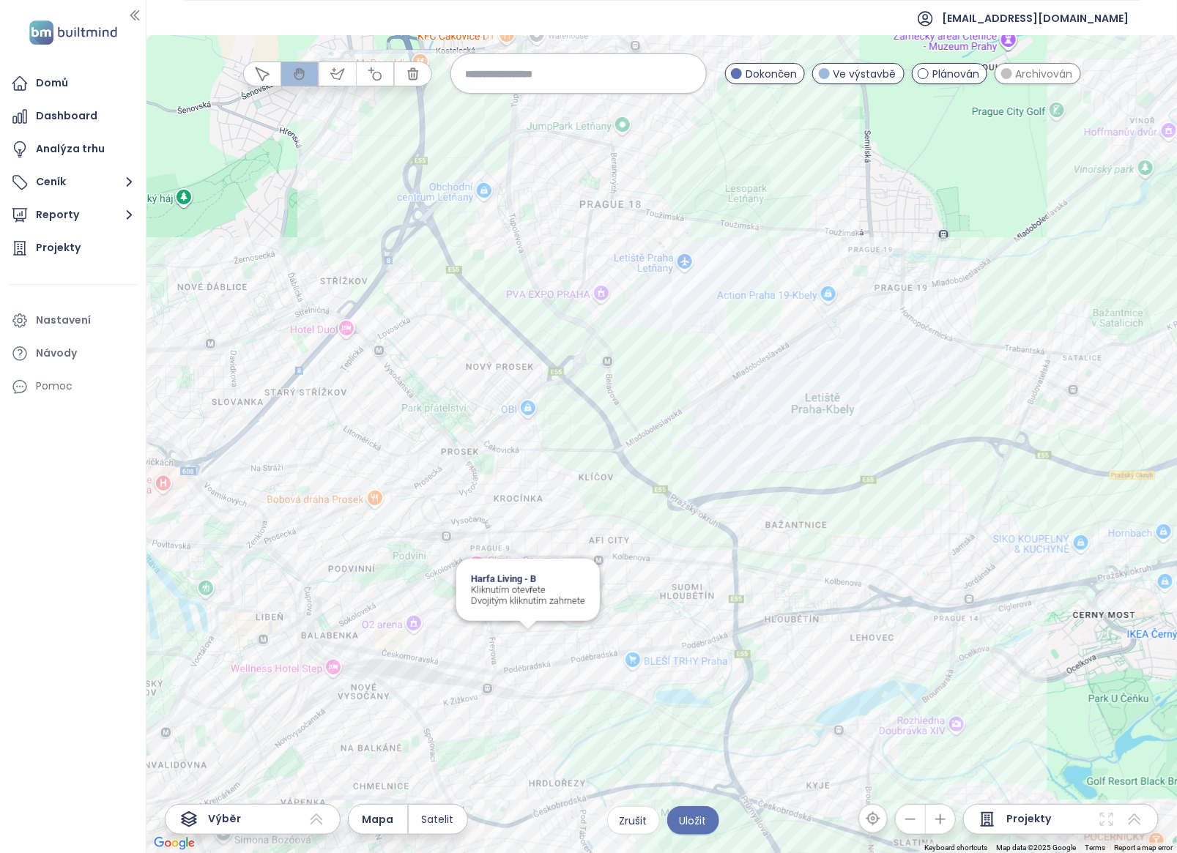
click at [535, 628] on div at bounding box center [527, 625] width 18 height 9
click at [535, 625] on div at bounding box center [527, 628] width 18 height 9
click at [537, 624] on div "Harfa Living - C Kliknutím otevřete Dvojitým kliknutím zahrnete" at bounding box center [661, 444] width 1030 height 818
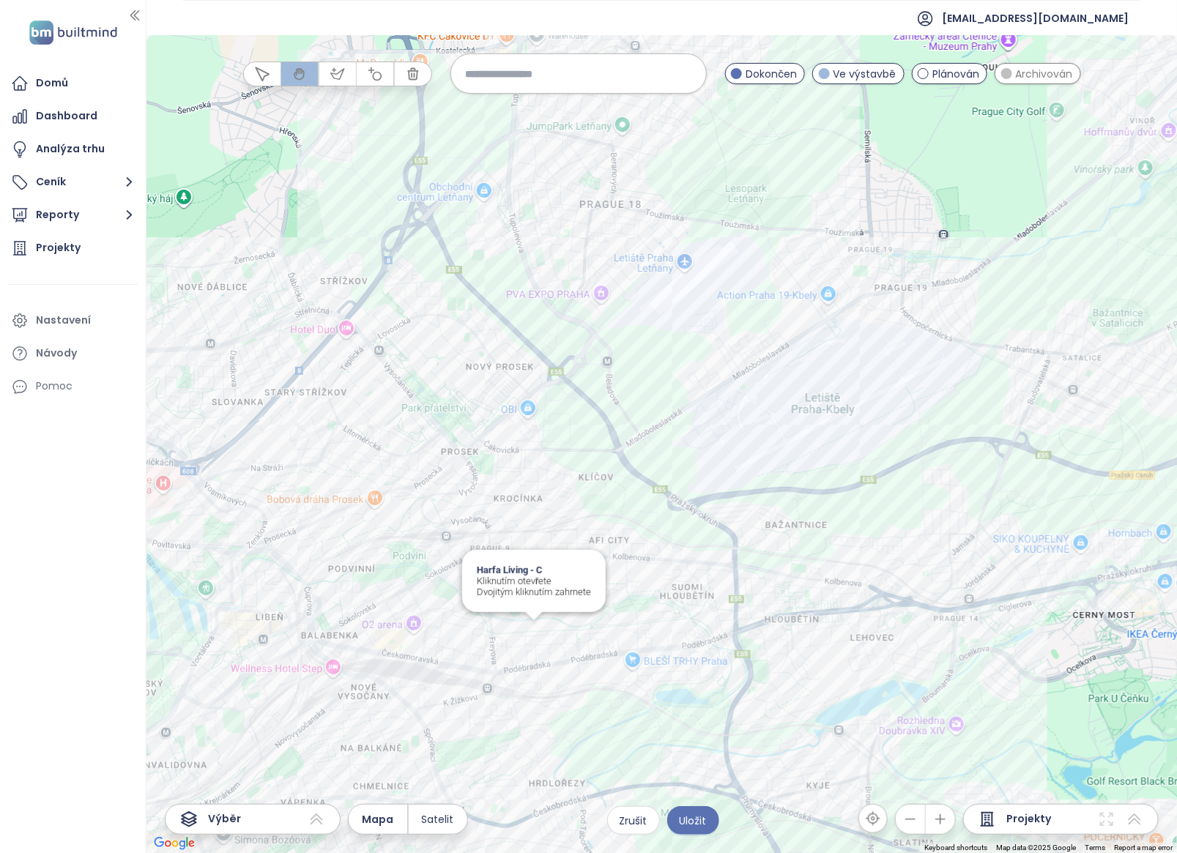
click at [537, 624] on div "Harfa Living - C Kliknutím otevřete Dvojitým kliknutím zahrnete" at bounding box center [661, 444] width 1030 height 818
click at [661, 635] on div "Rezidenční čtvrť [PERSON_NAME] Hloubětín IK Kliknutím otevřete Dvojitým kliknut…" at bounding box center [661, 444] width 1030 height 818
click at [652, 634] on div "Rezidenční čtvrť [PERSON_NAME] Hloubětín IK Kliknutím otevřete Dvojitým kliknut…" at bounding box center [661, 444] width 1030 height 818
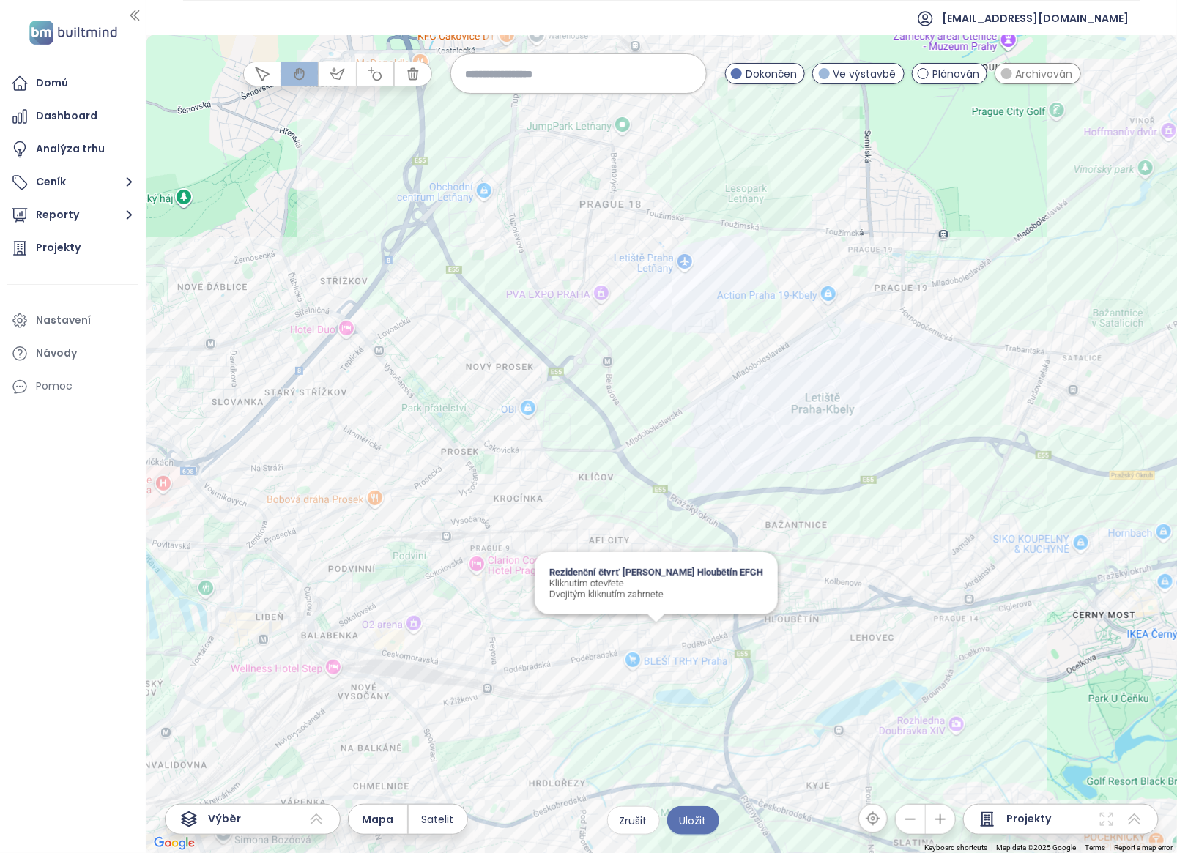
click at [649, 630] on div "Rezidenční čtvrť [PERSON_NAME] Hloubětín EFGH Kliknutím otevřete Dvojitým klikn…" at bounding box center [661, 444] width 1030 height 818
click at [602, 630] on div "THE TRIANGLE A Kliknutím otevřete Dvojitým kliknutím zahrnete" at bounding box center [661, 444] width 1030 height 818
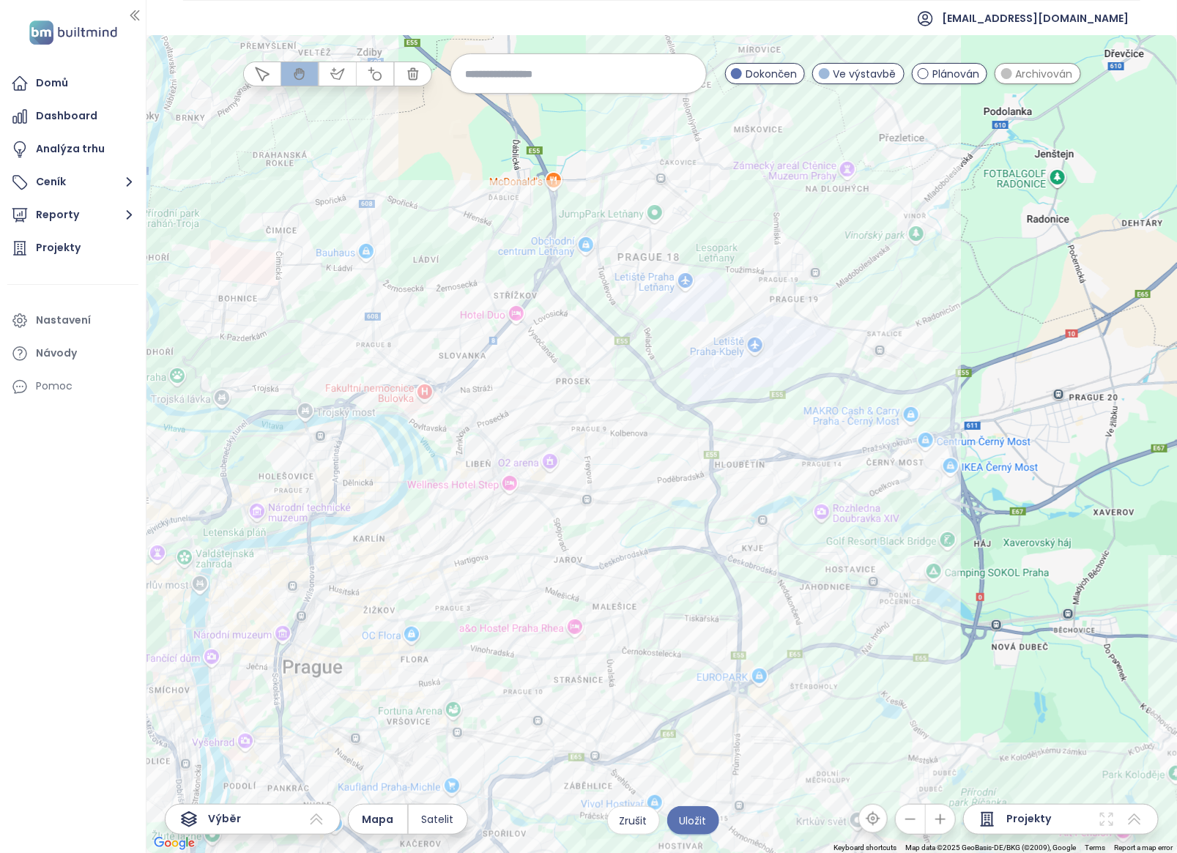
drag, startPoint x: 687, startPoint y: 718, endPoint x: 693, endPoint y: 583, distance: 134.9
click at [693, 583] on div at bounding box center [661, 444] width 1030 height 818
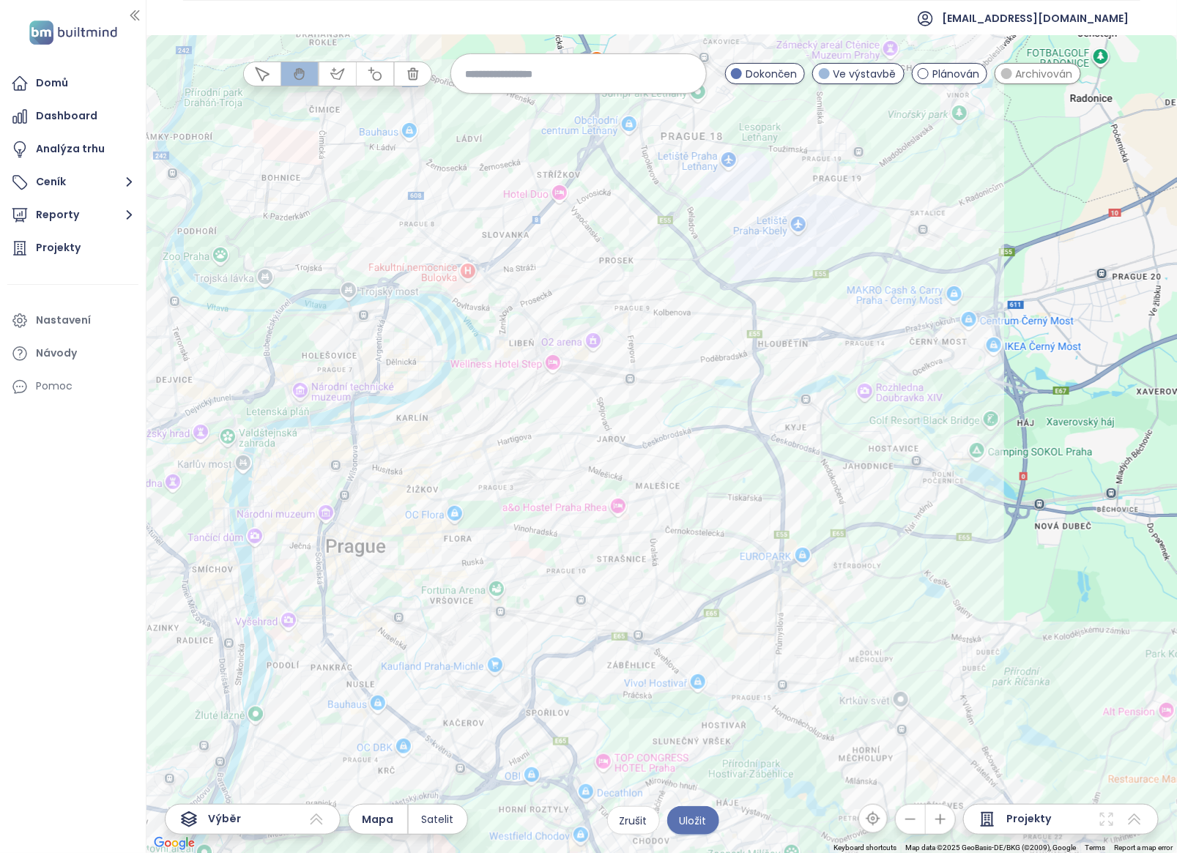
drag, startPoint x: 615, startPoint y: 688, endPoint x: 656, endPoint y: 572, distance: 123.4
click at [656, 572] on div at bounding box center [661, 444] width 1030 height 818
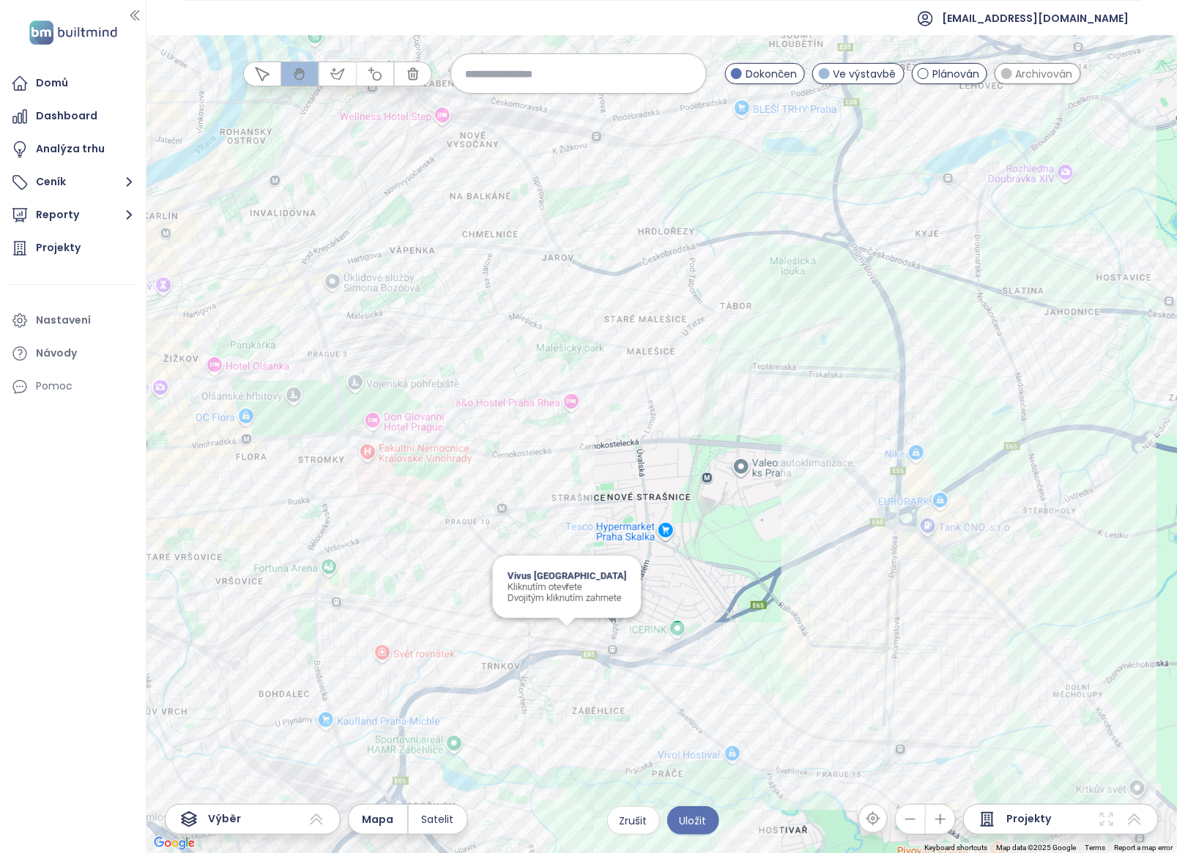
click at [566, 638] on div "Vivus Zahradní Město Kliknutím otevřete Dvojitým kliknutím zahrnete" at bounding box center [661, 444] width 1030 height 818
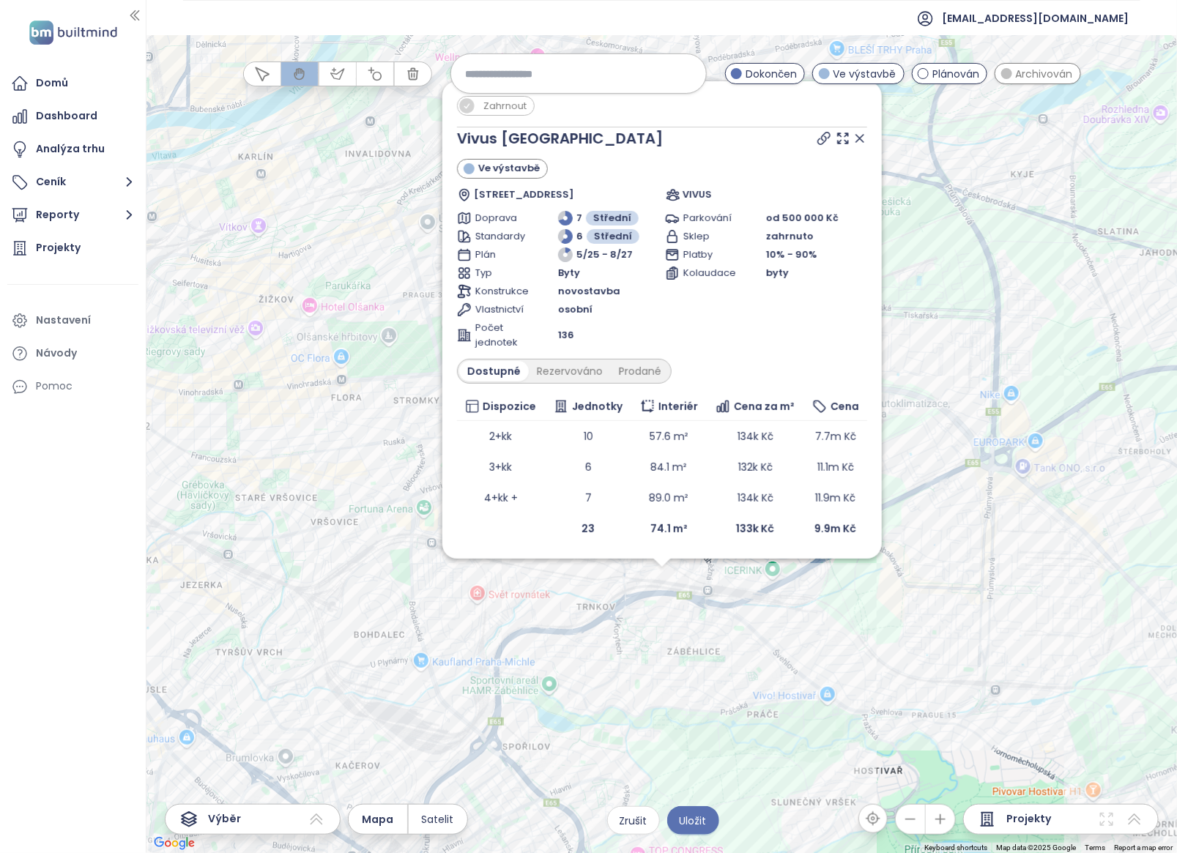
click at [661, 581] on div "Zahrnout Vivus [GEOGRAPHIC_DATA] Ve výstavbě [STREET_ADDRESS] VIVUS Doprava 7 S…" at bounding box center [661, 444] width 1030 height 818
click at [625, 613] on div "Zahrnout Vivus [GEOGRAPHIC_DATA] Ve výstavbě [STREET_ADDRESS] VIVUS Doprava 7 S…" at bounding box center [661, 444] width 1030 height 818
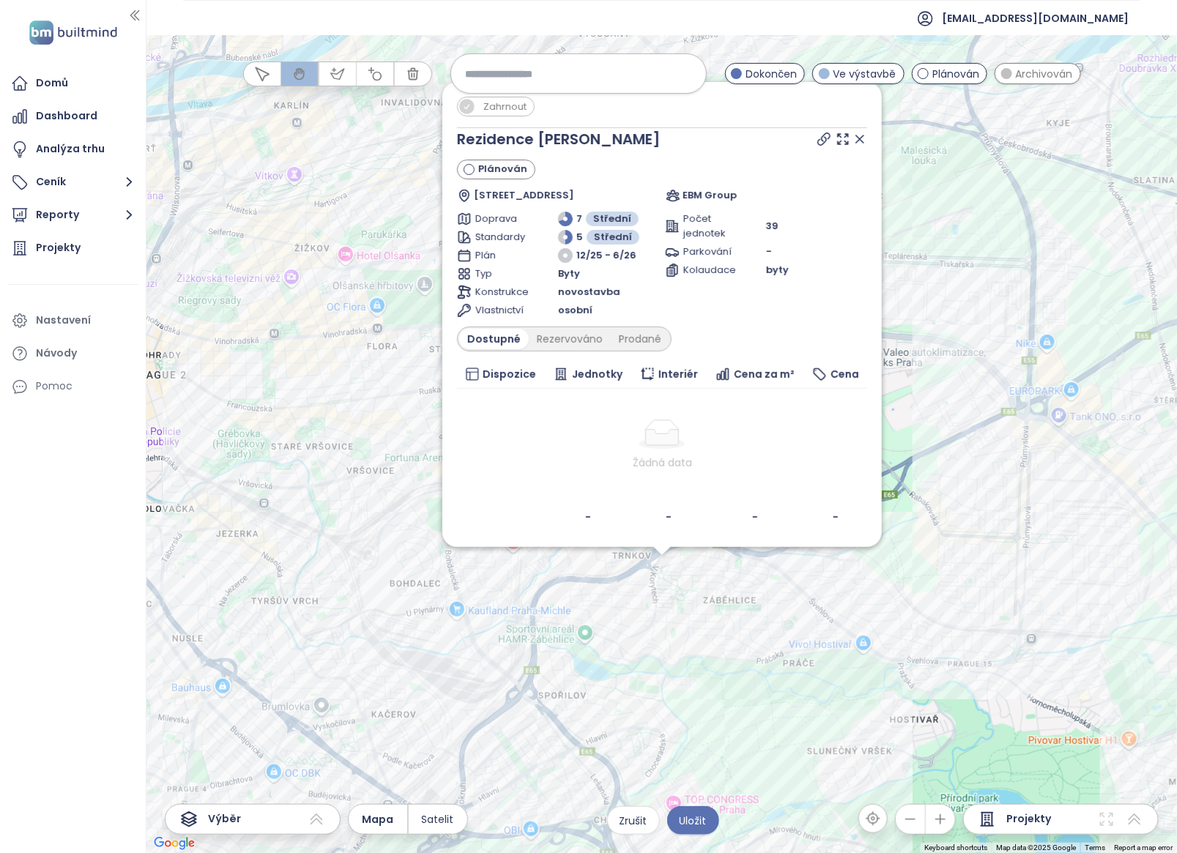
click at [854, 135] on icon at bounding box center [859, 139] width 15 height 15
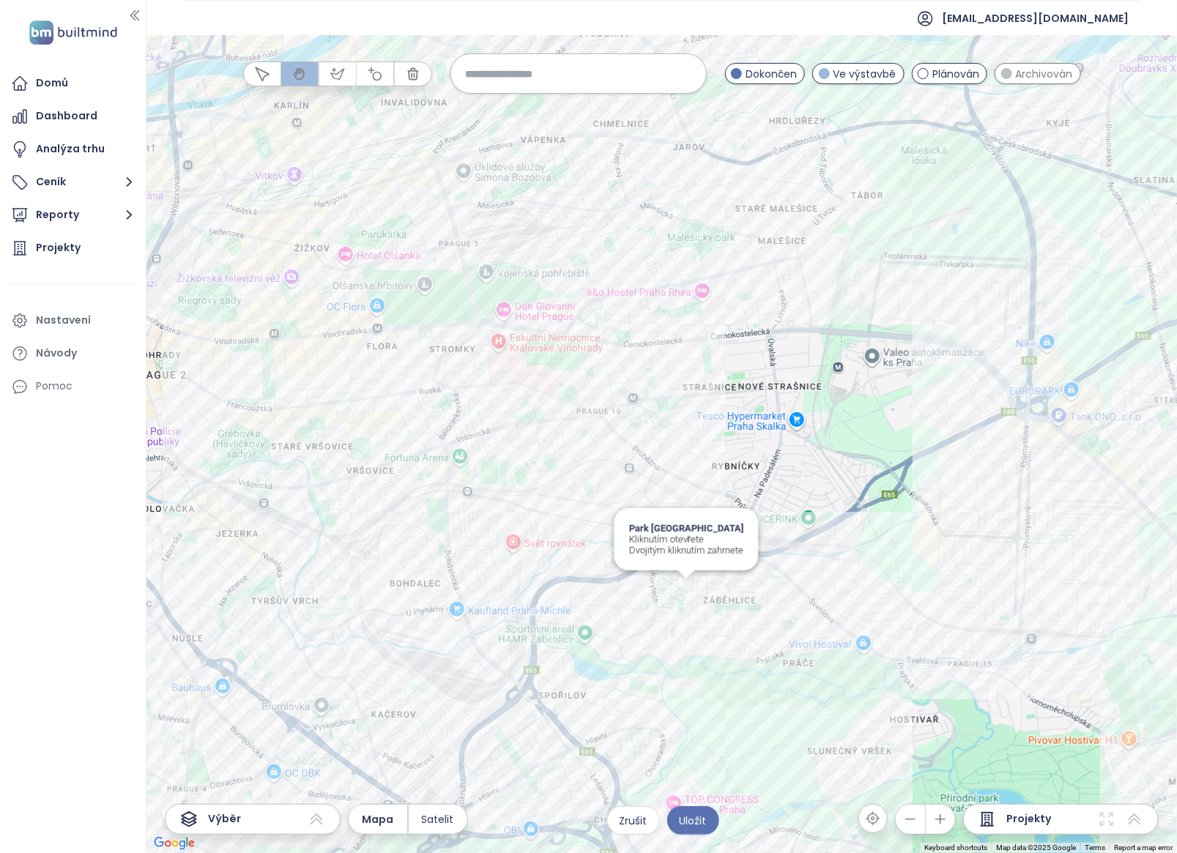
click at [686, 592] on div "Park Nový Květ Kliknutím otevřete Dvojitým kliknutím zahrnete" at bounding box center [661, 444] width 1030 height 818
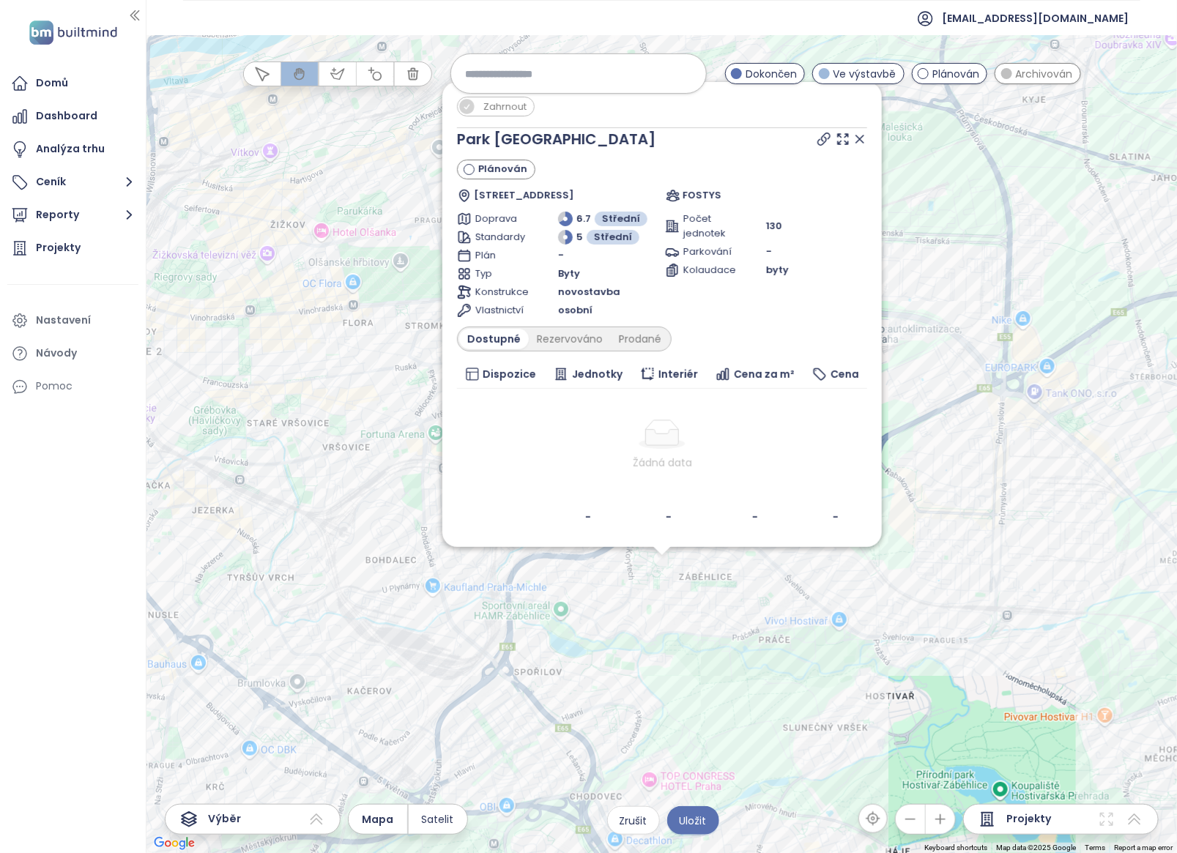
click at [661, 566] on div "[GEOGRAPHIC_DATA] [GEOGRAPHIC_DATA] Plánován Jabloňová 3000, [GEOGRAPHIC_DATA],…" at bounding box center [661, 444] width 1030 height 818
click at [856, 135] on icon at bounding box center [859, 138] width 7 height 7
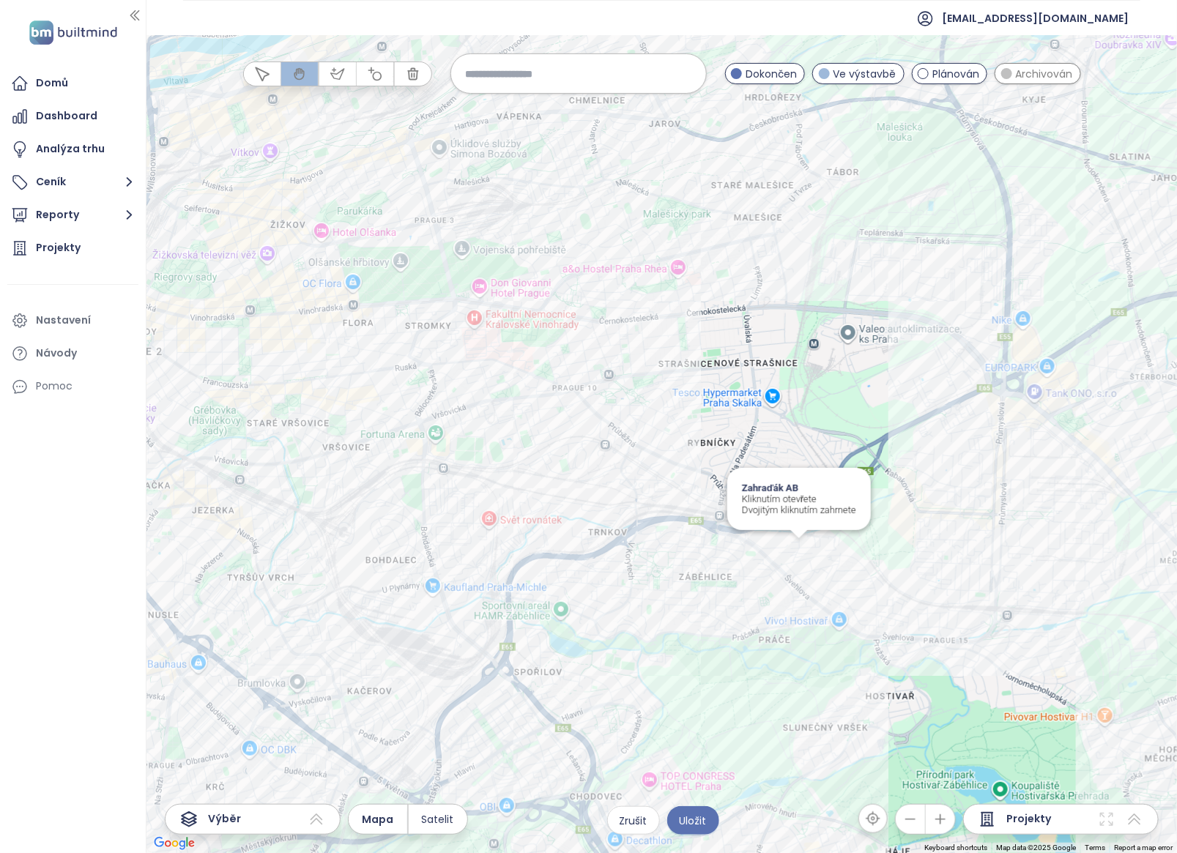
click at [796, 544] on div "Zahraďák AB Kliknutím otevřete Dvojitým kliknutím zahrnete" at bounding box center [661, 444] width 1030 height 818
drag, startPoint x: 800, startPoint y: 546, endPoint x: 806, endPoint y: 551, distance: 8.3
click at [806, 551] on div at bounding box center [661, 444] width 1030 height 818
click at [806, 551] on div "Zahraďák I Kliknutím otevřete Dvojitým kliknutím zahrnete" at bounding box center [661, 444] width 1030 height 818
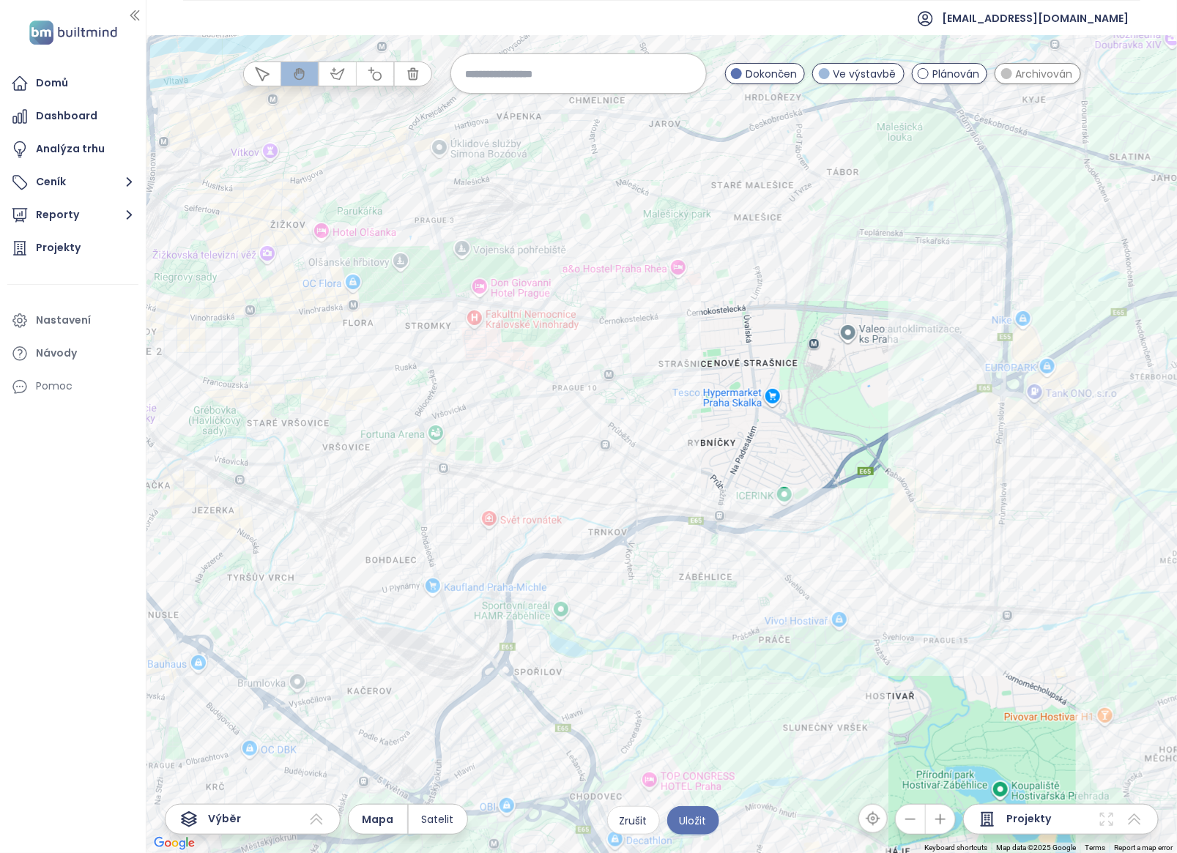
drag, startPoint x: 806, startPoint y: 551, endPoint x: 869, endPoint y: 539, distance: 64.2
click at [869, 539] on div at bounding box center [661, 444] width 1030 height 818
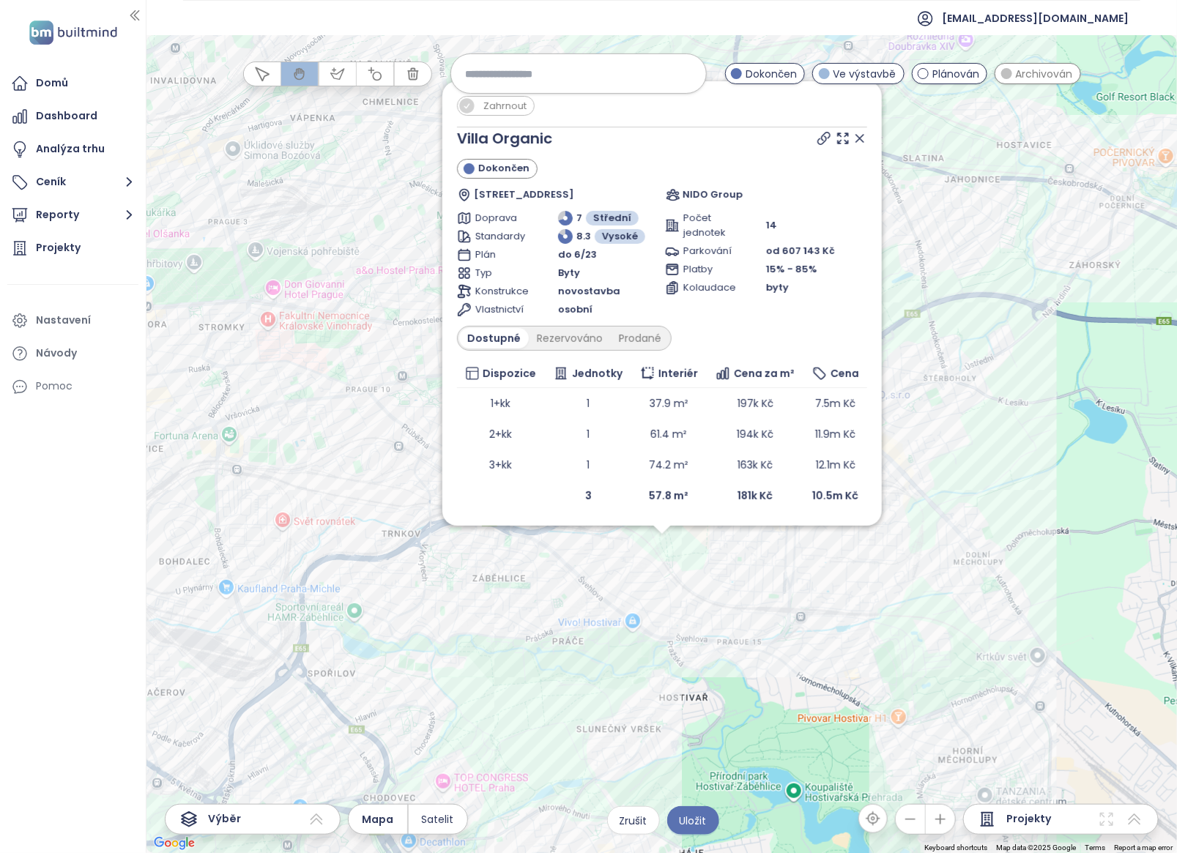
click at [853, 135] on icon at bounding box center [859, 138] width 15 height 15
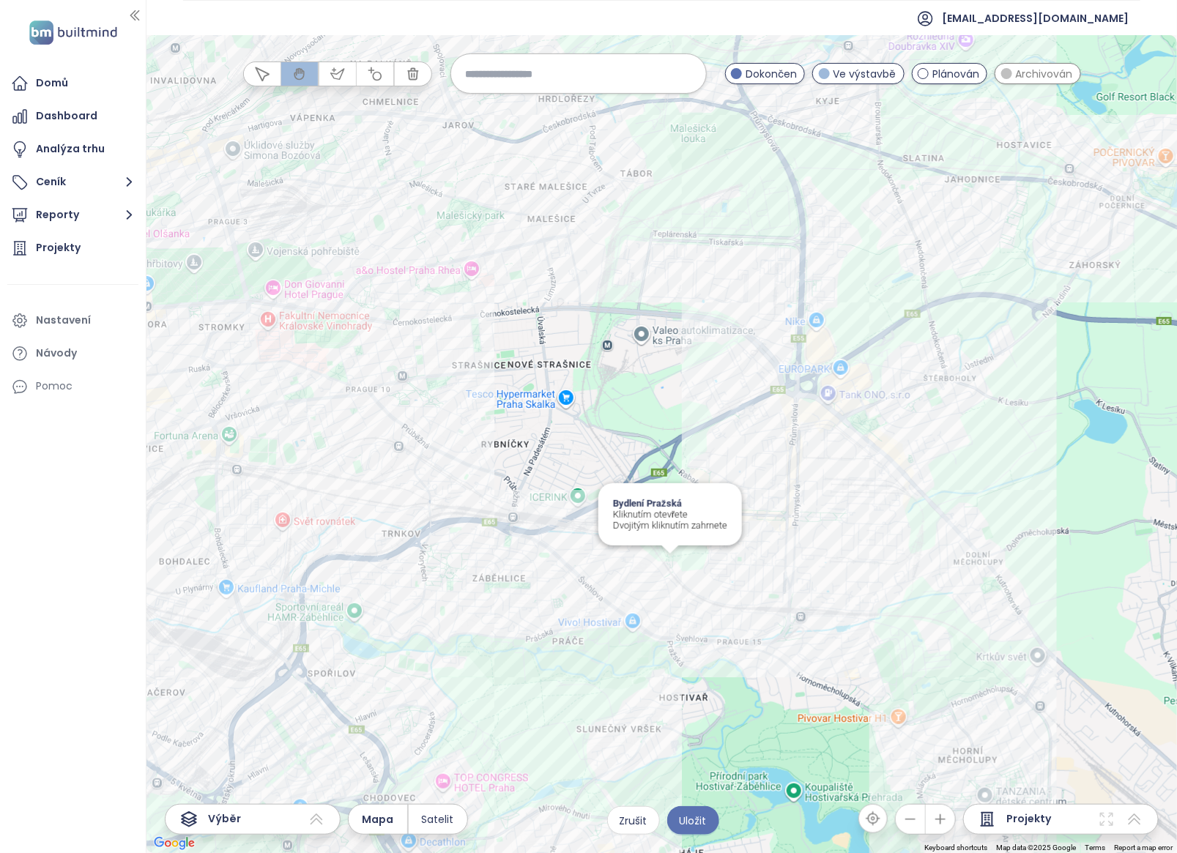
click at [668, 566] on div "Bydlení Pražská Kliknutím otevřete Dvojitým kliknutím zahrnete" at bounding box center [661, 444] width 1030 height 818
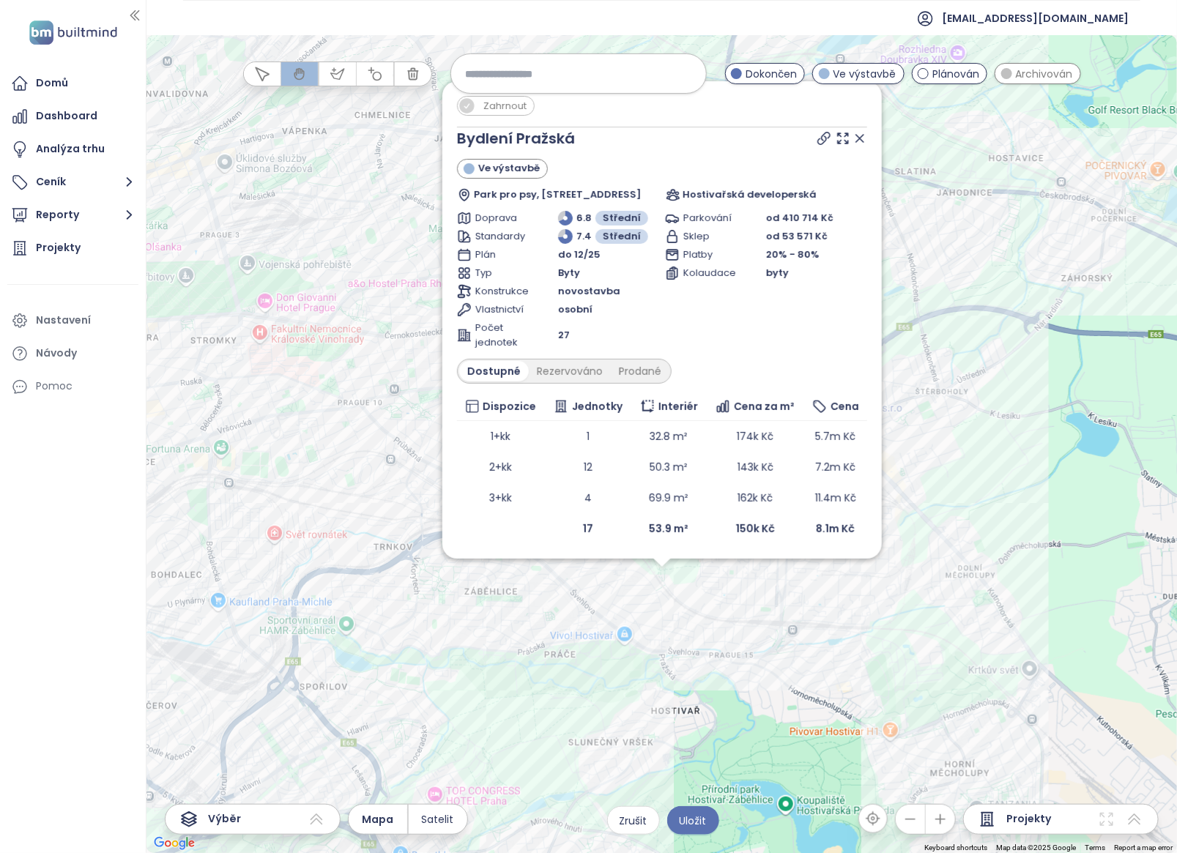
click at [863, 134] on icon at bounding box center [859, 138] width 15 height 15
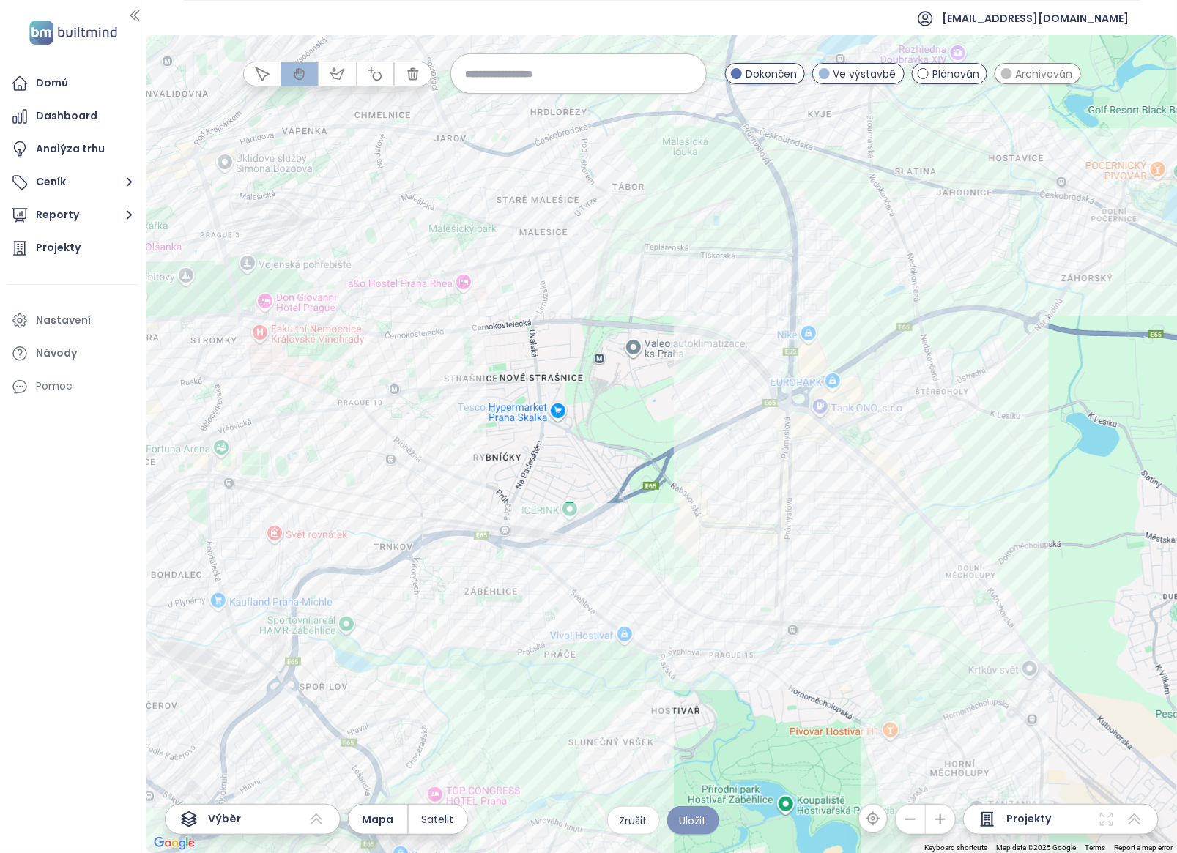
click at [701, 682] on span "Uložit" at bounding box center [692, 821] width 27 height 16
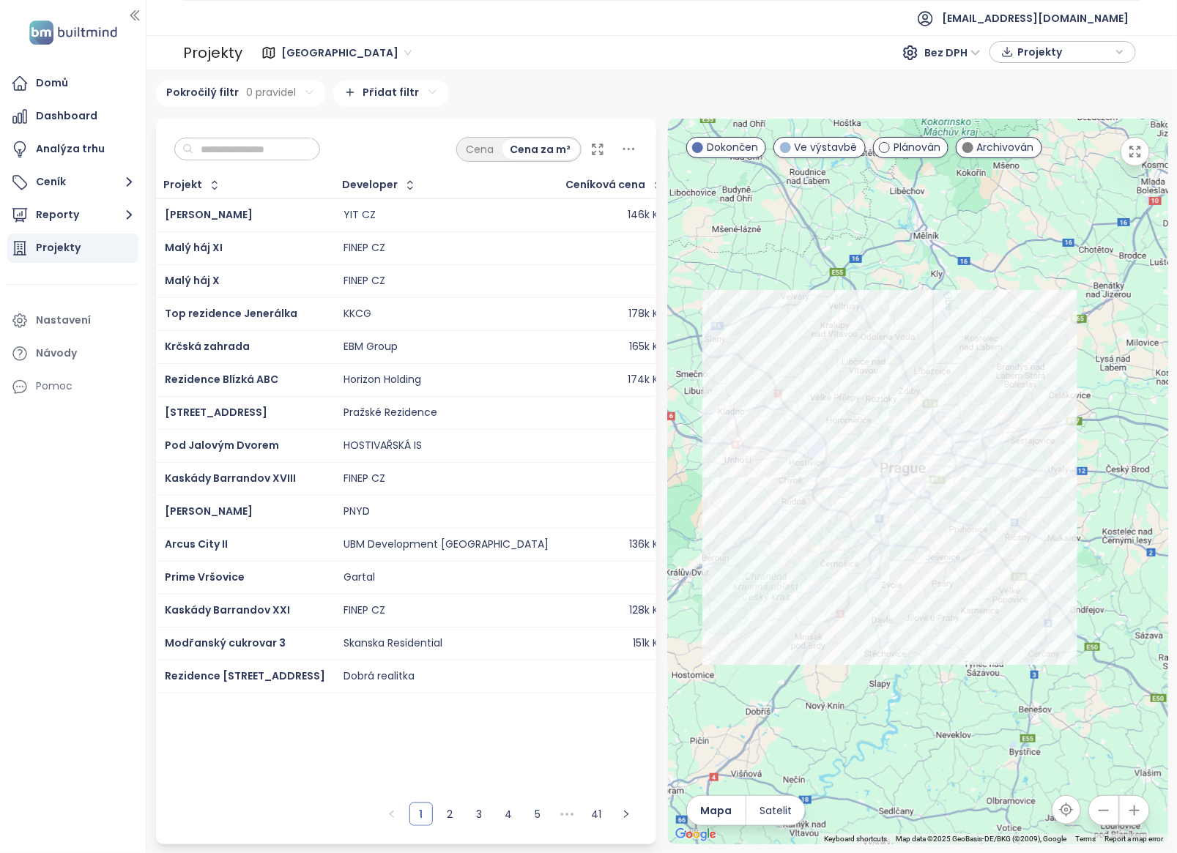
scroll to position [0, 198]
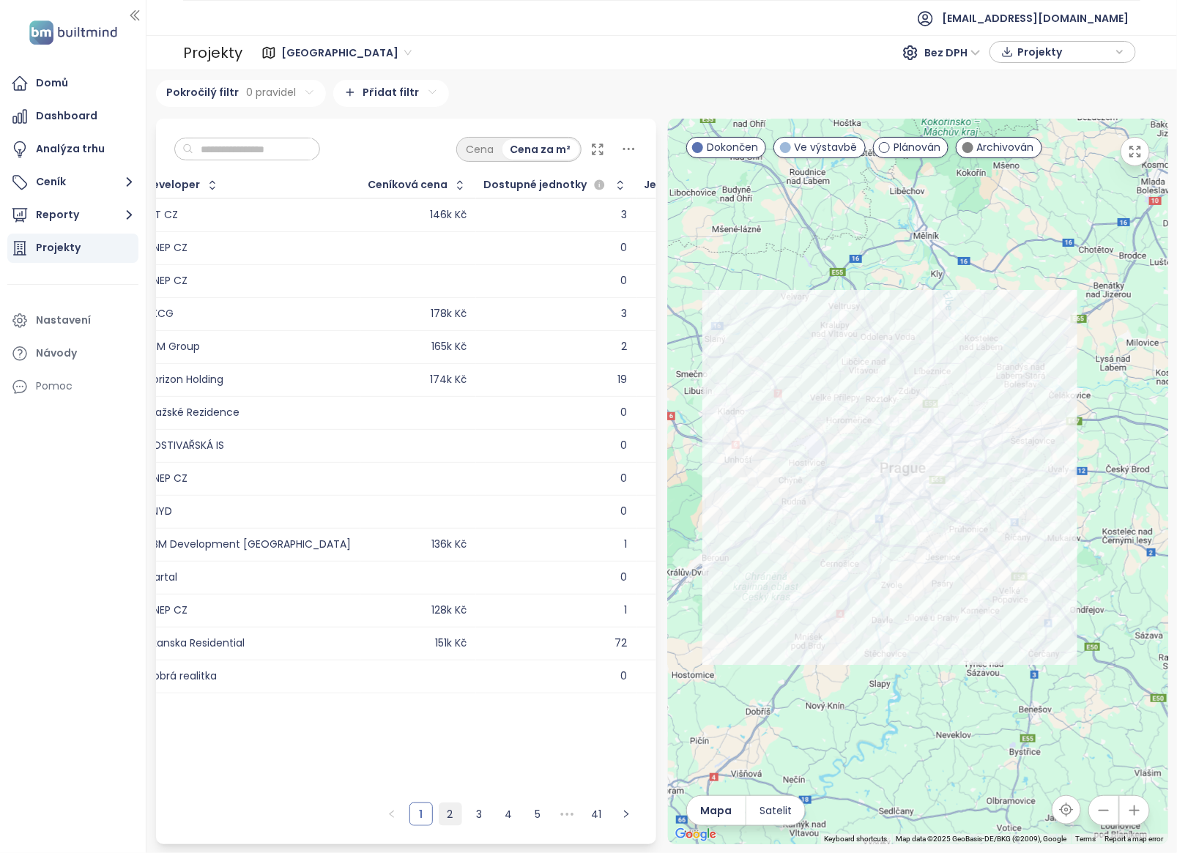
click at [445, 682] on link "2" at bounding box center [450, 814] width 22 height 22
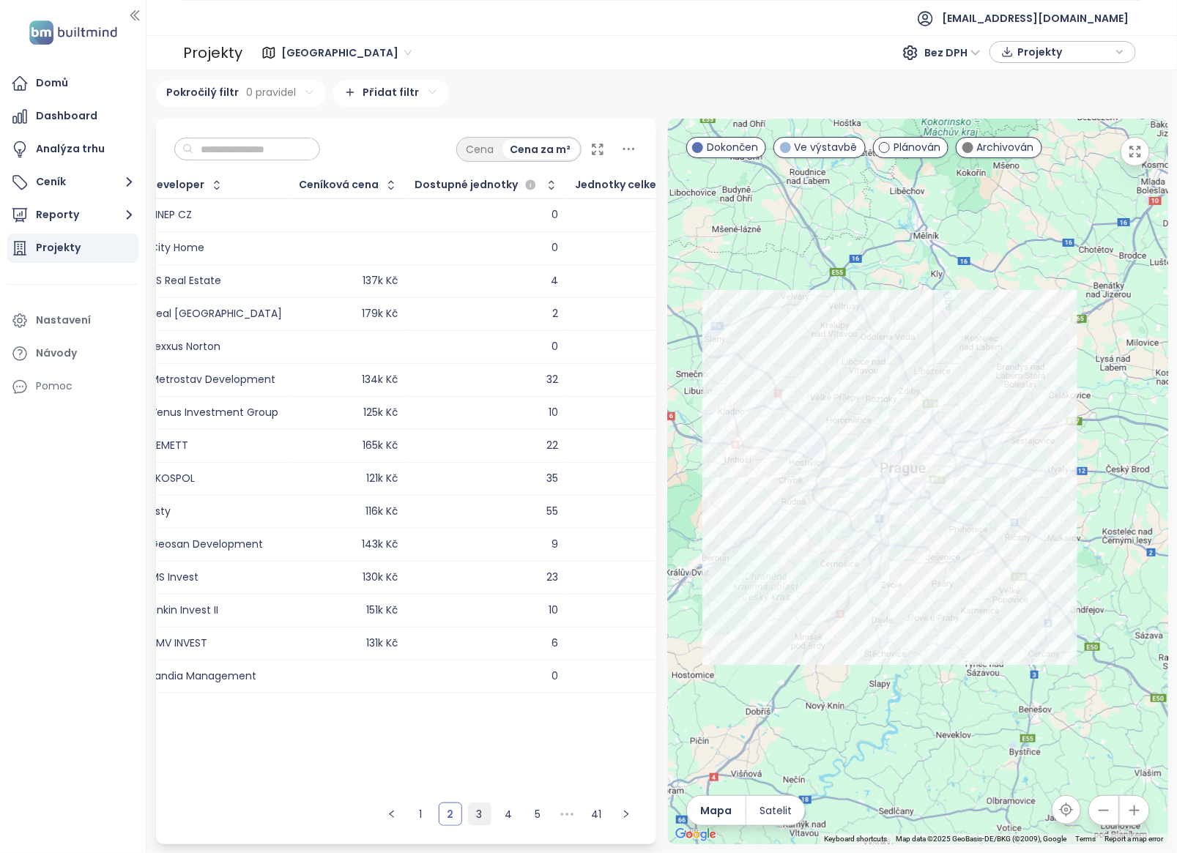
click at [469, 682] on li "3" at bounding box center [479, 813] width 23 height 23
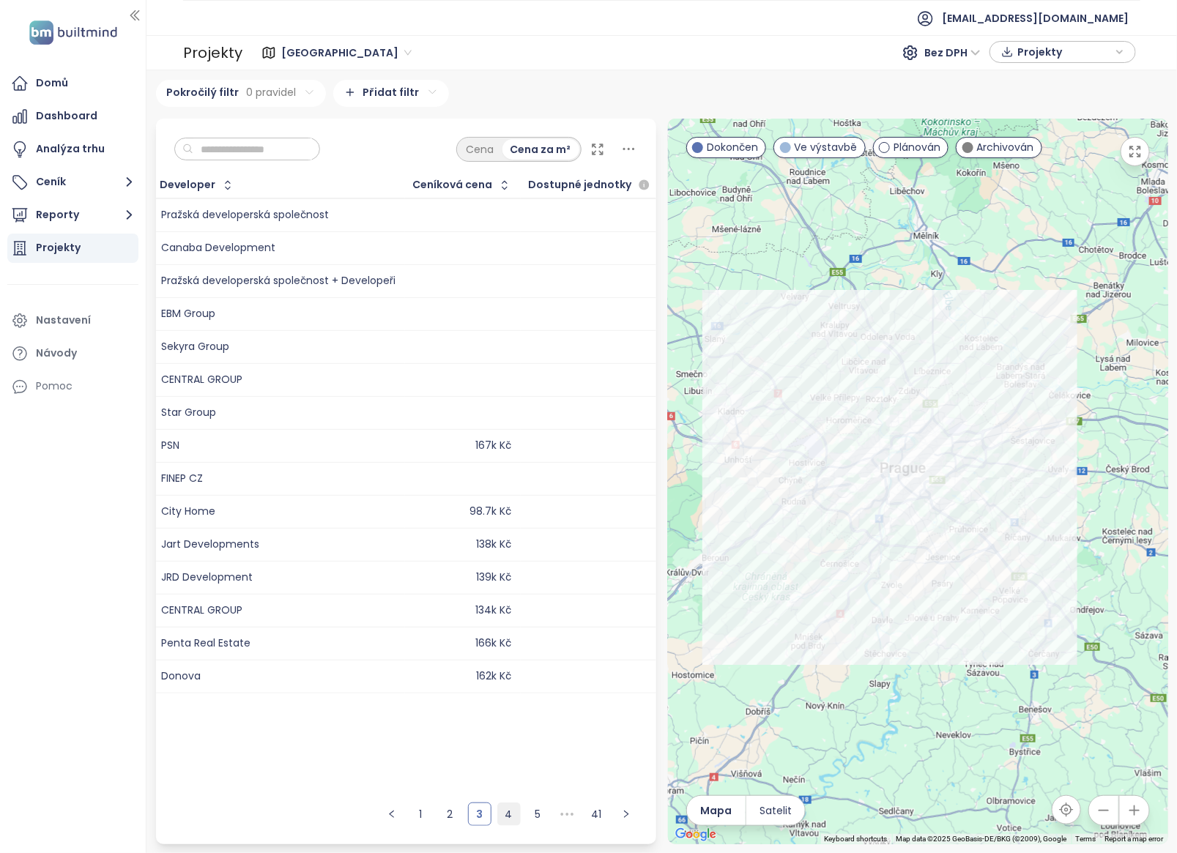
click at [500, 682] on link "4" at bounding box center [509, 814] width 22 height 22
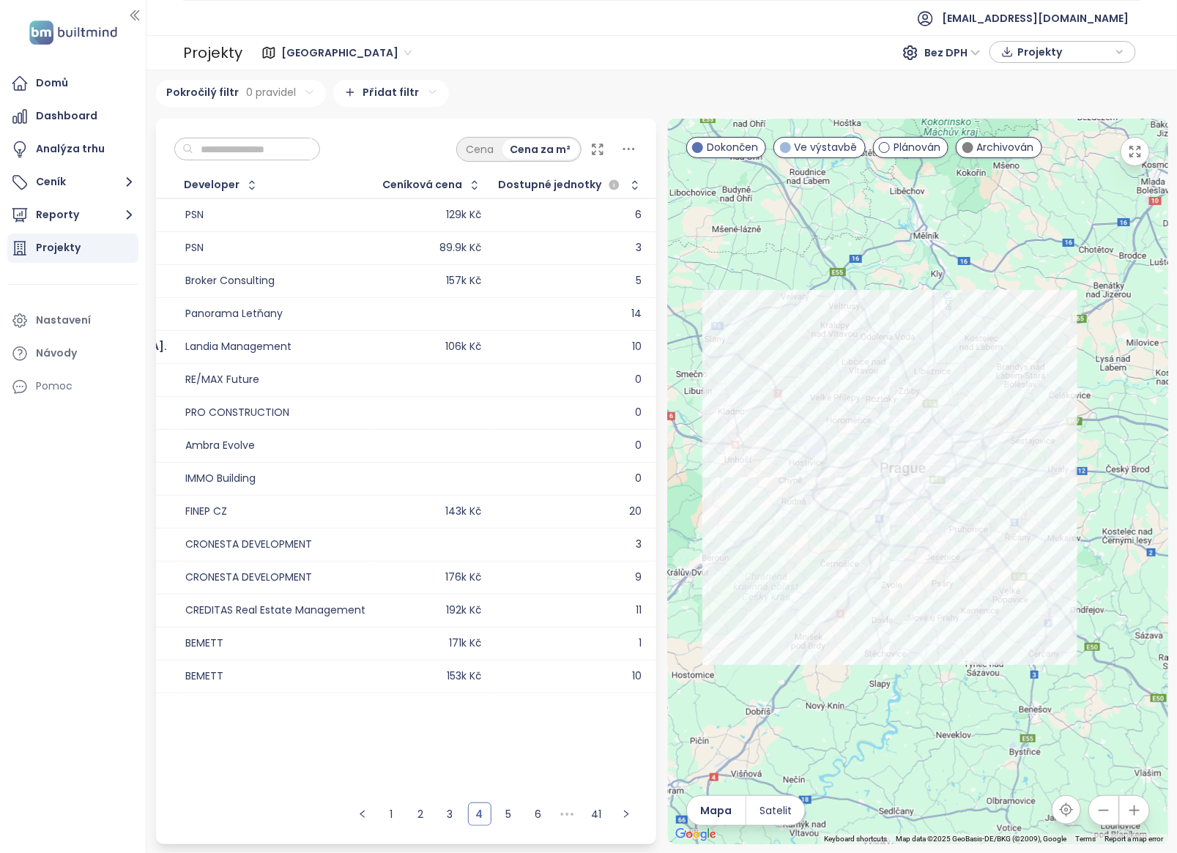
click at [524, 682] on ul "1 2 3 4 5 6 ••• 41" at bounding box center [494, 819] width 324 height 49
click at [499, 682] on link "5" at bounding box center [509, 814] width 22 height 22
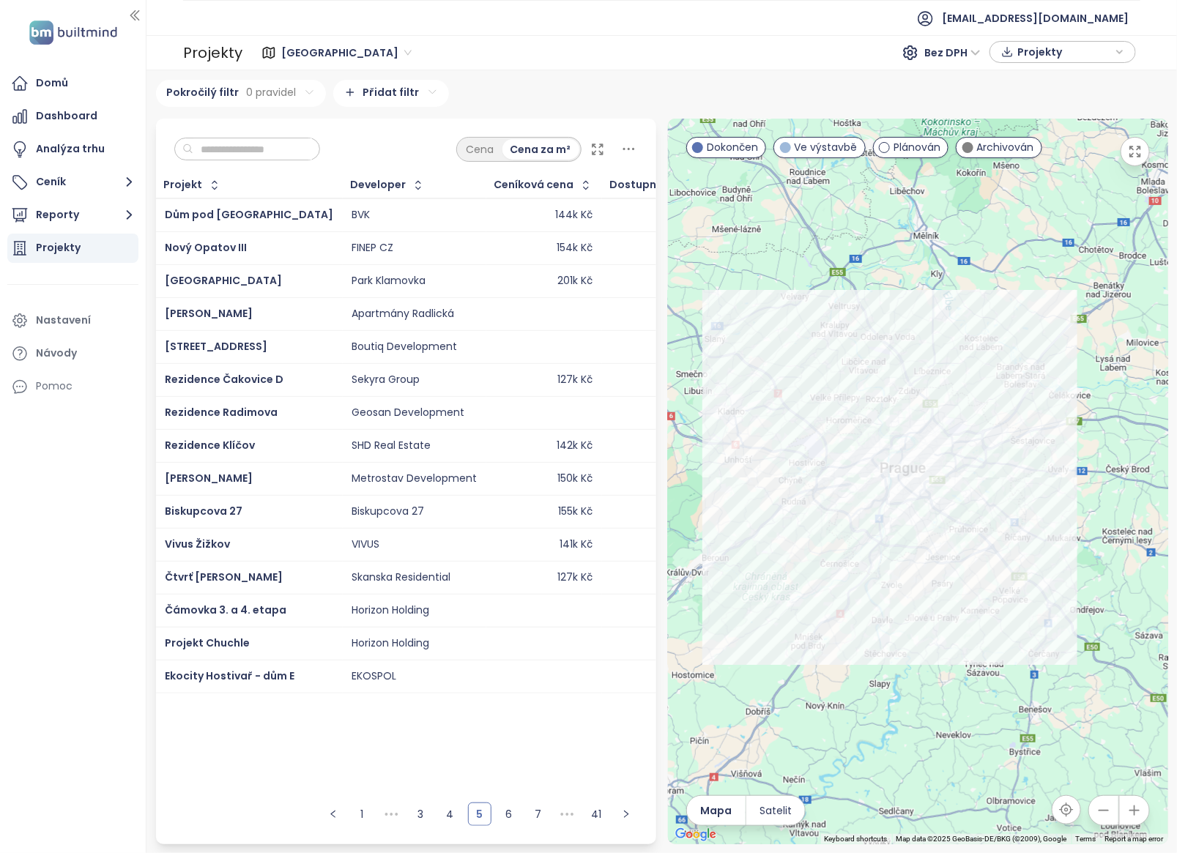
scroll to position [0, 192]
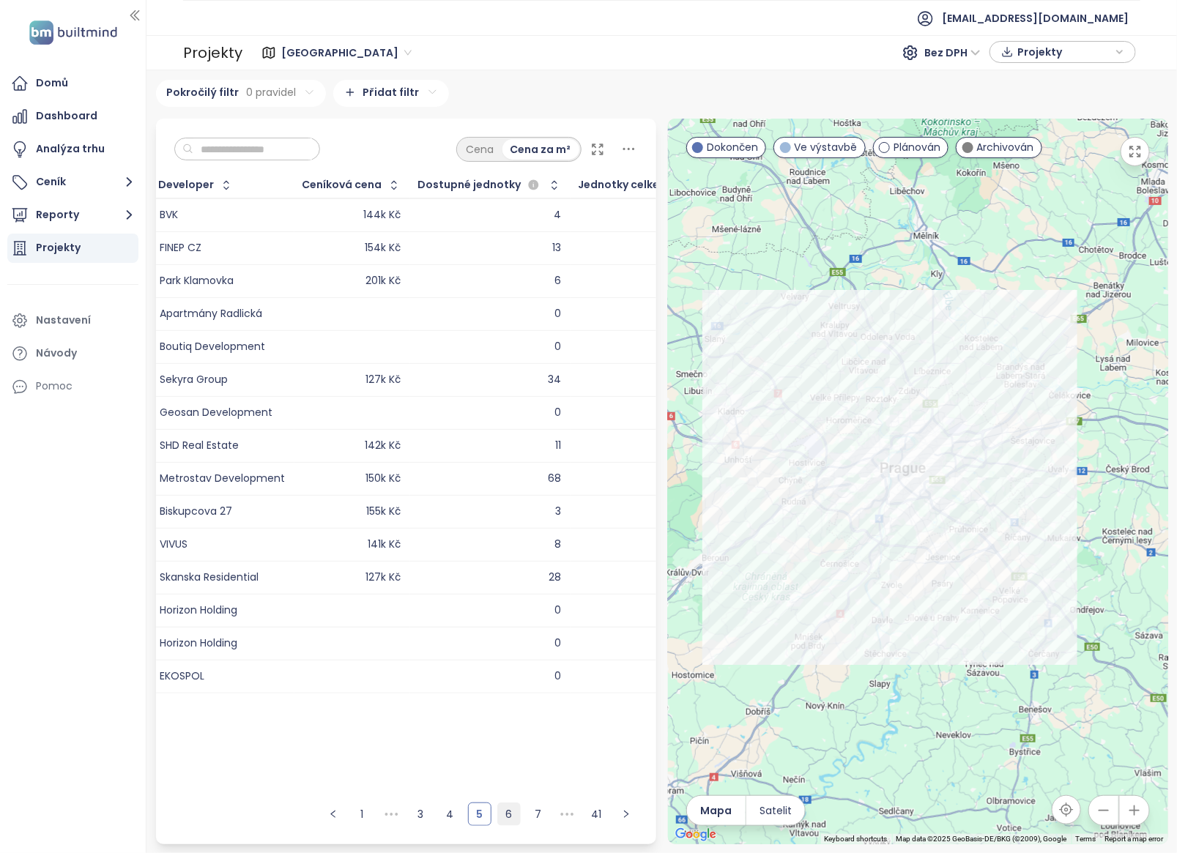
click at [510, 682] on link "6" at bounding box center [509, 814] width 22 height 22
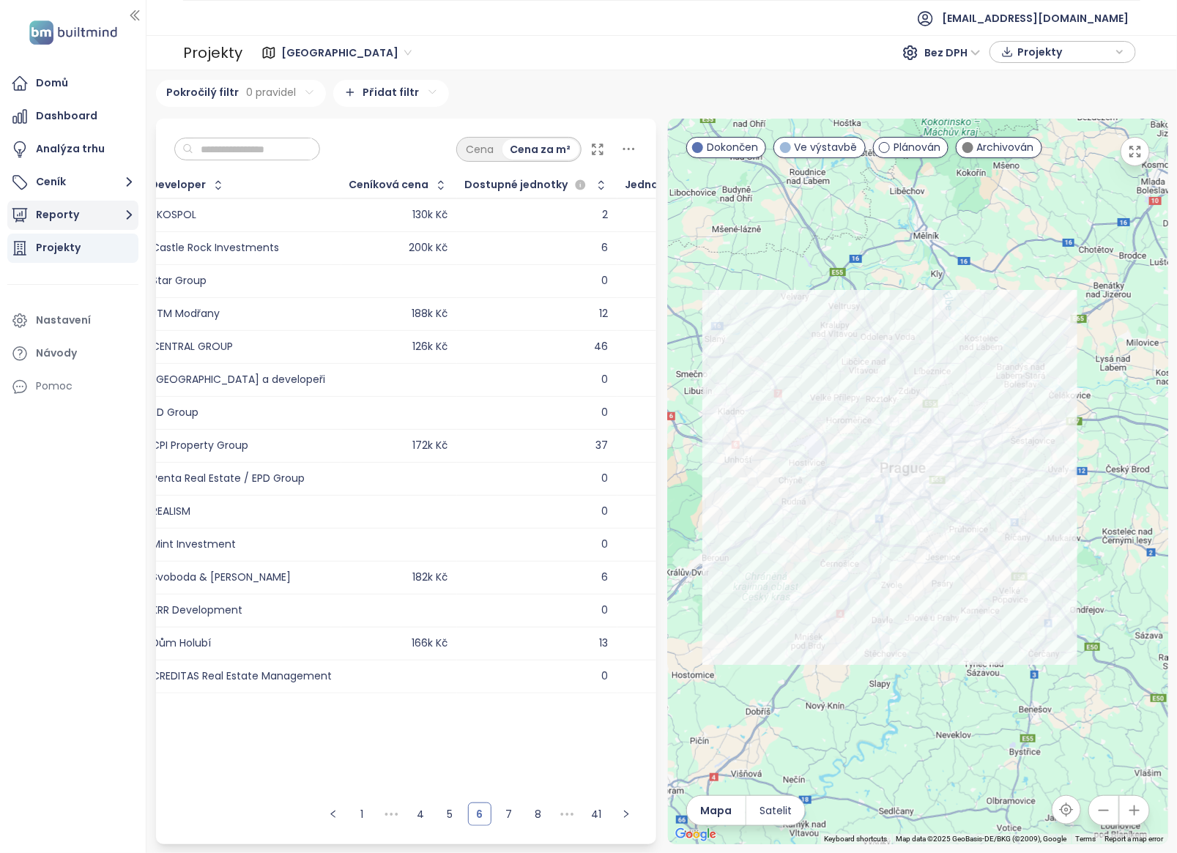
click at [50, 216] on button "Reporty" at bounding box center [72, 215] width 131 height 29
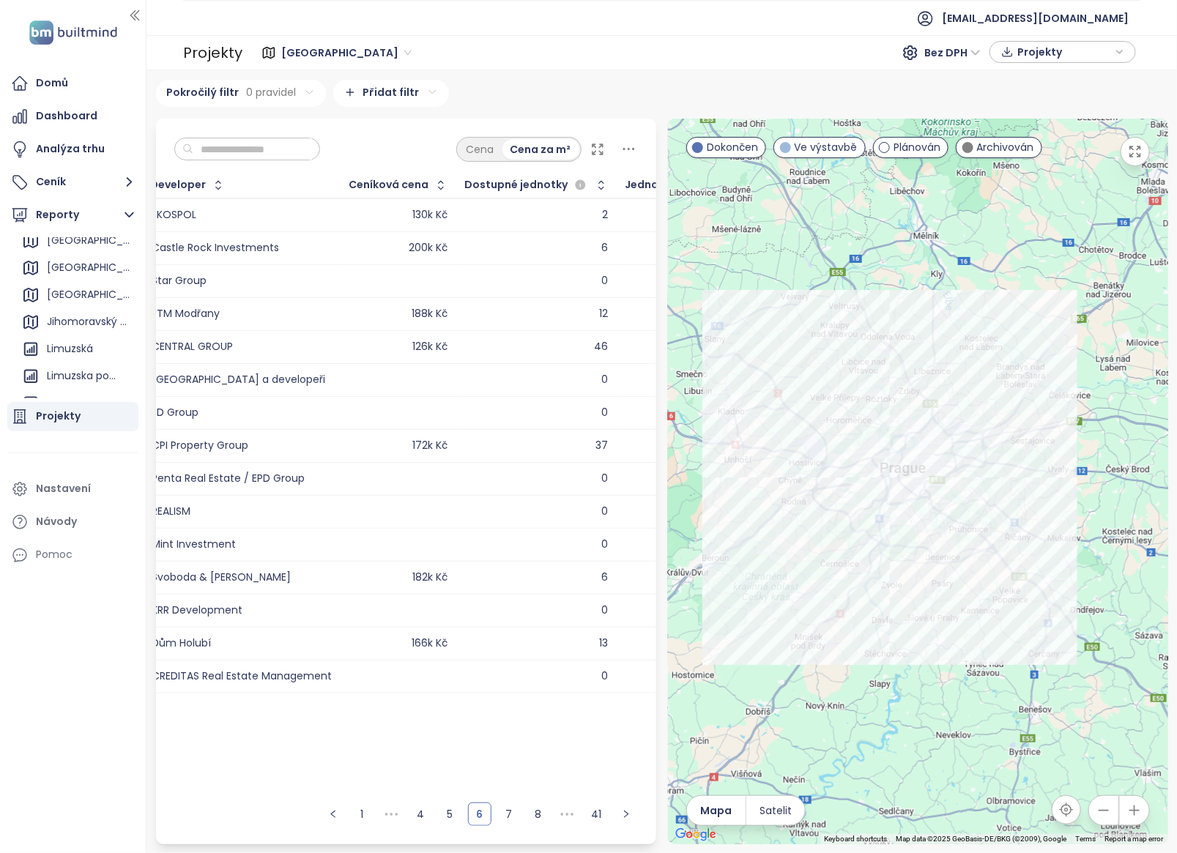
scroll to position [52, 0]
click at [81, 356] on div "Limuzska pokus 2" at bounding box center [82, 359] width 70 height 18
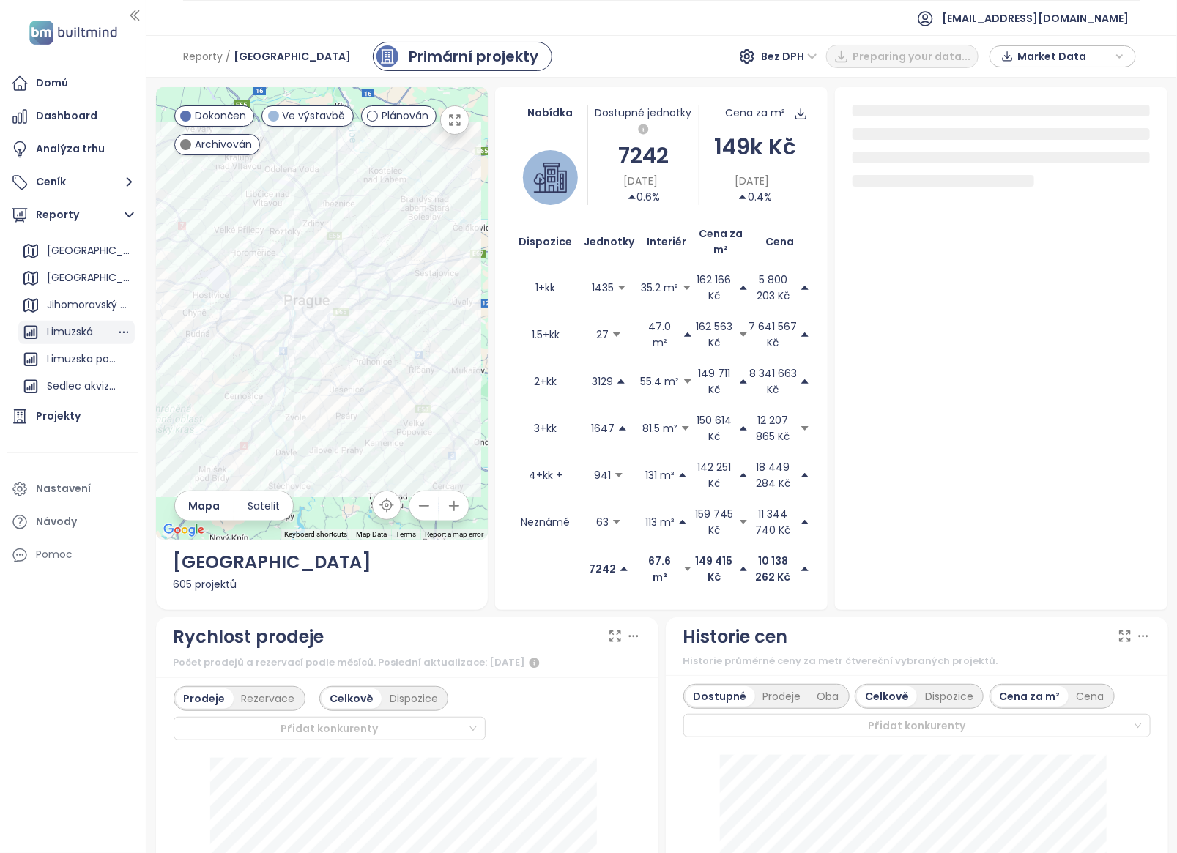
click at [53, 332] on div "Limuzská" at bounding box center [70, 332] width 46 height 18
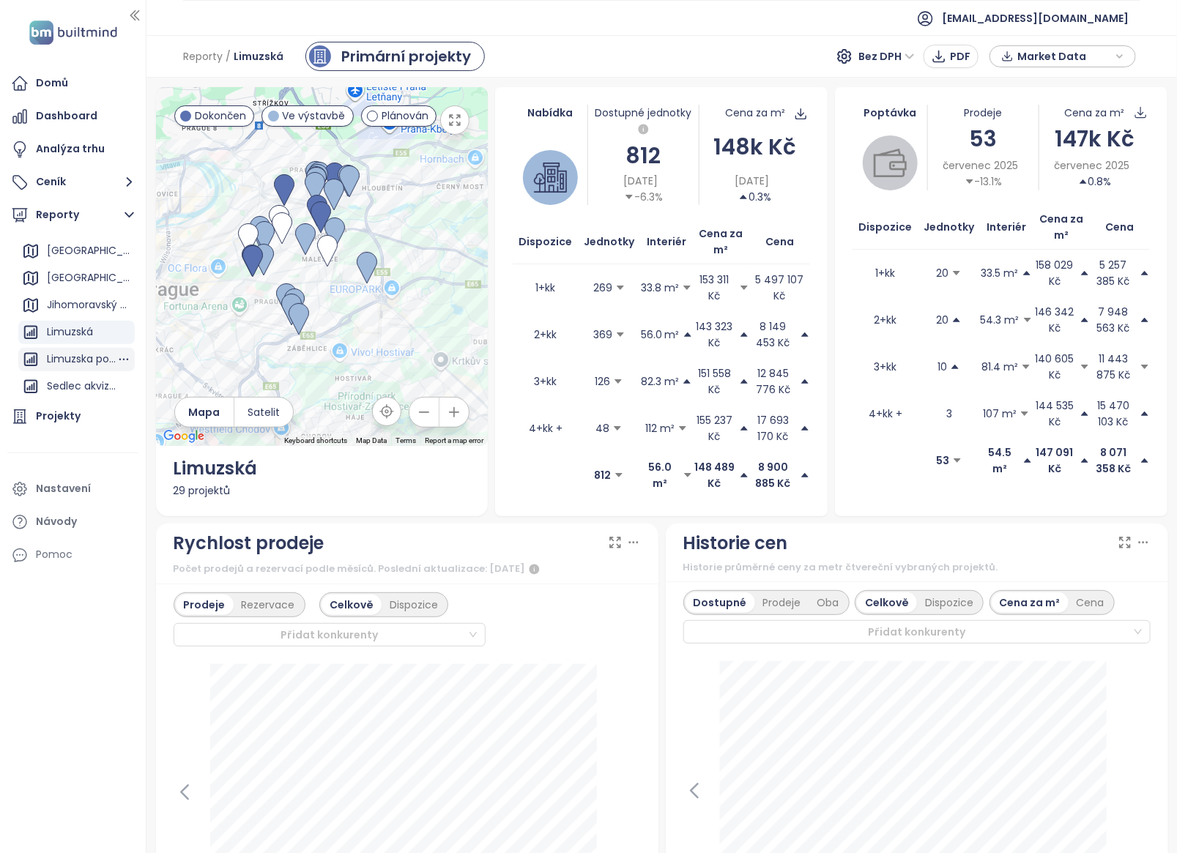
click at [77, 357] on div "Limuzska pokus 2" at bounding box center [82, 359] width 70 height 18
